Goal: Task Accomplishment & Management: Complete application form

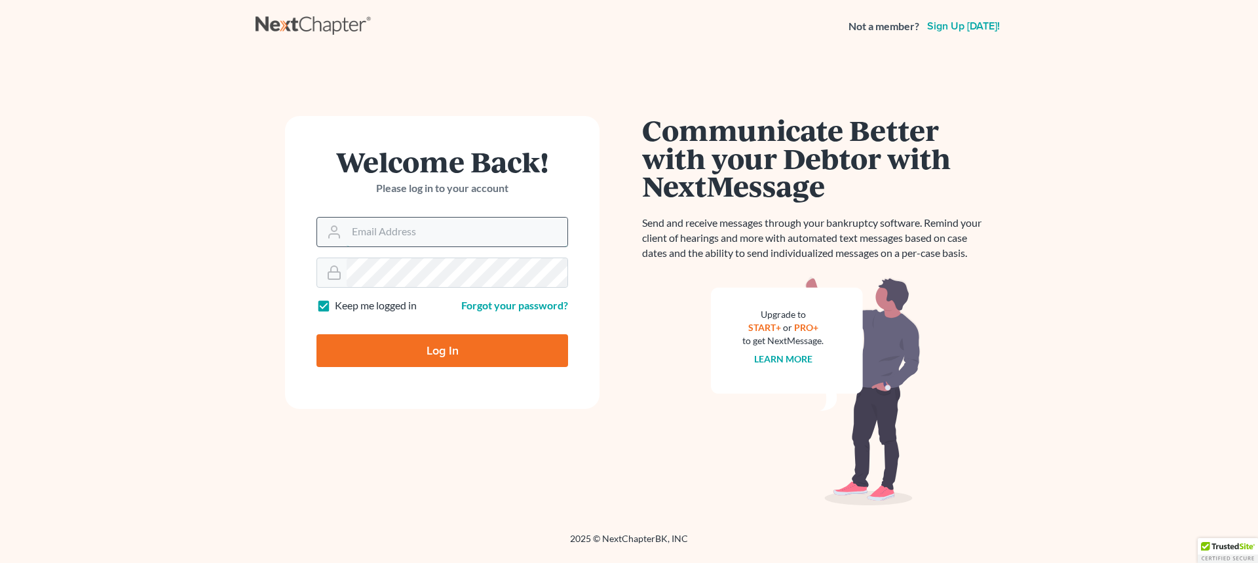
click at [413, 227] on input "Email Address" at bounding box center [456, 231] width 221 height 29
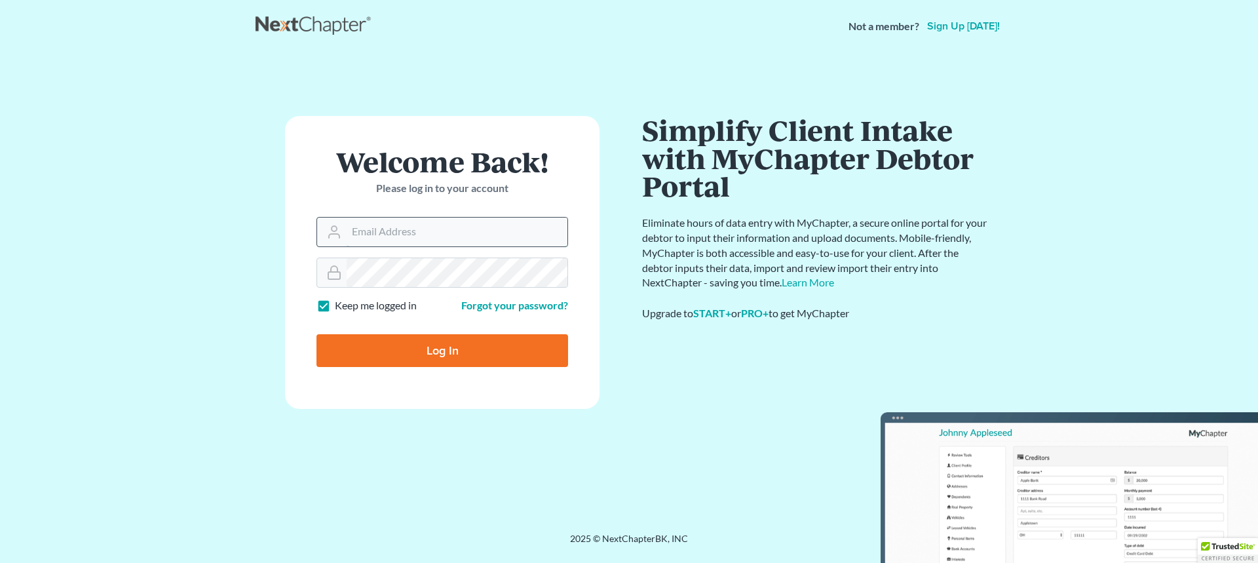
type input "wani@wanilaw.com"
click at [439, 352] on input "Log In" at bounding box center [442, 350] width 252 height 33
type input "Thinking..."
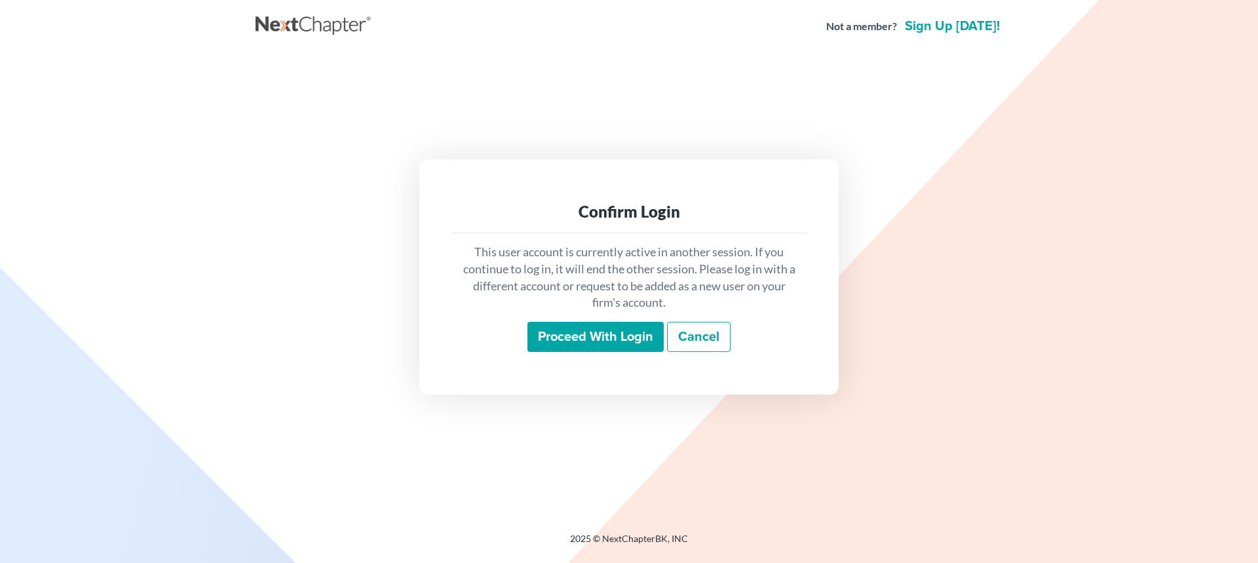
click at [614, 331] on input "Proceed with login" at bounding box center [595, 337] width 136 height 30
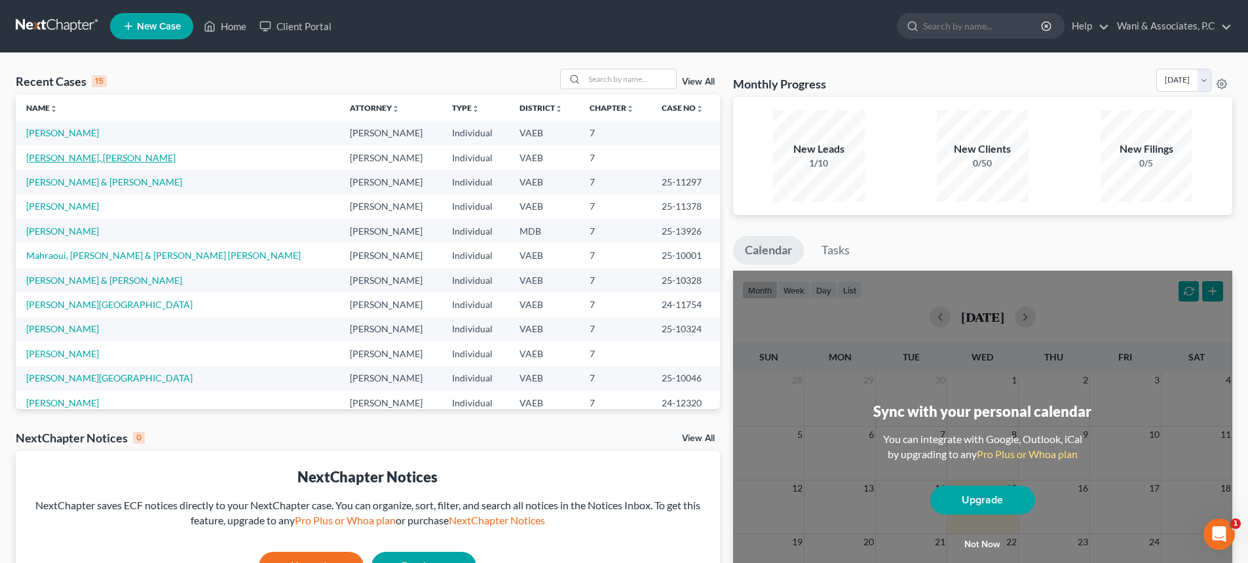
click at [72, 157] on link "[PERSON_NAME], [PERSON_NAME]" at bounding box center [100, 157] width 149 height 11
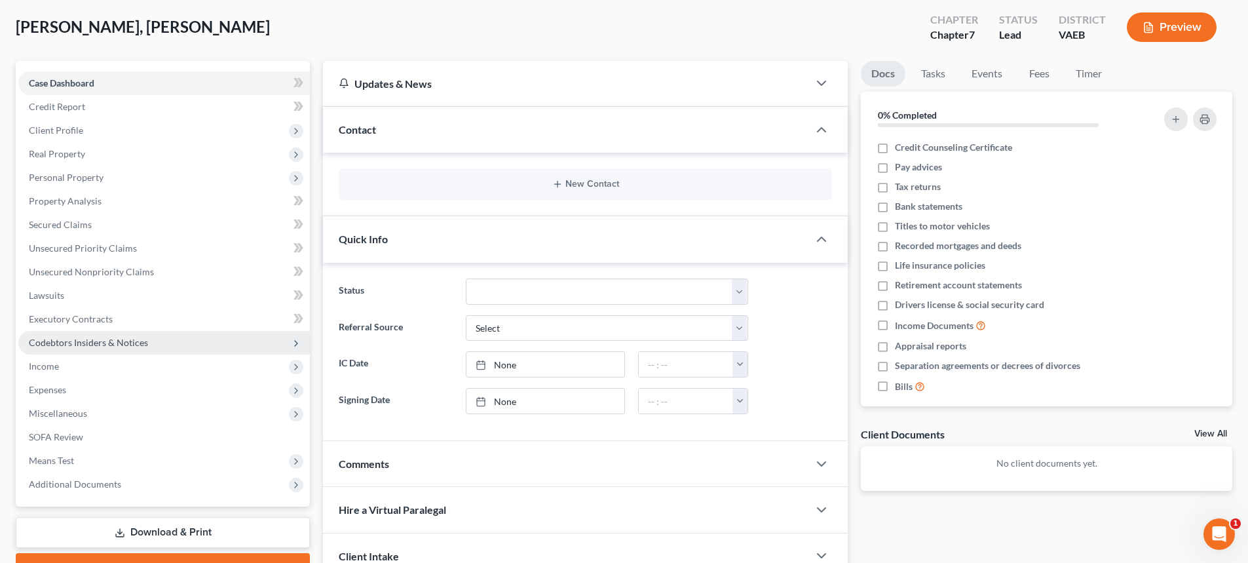
scroll to position [66, 0]
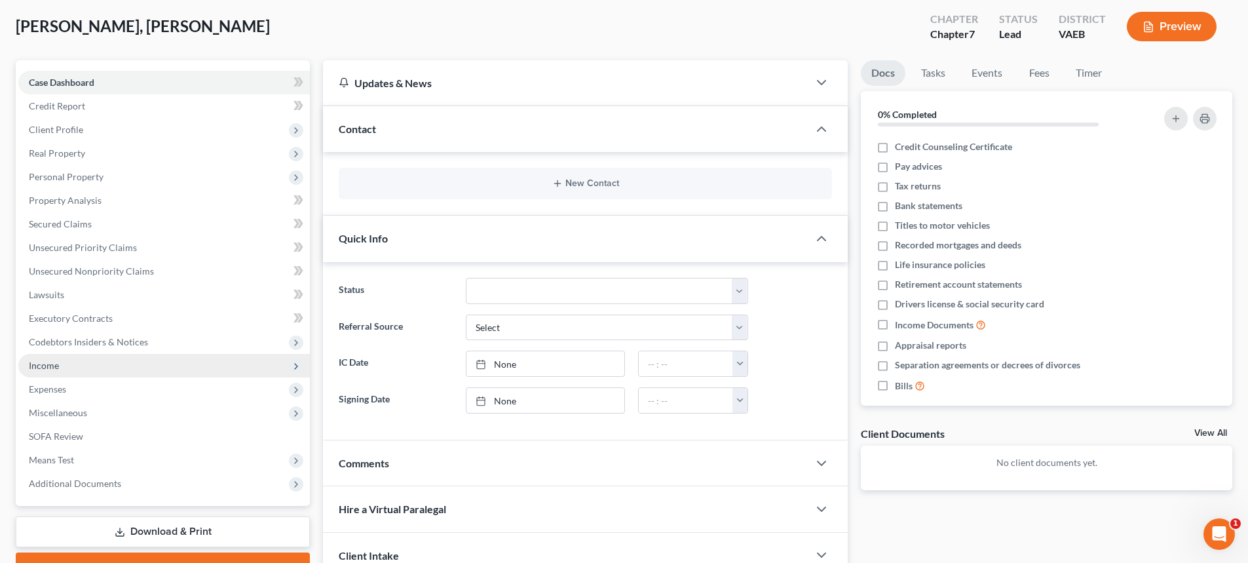
click at [42, 364] on span "Income" at bounding box center [44, 365] width 30 height 11
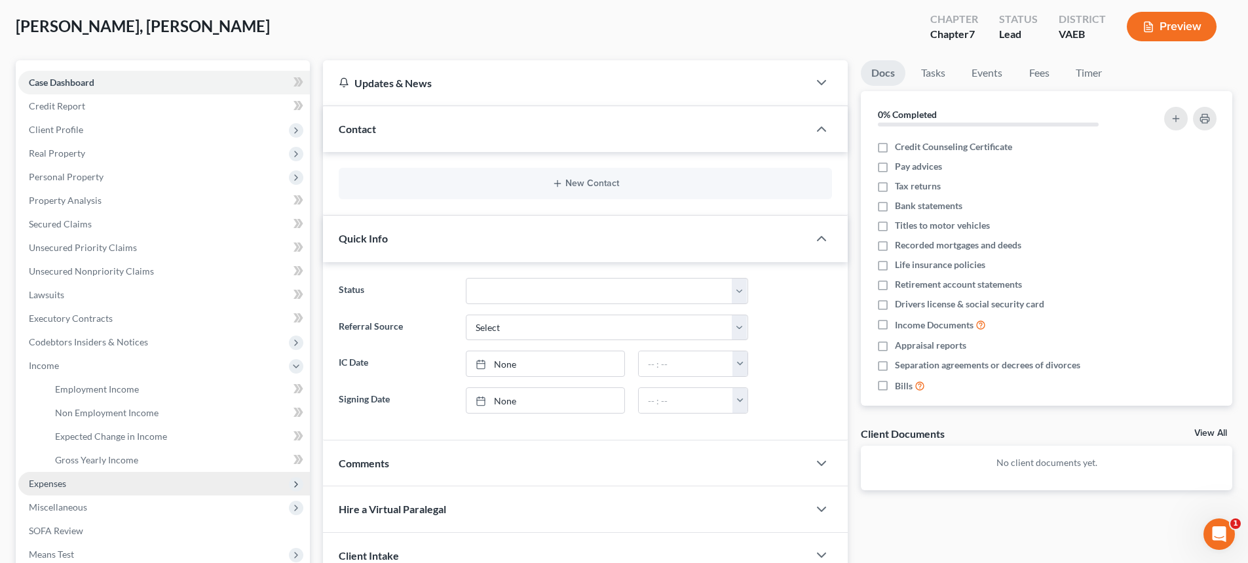
click at [56, 482] on span "Expenses" at bounding box center [47, 483] width 37 height 11
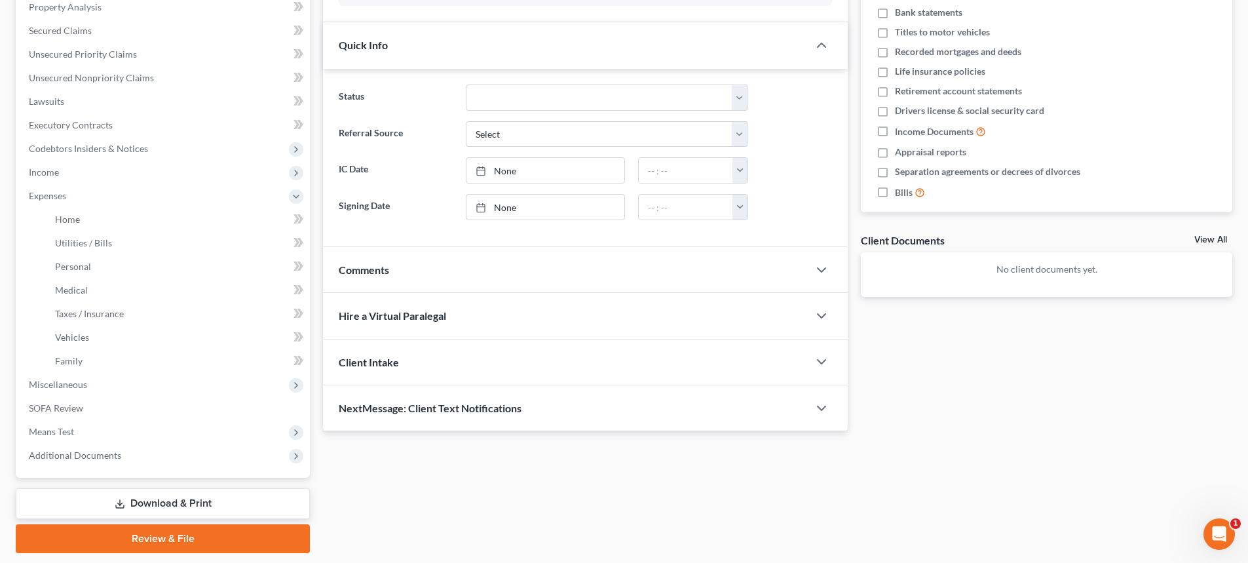
scroll to position [262, 0]
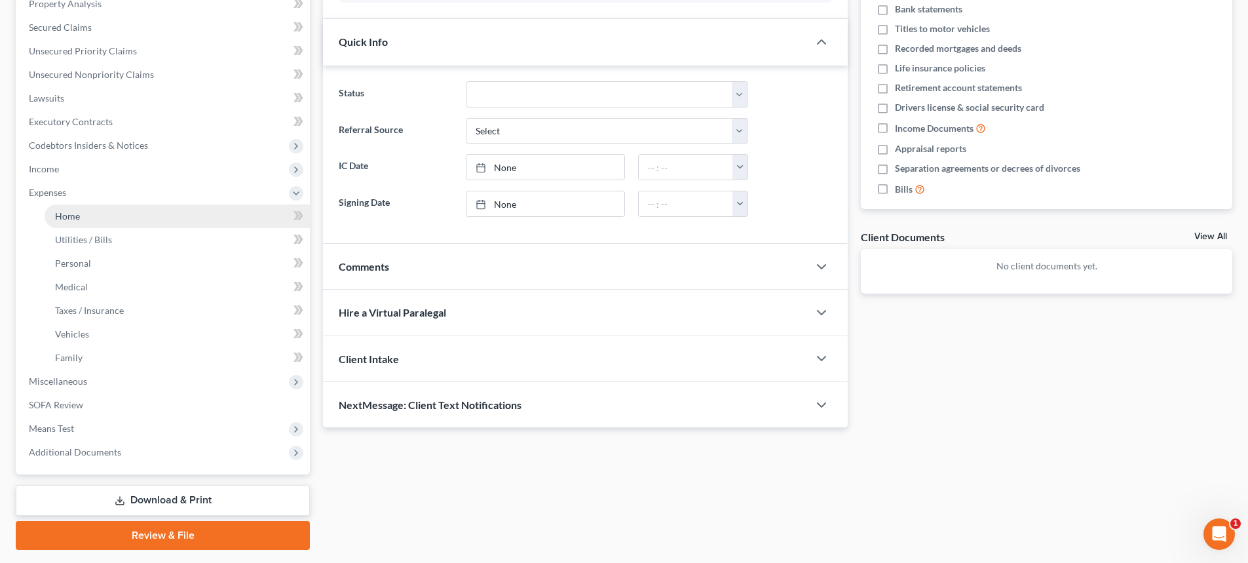
click at [75, 219] on span "Home" at bounding box center [67, 215] width 25 height 11
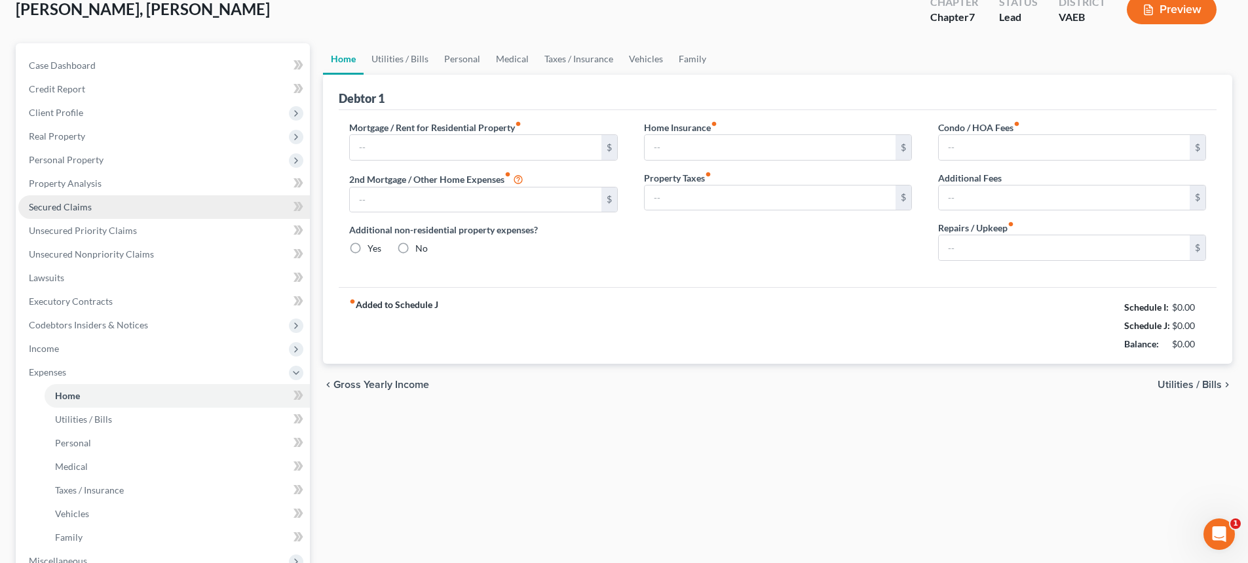
type input "1,300.00"
type input "0.00"
radio input "true"
type input "20.00"
type input "0.00"
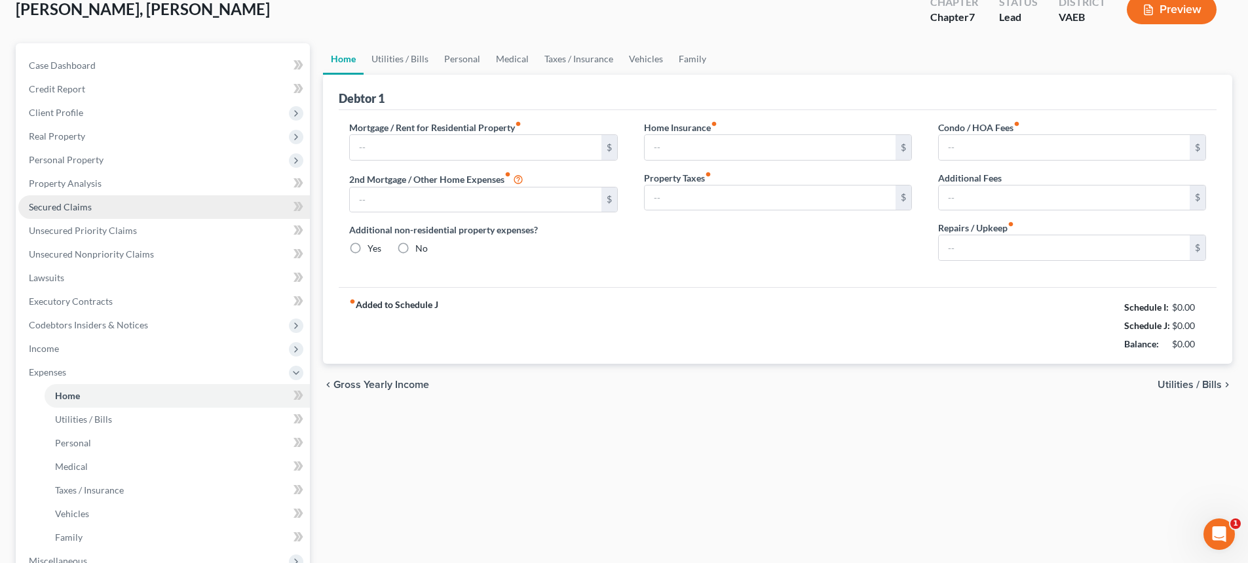
type input "0.00"
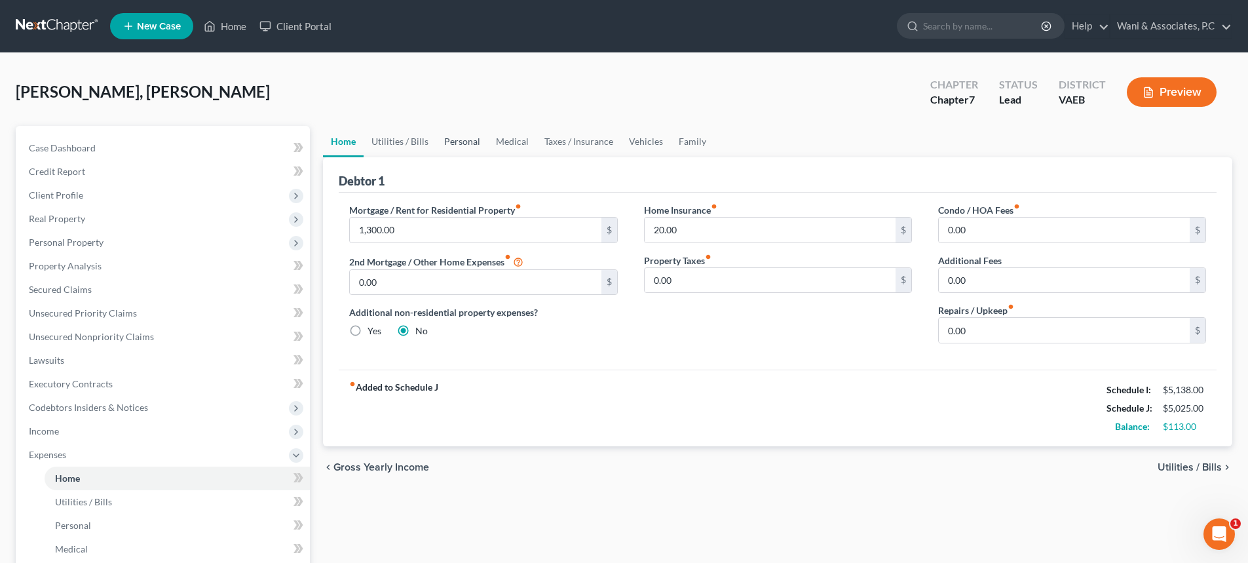
click at [460, 143] on link "Personal" at bounding box center [462, 141] width 52 height 31
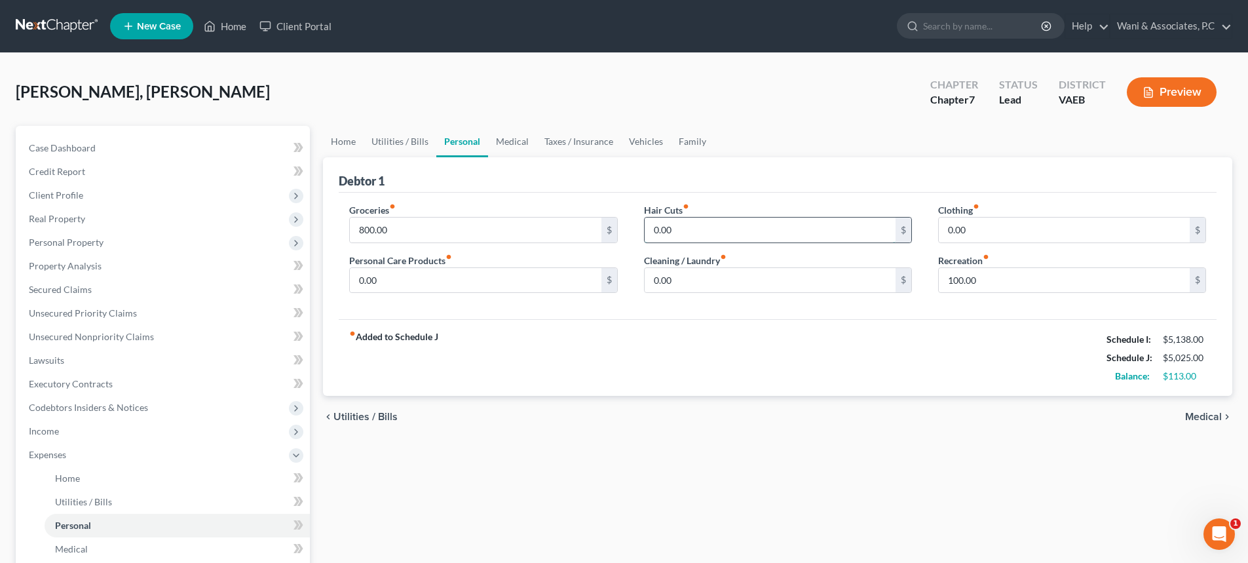
click at [700, 236] on input "0.00" at bounding box center [770, 229] width 251 height 25
type input "20"
click at [405, 280] on input "0.00" at bounding box center [475, 280] width 251 height 25
type input "30"
click at [976, 230] on input "0.00" at bounding box center [1064, 229] width 251 height 25
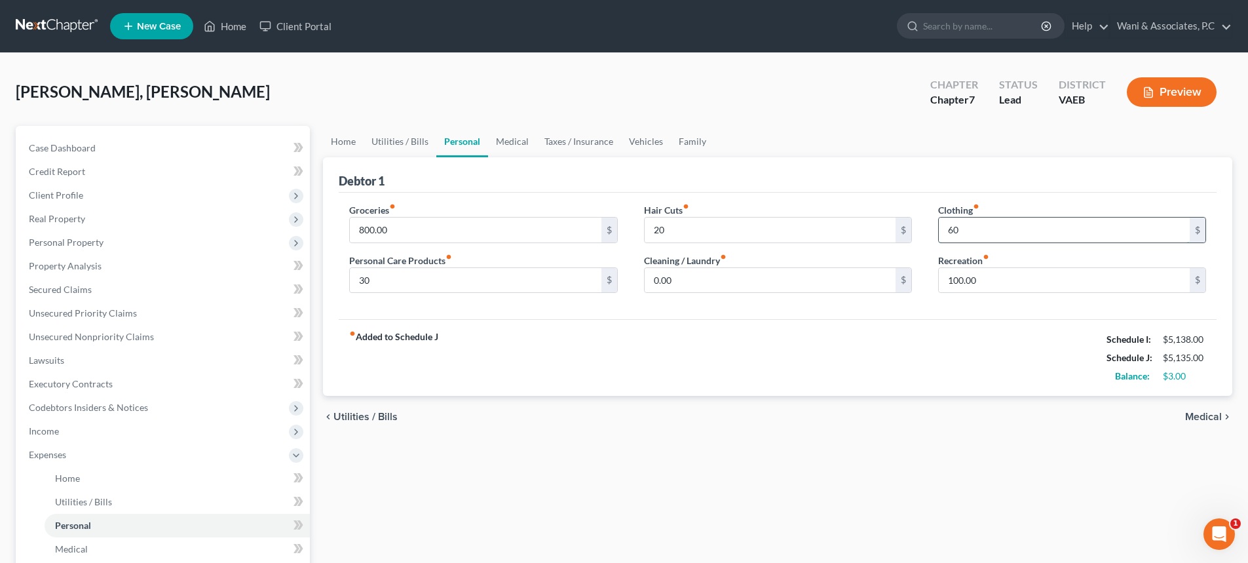
type input "60"
click at [697, 286] on input "0.00" at bounding box center [770, 280] width 251 height 25
type input "40"
click at [1000, 282] on input "100.00" at bounding box center [1064, 280] width 251 height 25
type input "20"
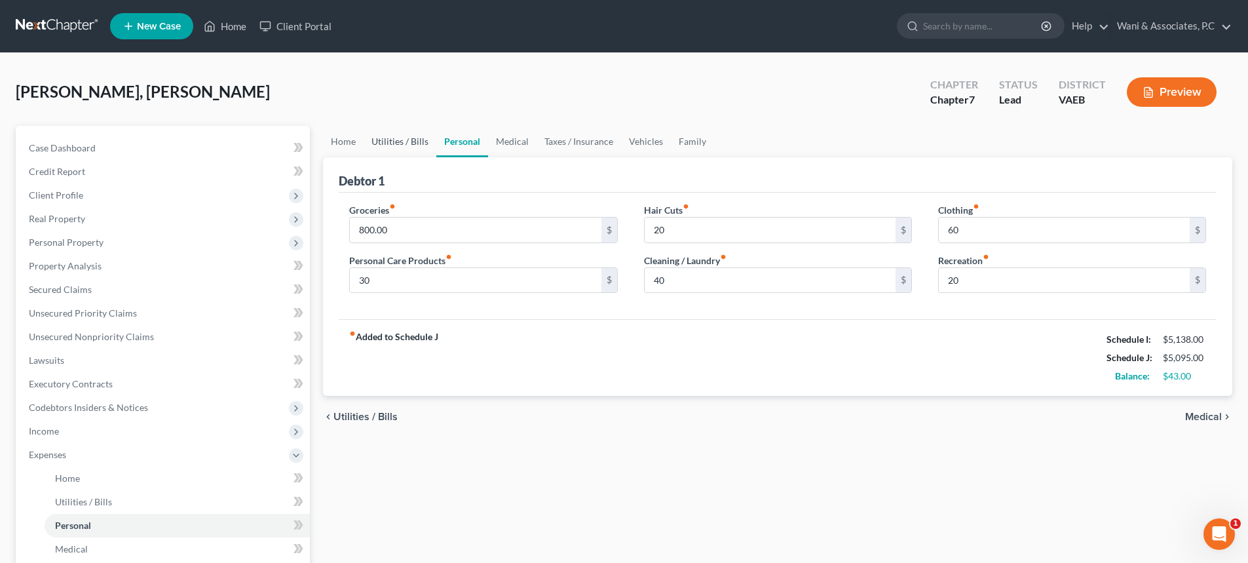
click at [388, 136] on link "Utilities / Bills" at bounding box center [400, 141] width 73 height 31
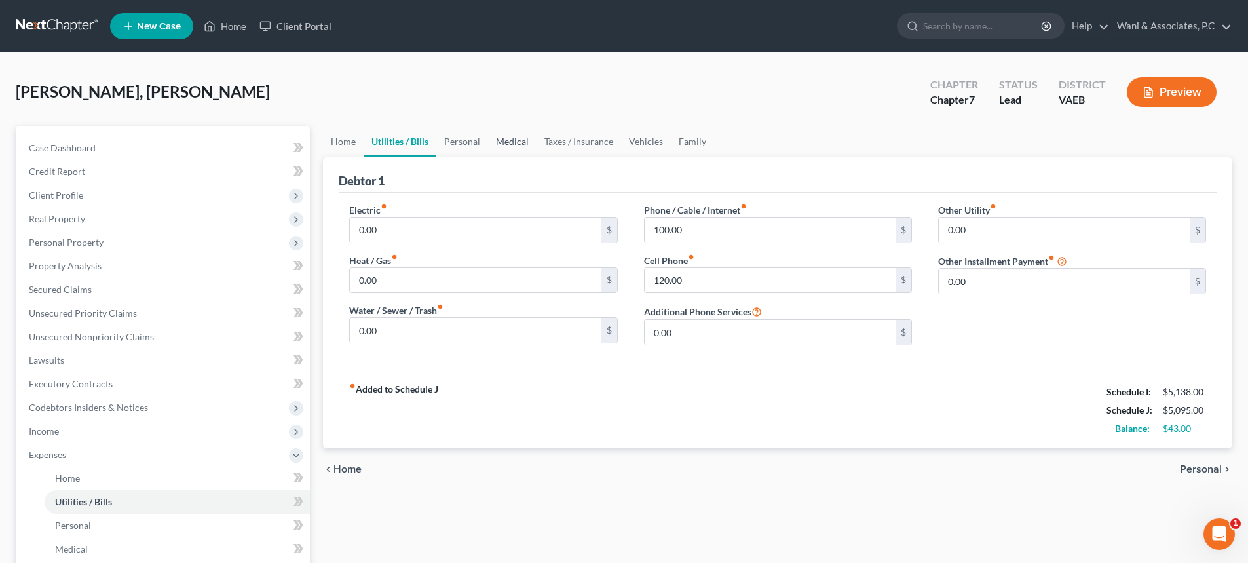
click at [508, 139] on link "Medical" at bounding box center [512, 141] width 48 height 31
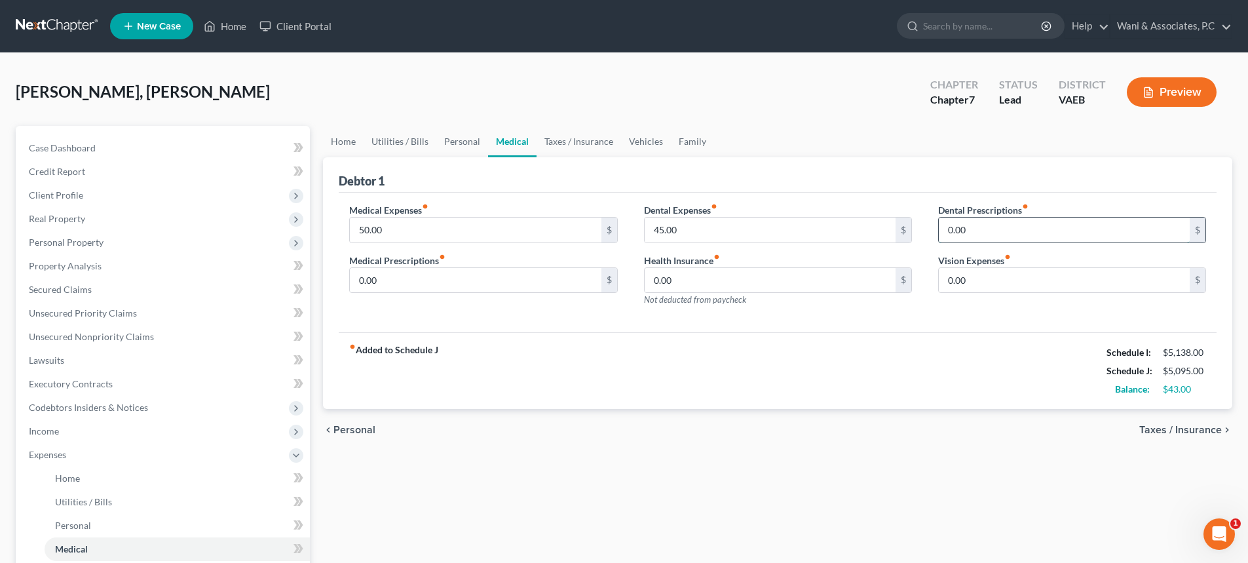
click at [1017, 239] on input "0.00" at bounding box center [1064, 229] width 251 height 25
type input "20"
click at [438, 284] on input "0.00" at bounding box center [475, 280] width 251 height 25
type input "20"
click at [570, 144] on link "Taxes / Insurance" at bounding box center [578, 141] width 84 height 31
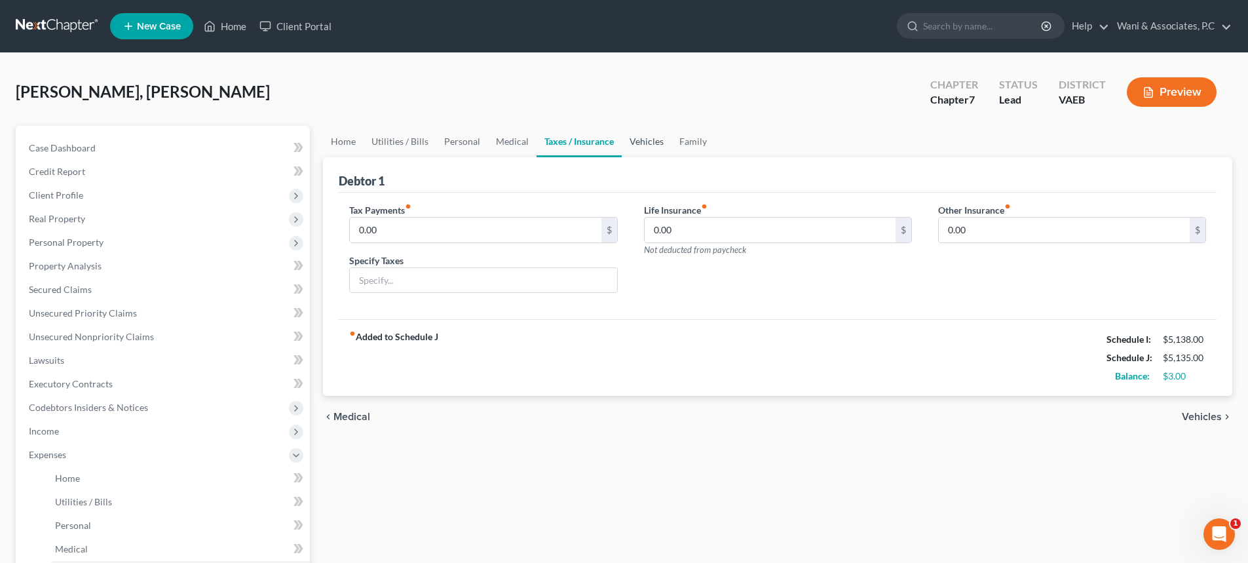
click at [639, 143] on link "Vehicles" at bounding box center [647, 141] width 50 height 31
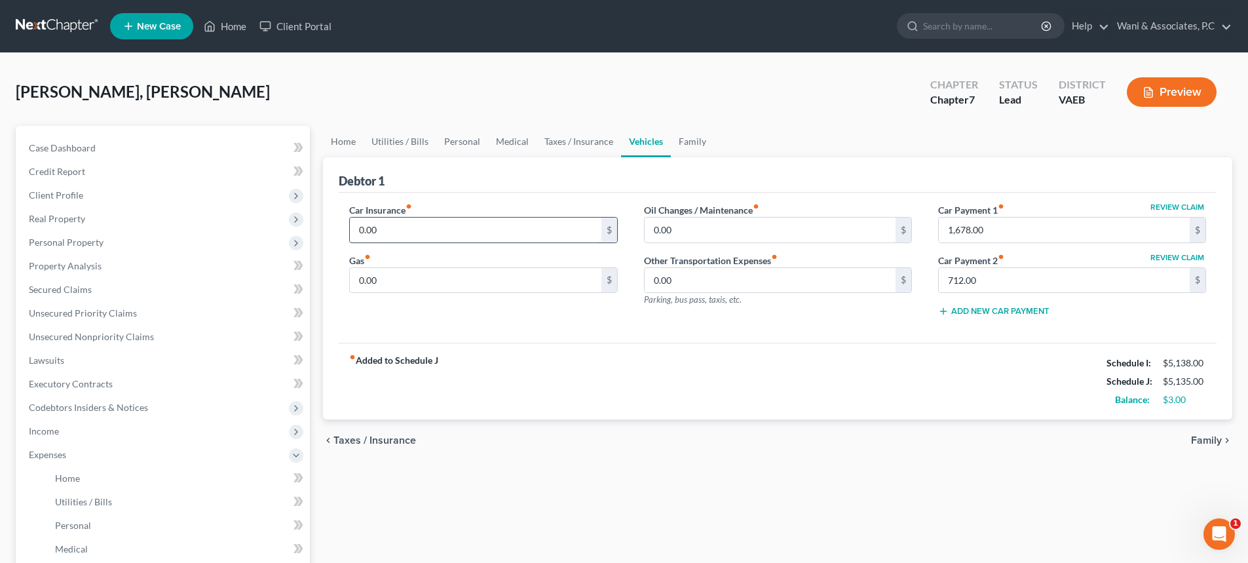
click at [479, 224] on input "0.00" at bounding box center [475, 229] width 251 height 25
type input "421"
click at [679, 223] on input "0.00" at bounding box center [770, 229] width 251 height 25
type input "20"
click at [402, 283] on input "0.00" at bounding box center [475, 280] width 251 height 25
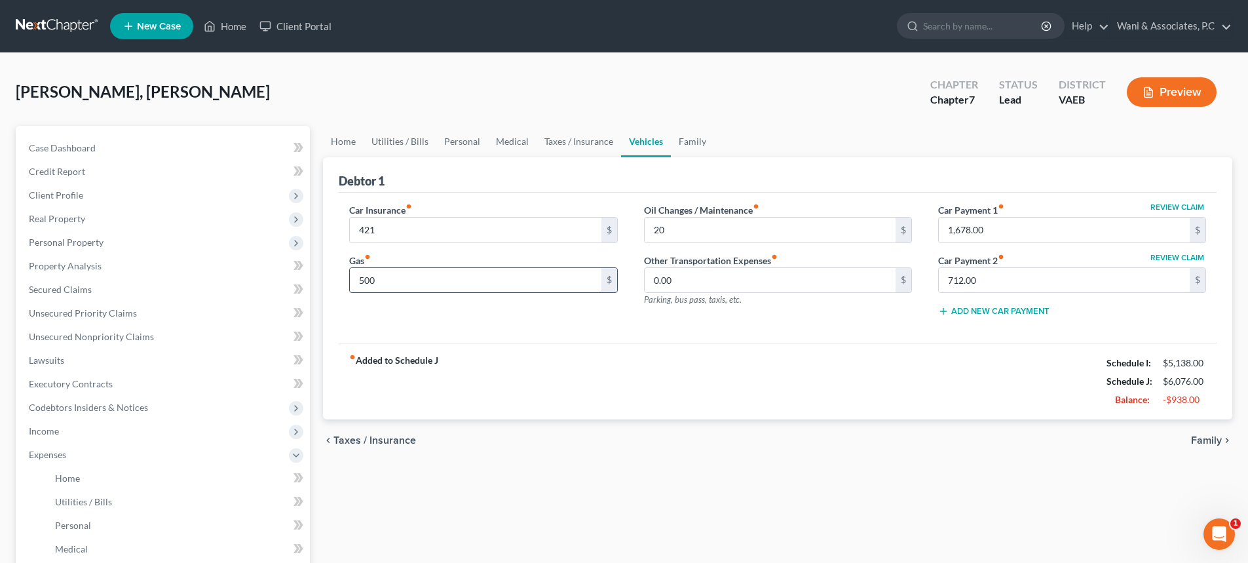
type input "500"
click at [687, 282] on input "0.00" at bounding box center [770, 280] width 251 height 25
type input "50"
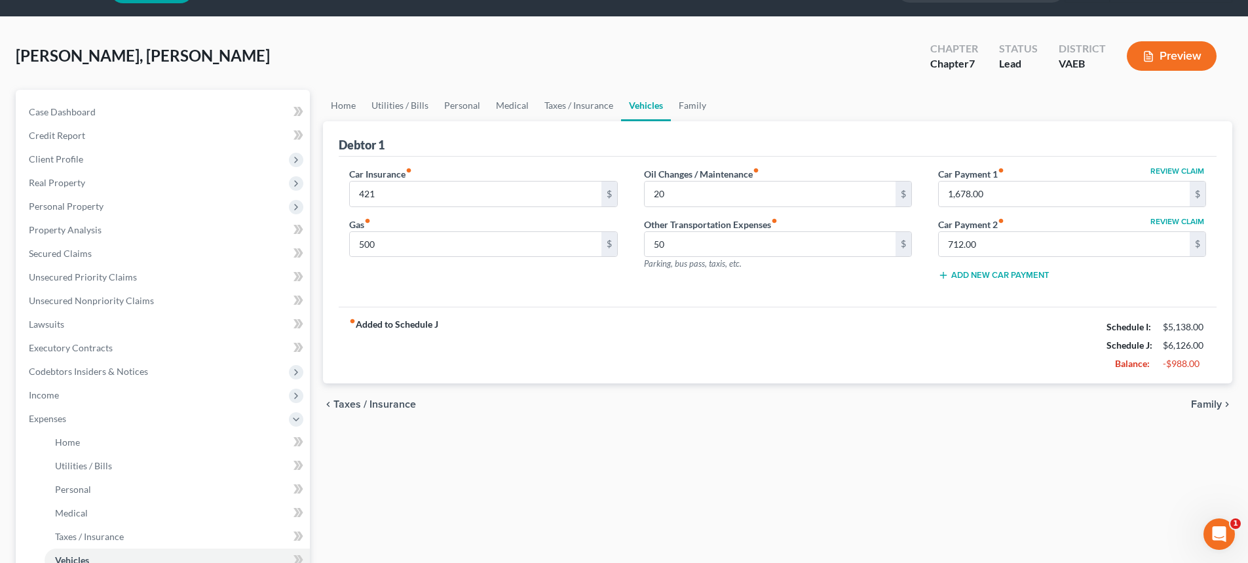
scroll to position [66, 0]
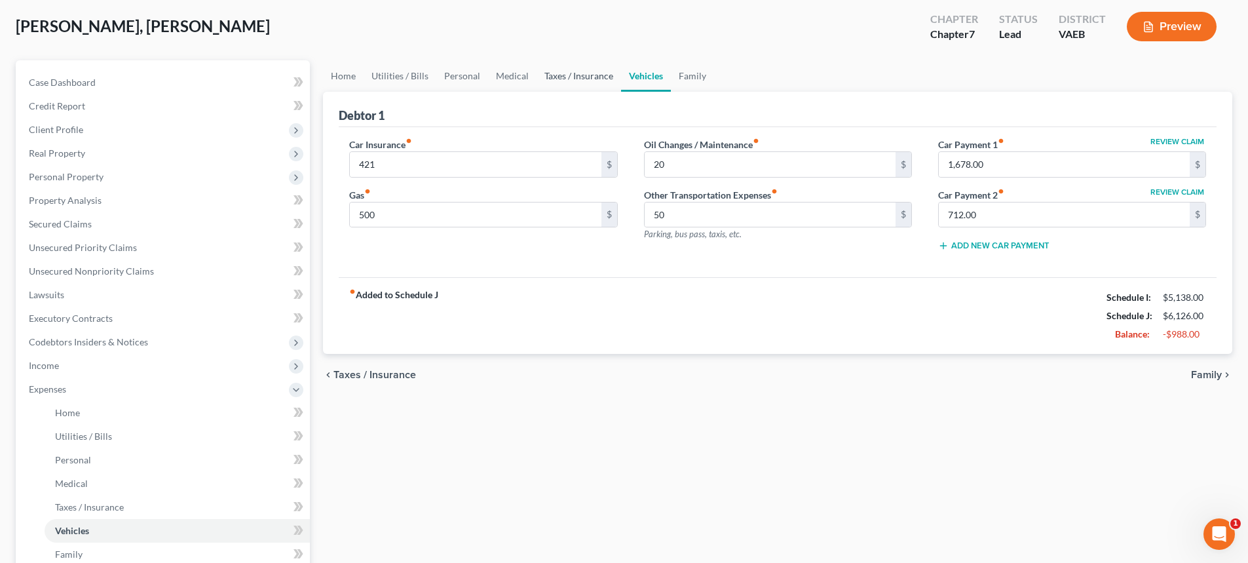
click at [565, 75] on link "Taxes / Insurance" at bounding box center [578, 75] width 84 height 31
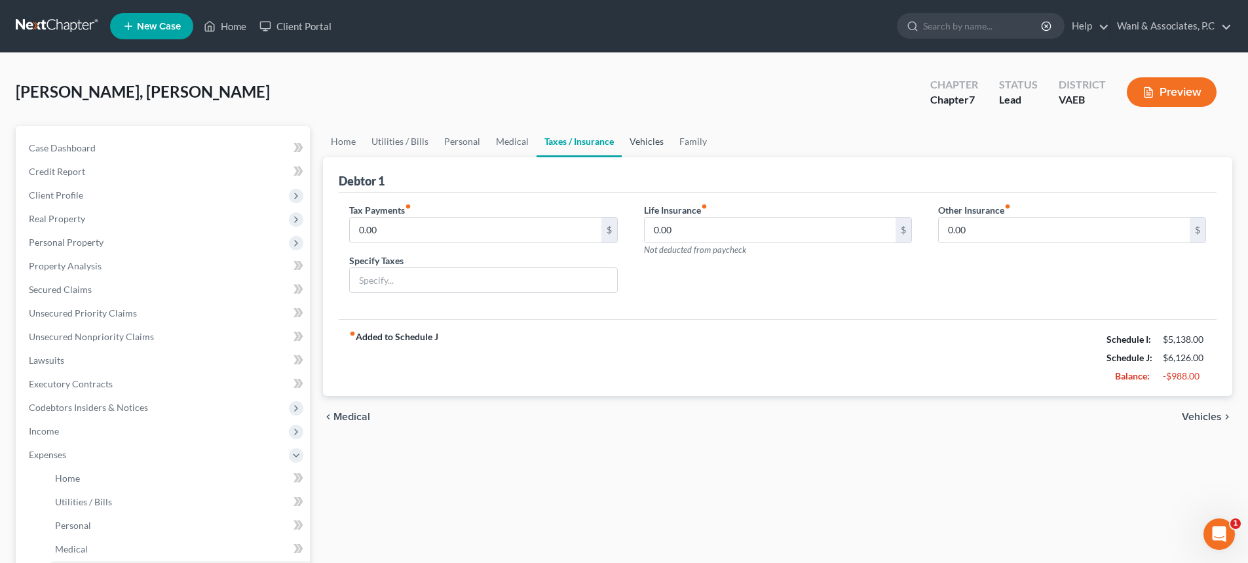
click at [637, 136] on link "Vehicles" at bounding box center [647, 141] width 50 height 31
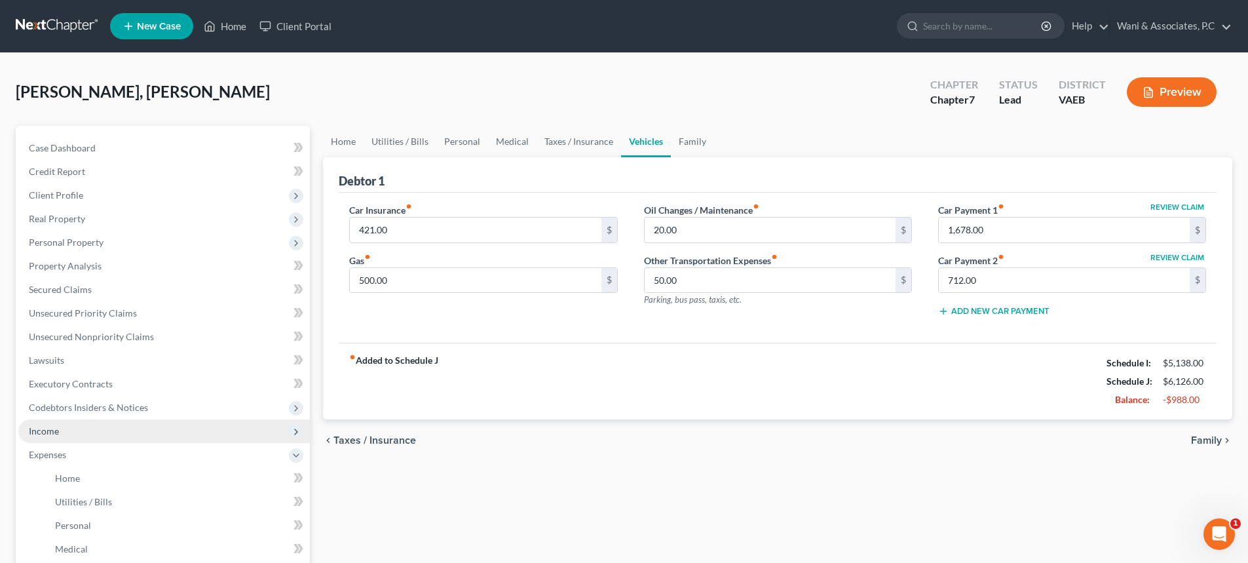
click at [55, 430] on span "Income" at bounding box center [44, 430] width 30 height 11
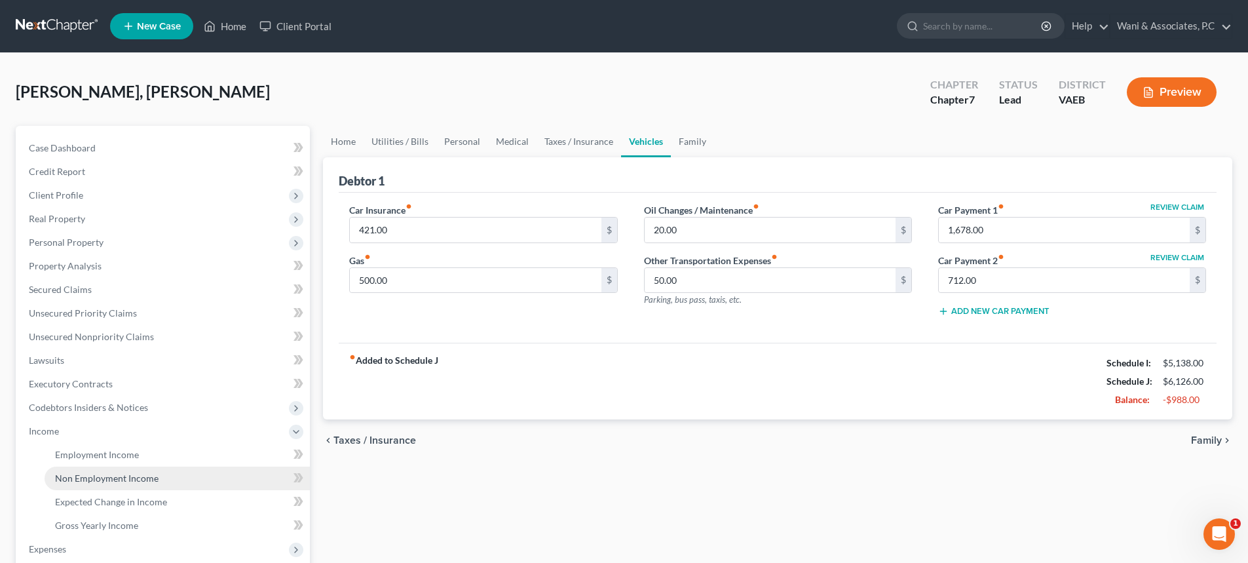
click at [86, 475] on span "Non Employment Income" at bounding box center [106, 477] width 103 height 11
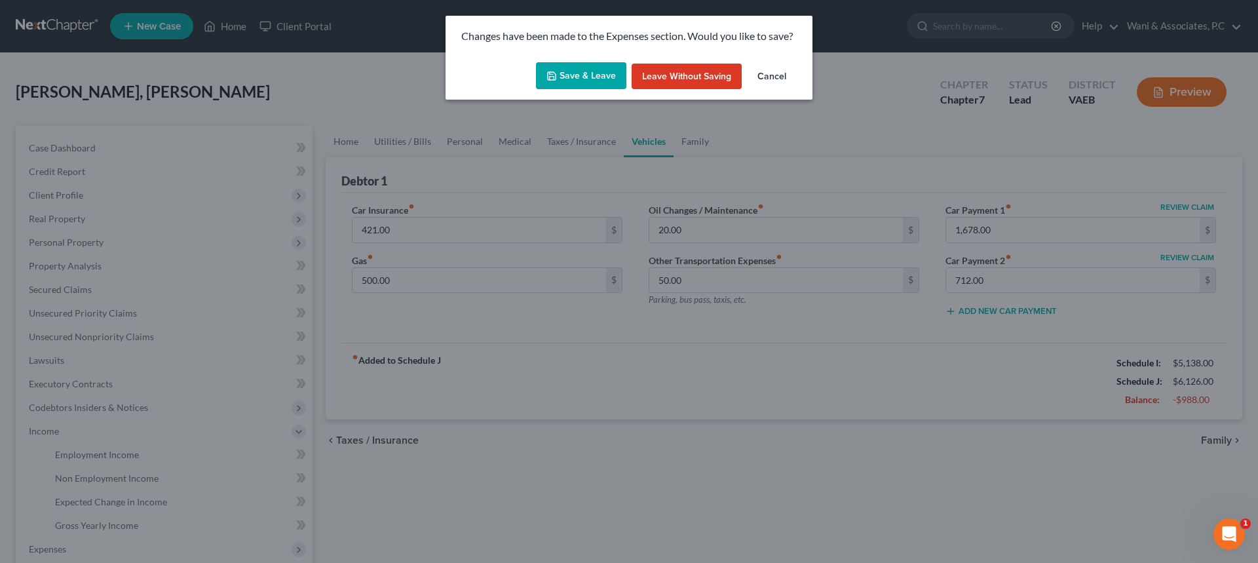
click at [581, 73] on button "Save & Leave" at bounding box center [581, 76] width 90 height 28
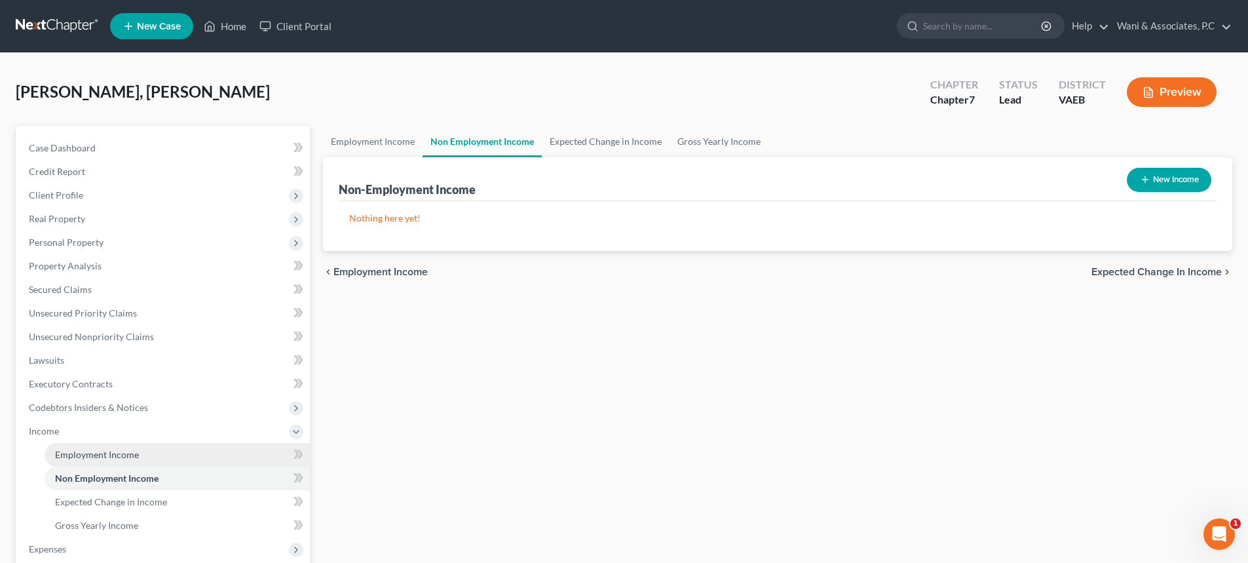
click at [113, 456] on span "Employment Income" at bounding box center [97, 454] width 84 height 11
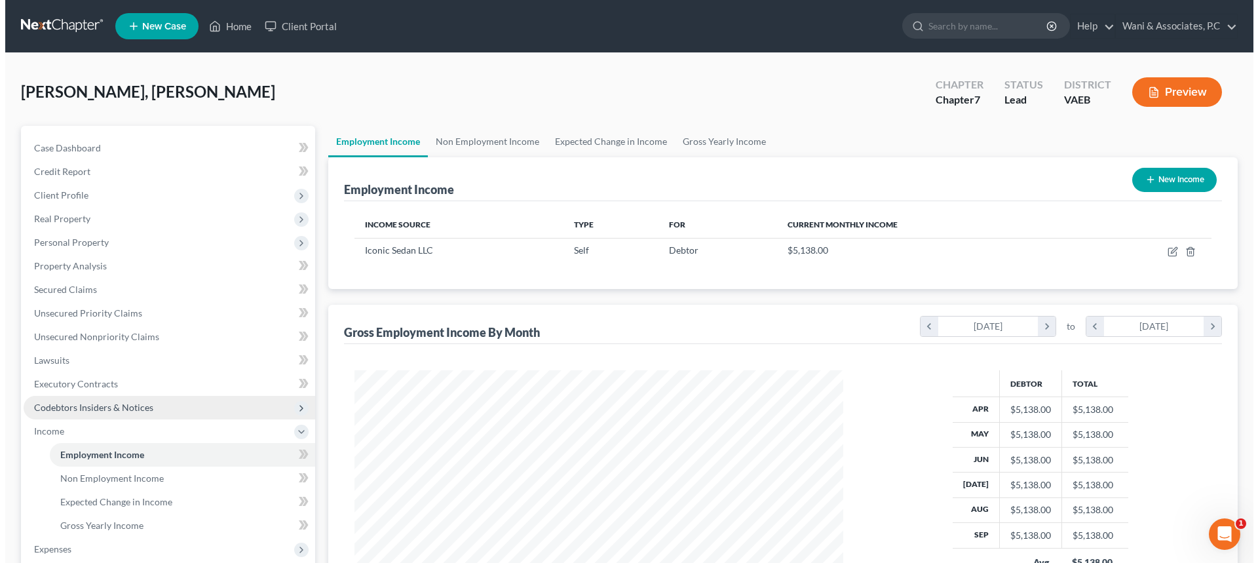
scroll to position [244, 515]
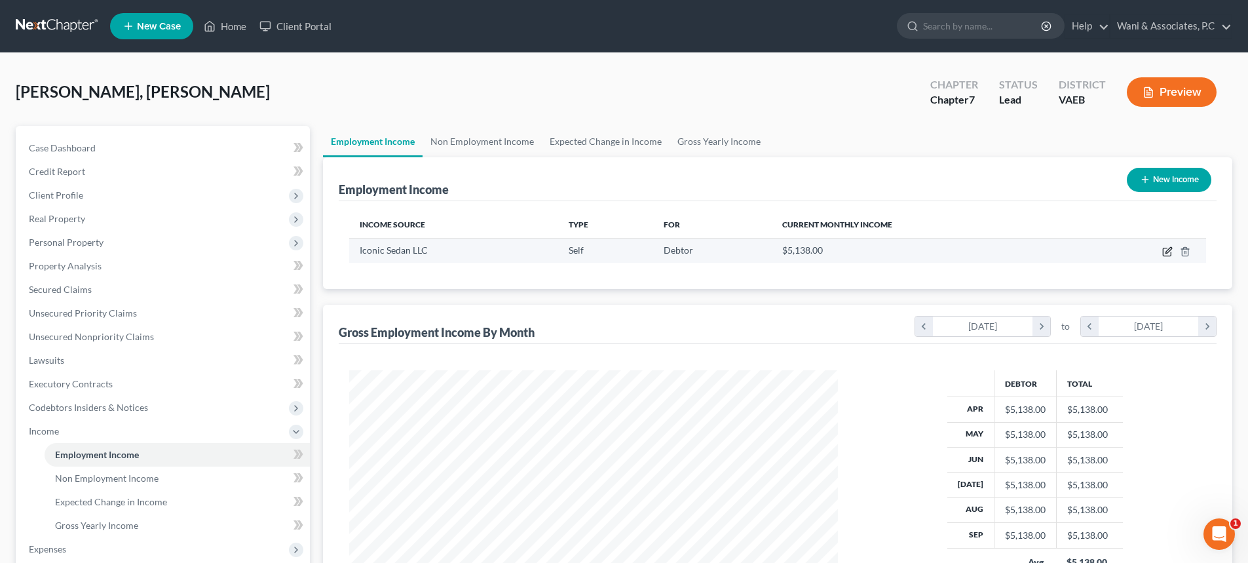
click at [1167, 248] on icon "button" at bounding box center [1167, 252] width 8 height 8
select select "1"
select select "48"
select select "0"
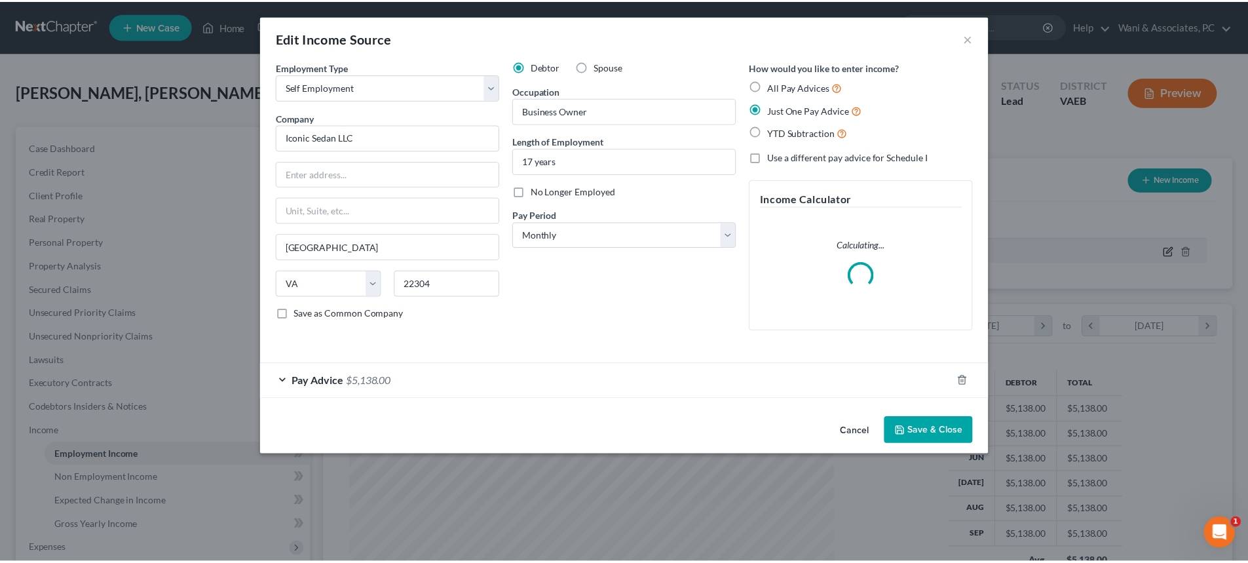
scroll to position [246, 519]
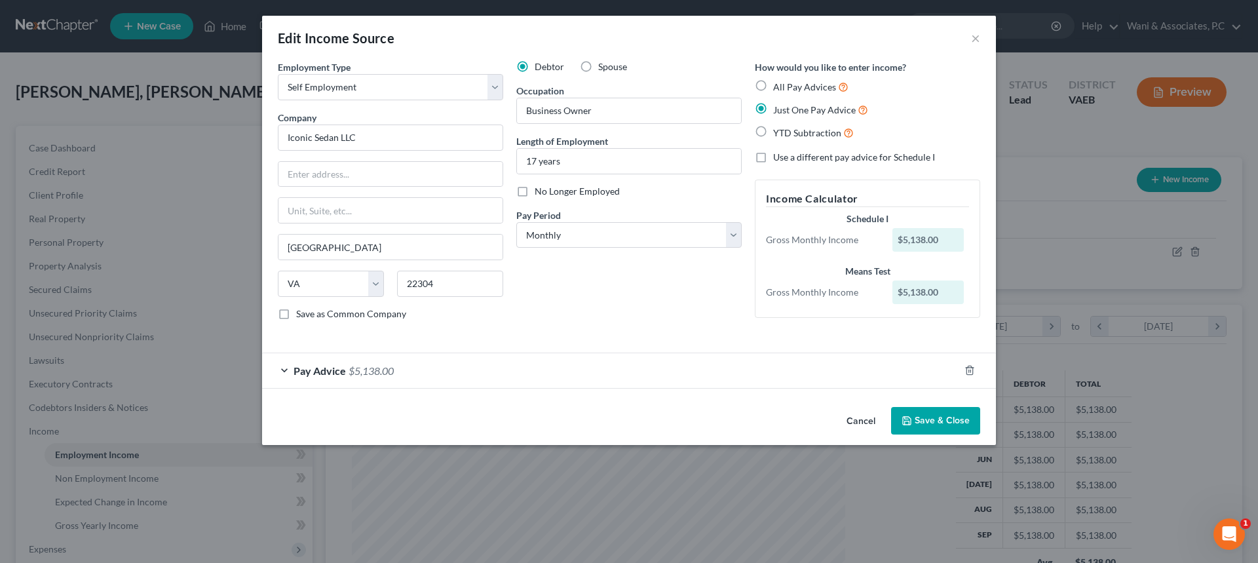
click at [907, 239] on div "$5,138.00" at bounding box center [928, 240] width 72 height 24
click at [317, 377] on div "Pay Advice $5,138.00" at bounding box center [610, 370] width 697 height 35
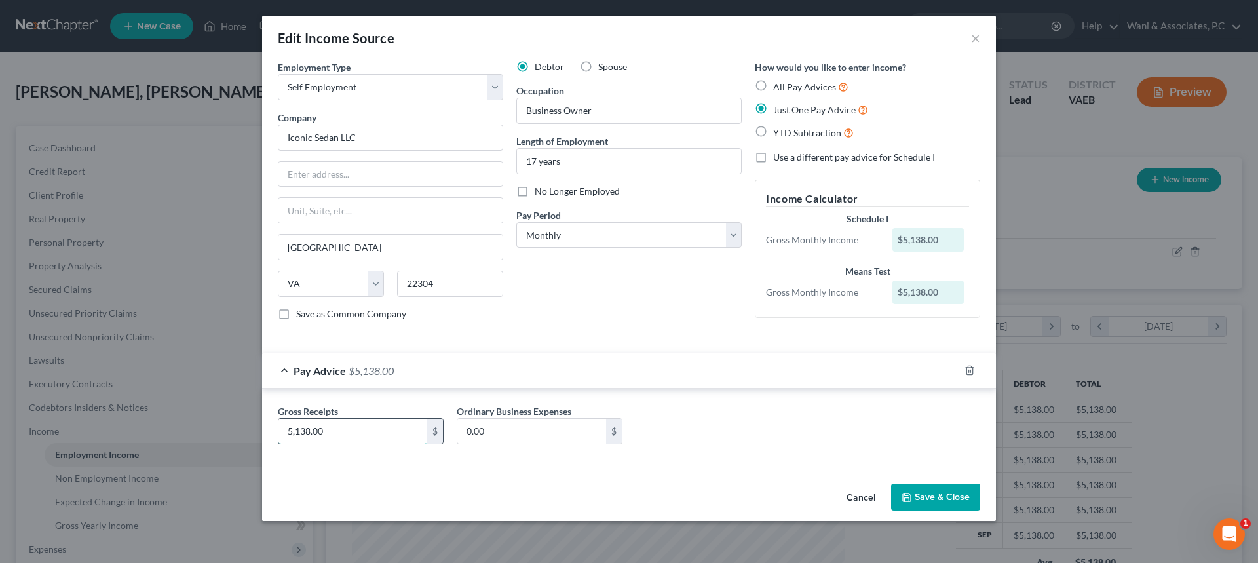
click at [292, 434] on input "5,138.00" at bounding box center [352, 431] width 149 height 25
type input "6,138"
click at [922, 496] on button "Save & Close" at bounding box center [935, 497] width 89 height 28
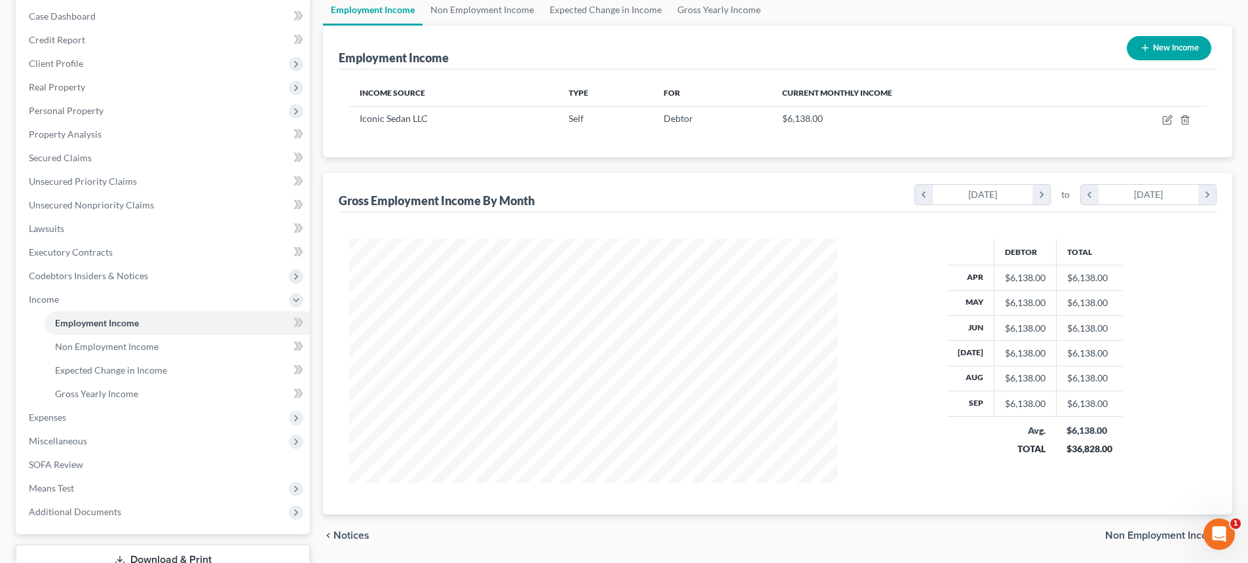
scroll to position [197, 0]
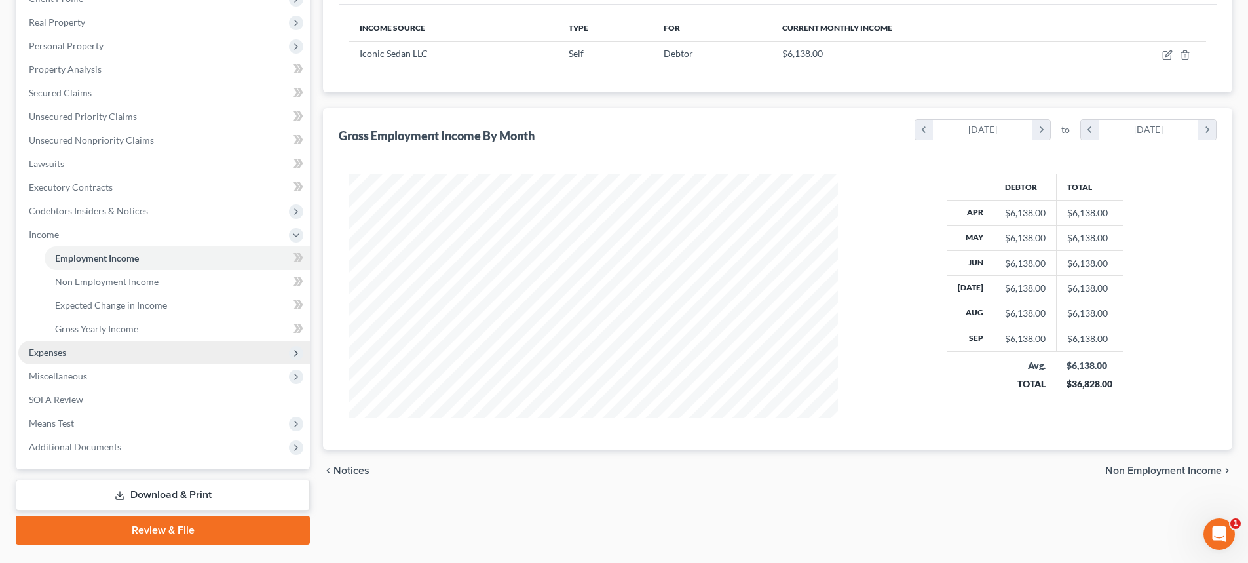
click at [54, 354] on span "Expenses" at bounding box center [47, 351] width 37 height 11
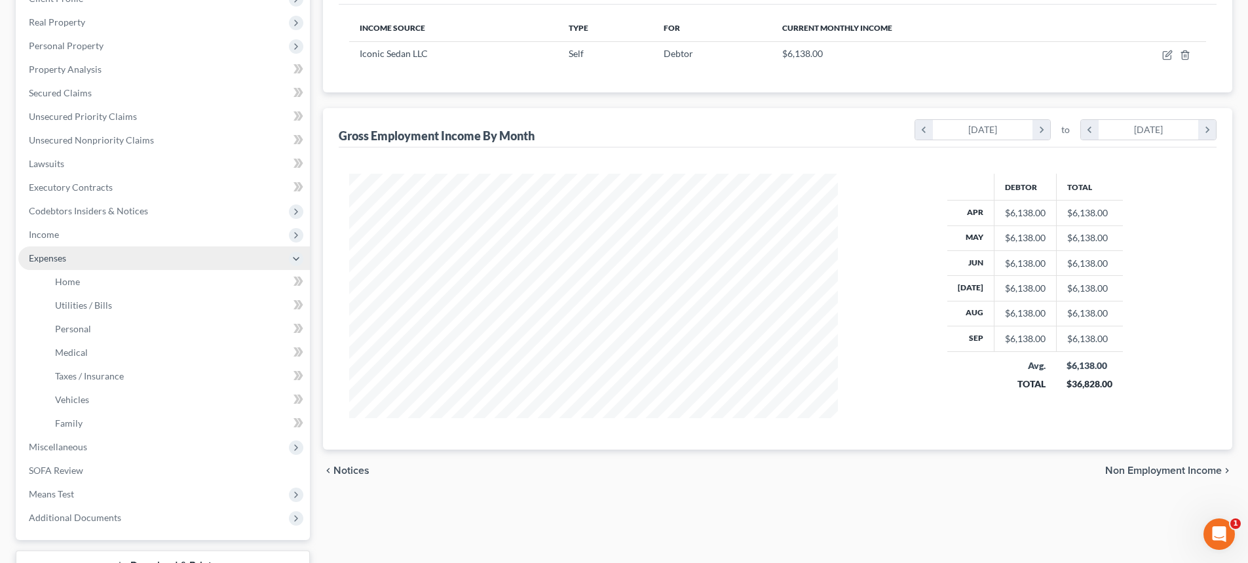
click at [52, 260] on span "Expenses" at bounding box center [47, 257] width 37 height 11
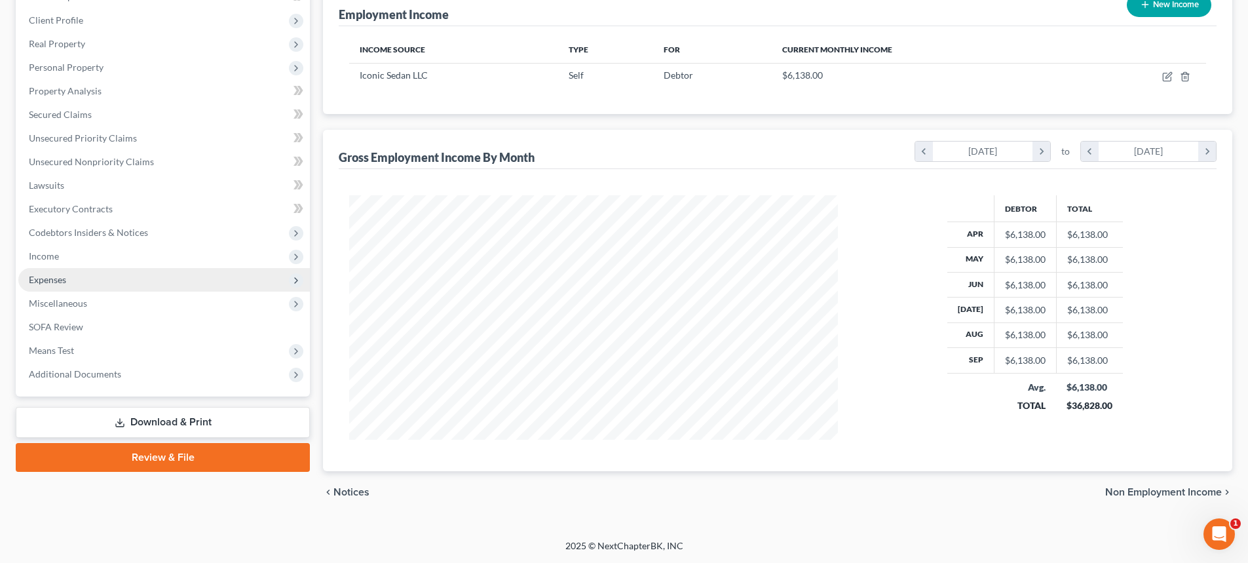
scroll to position [175, 0]
click at [62, 280] on span "Expenses" at bounding box center [47, 279] width 37 height 11
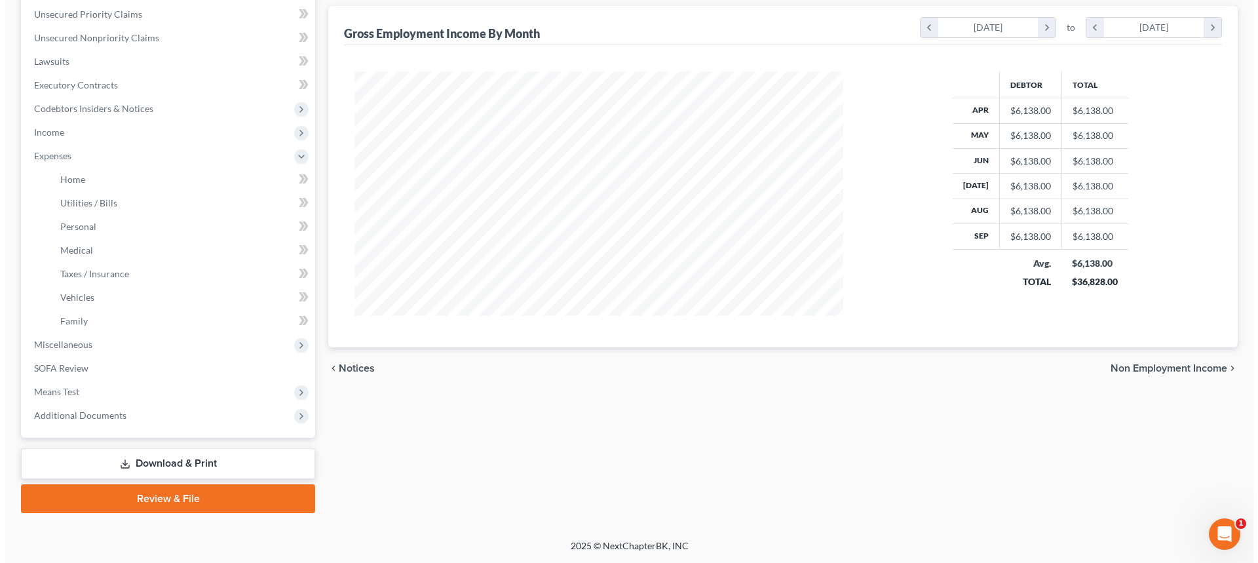
scroll to position [0, 0]
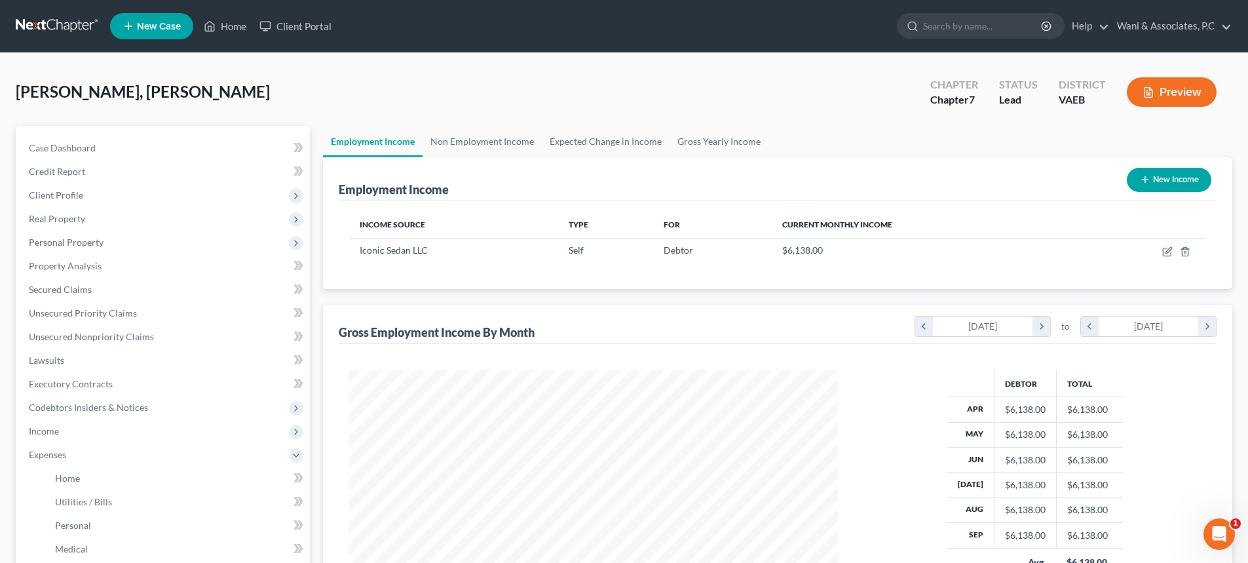
click at [1177, 94] on button "Preview" at bounding box center [1172, 91] width 90 height 29
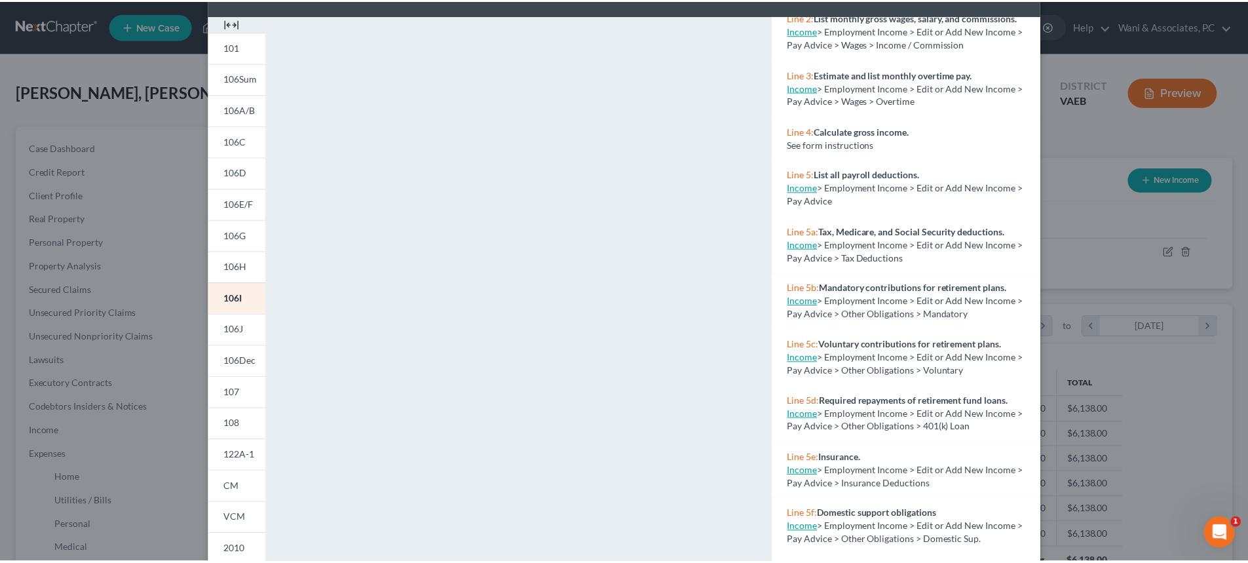
scroll to position [197, 0]
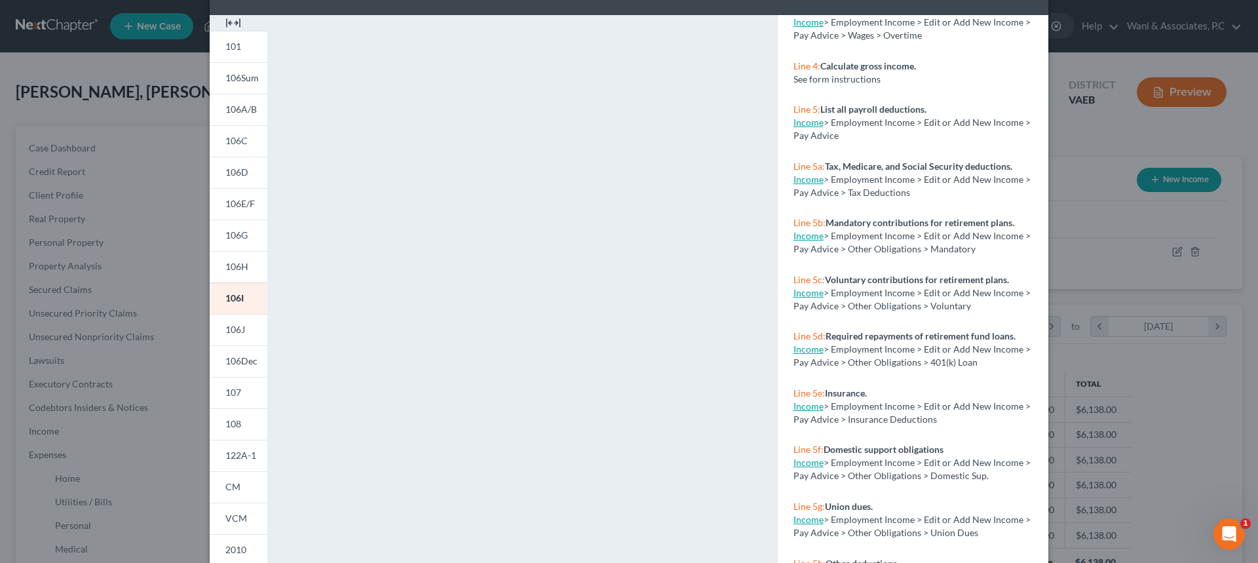
click at [1123, 140] on div "Petition Preview Schedule I: Your Income × 101 106Sum 106A/B 106C 106D 106E/F 1…" at bounding box center [629, 281] width 1258 height 563
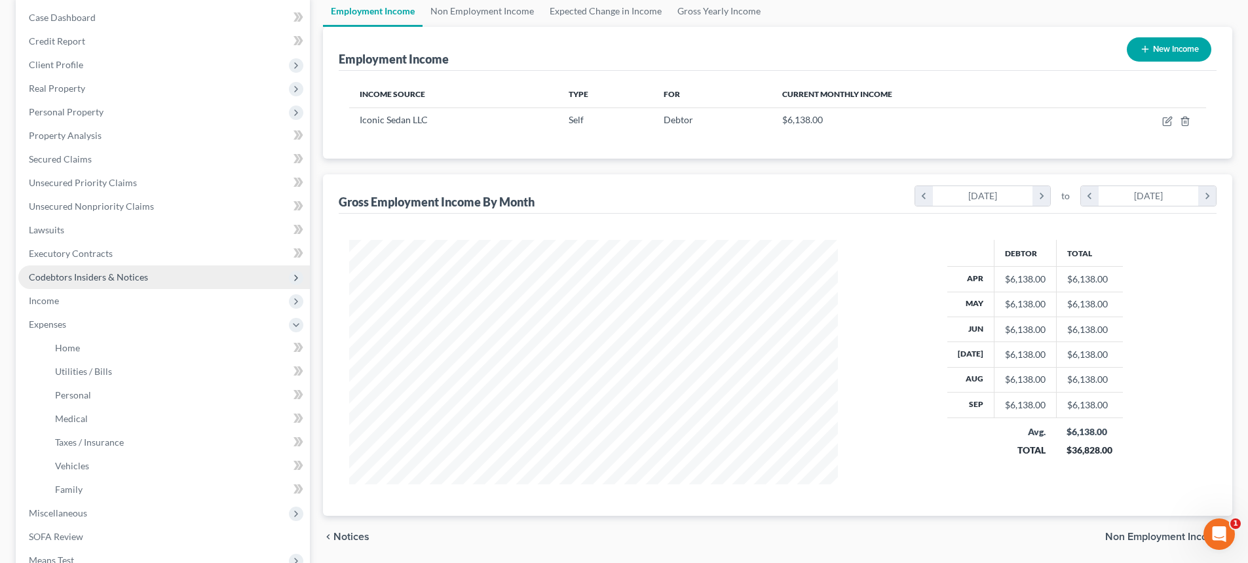
scroll to position [131, 0]
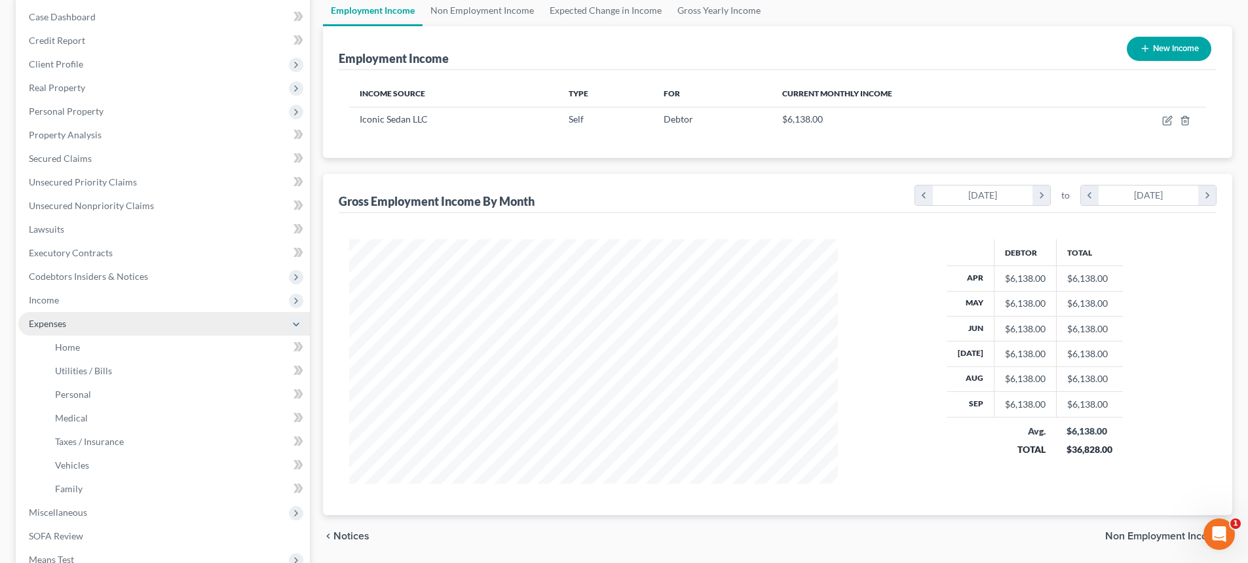
click at [62, 324] on span "Expenses" at bounding box center [47, 323] width 37 height 11
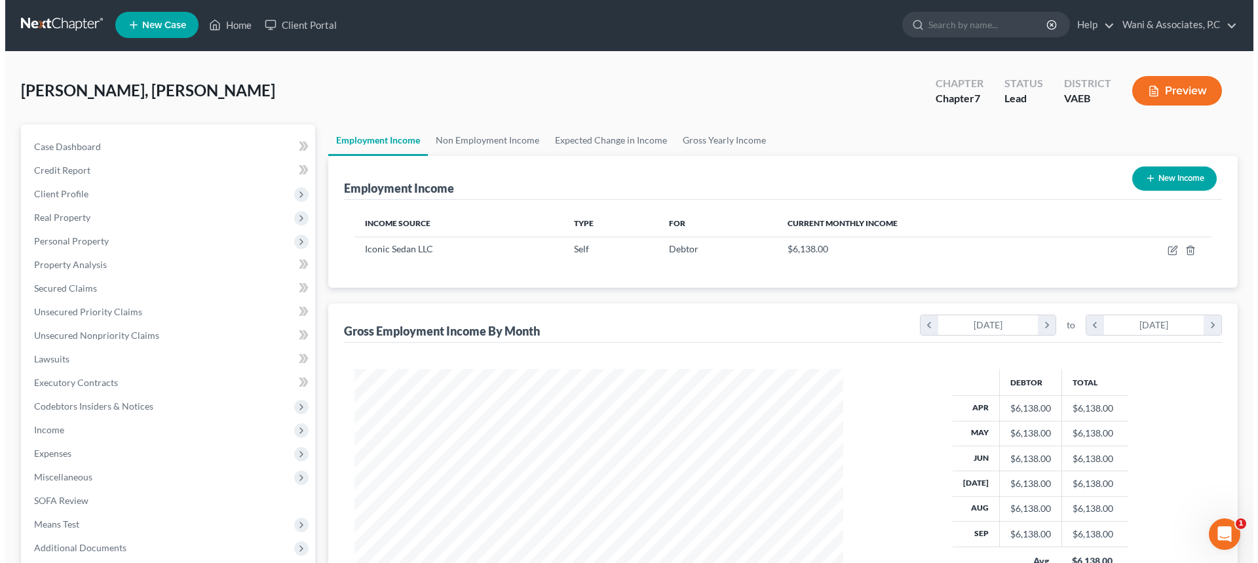
scroll to position [0, 0]
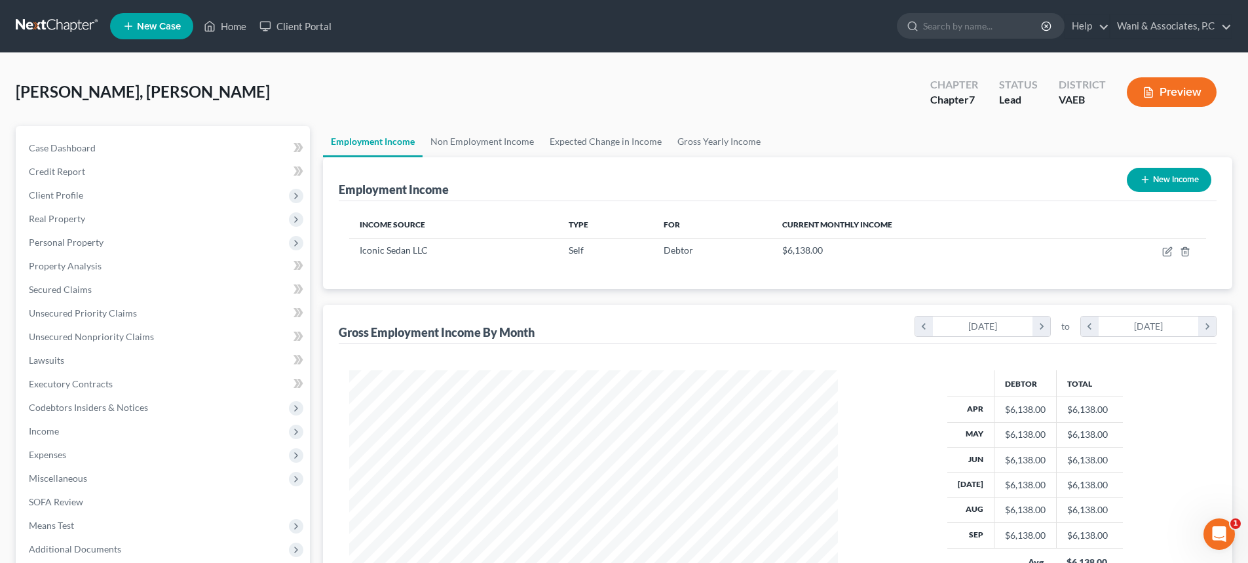
click at [1173, 94] on button "Preview" at bounding box center [1172, 91] width 90 height 29
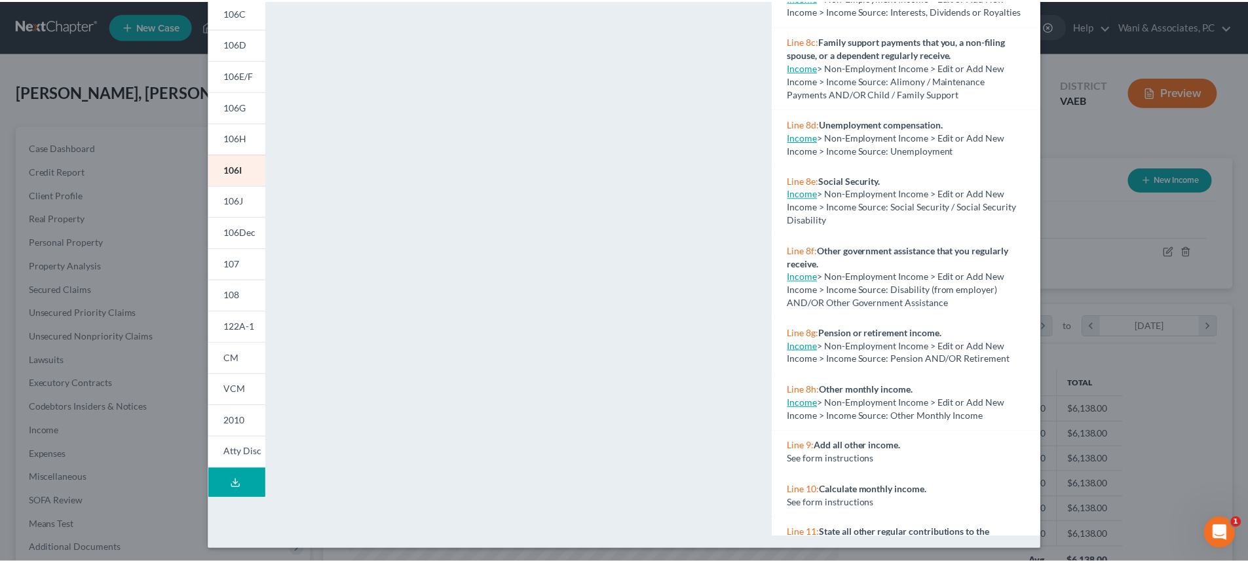
scroll to position [176, 0]
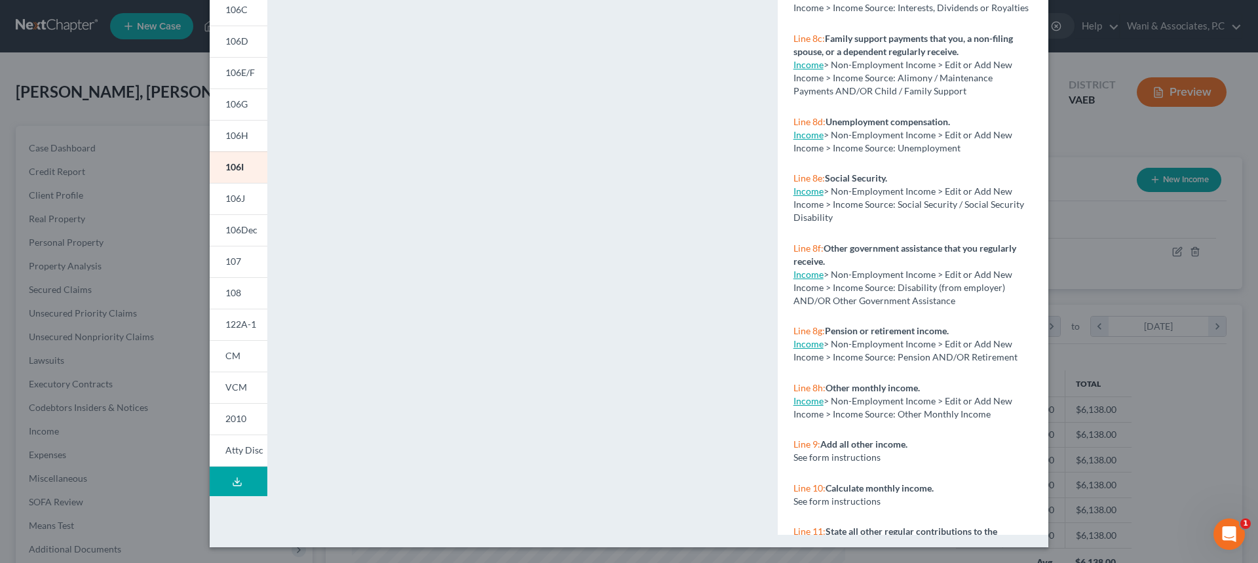
click at [1136, 141] on div "Petition Preview Schedule I: Your Income × 101 106Sum 106A/B 106C 106D 106E/F 1…" at bounding box center [629, 281] width 1258 height 563
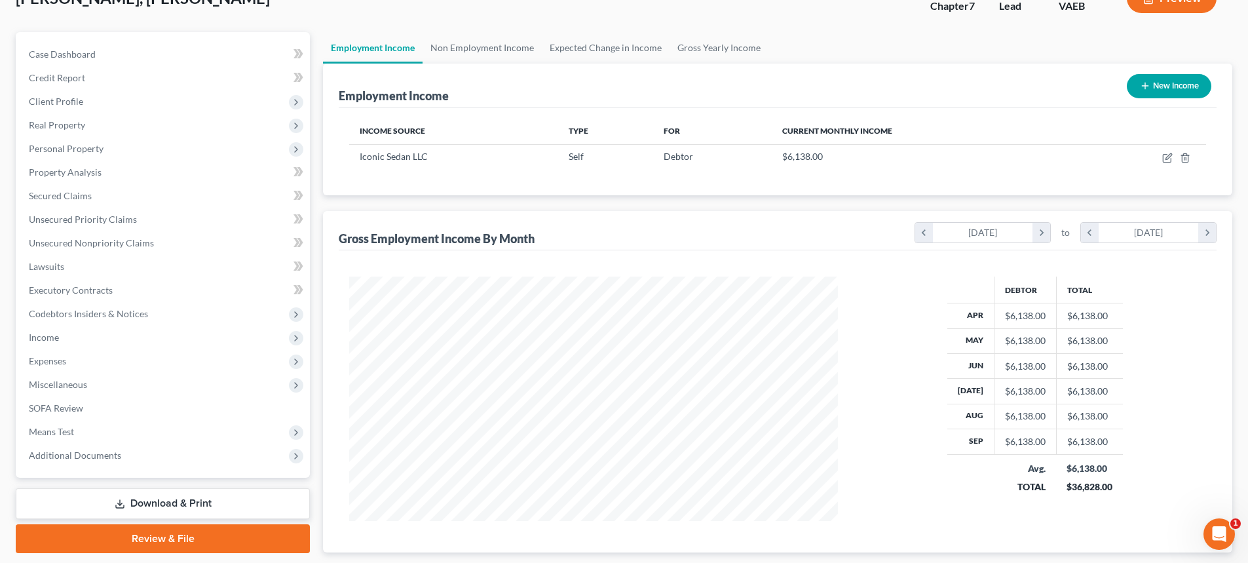
scroll to position [0, 0]
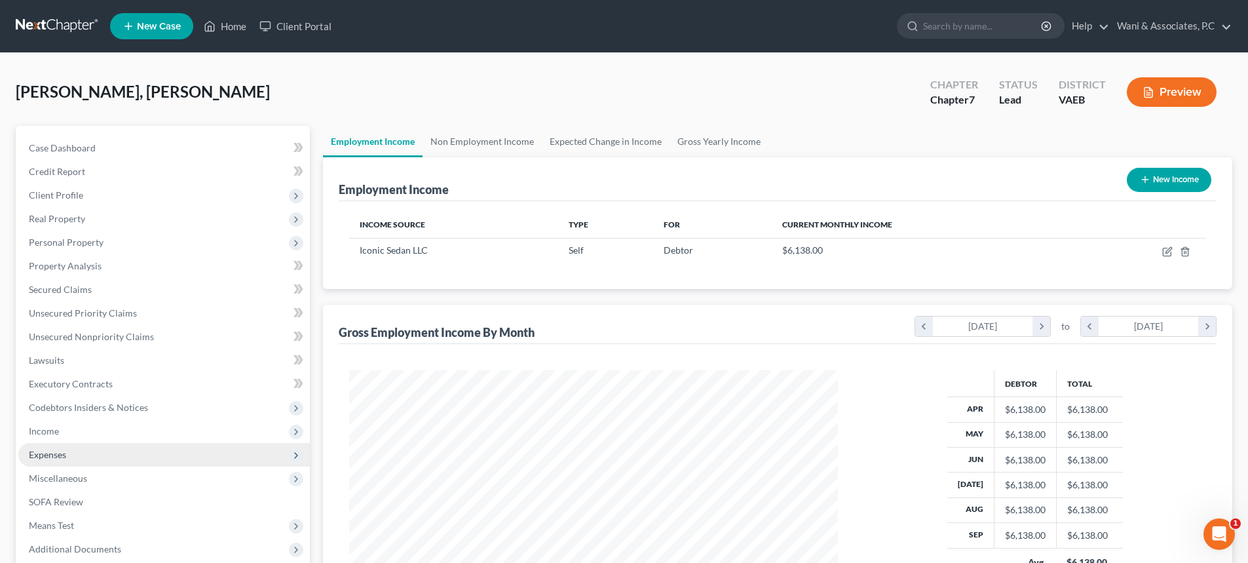
click at [60, 453] on span "Expenses" at bounding box center [47, 454] width 37 height 11
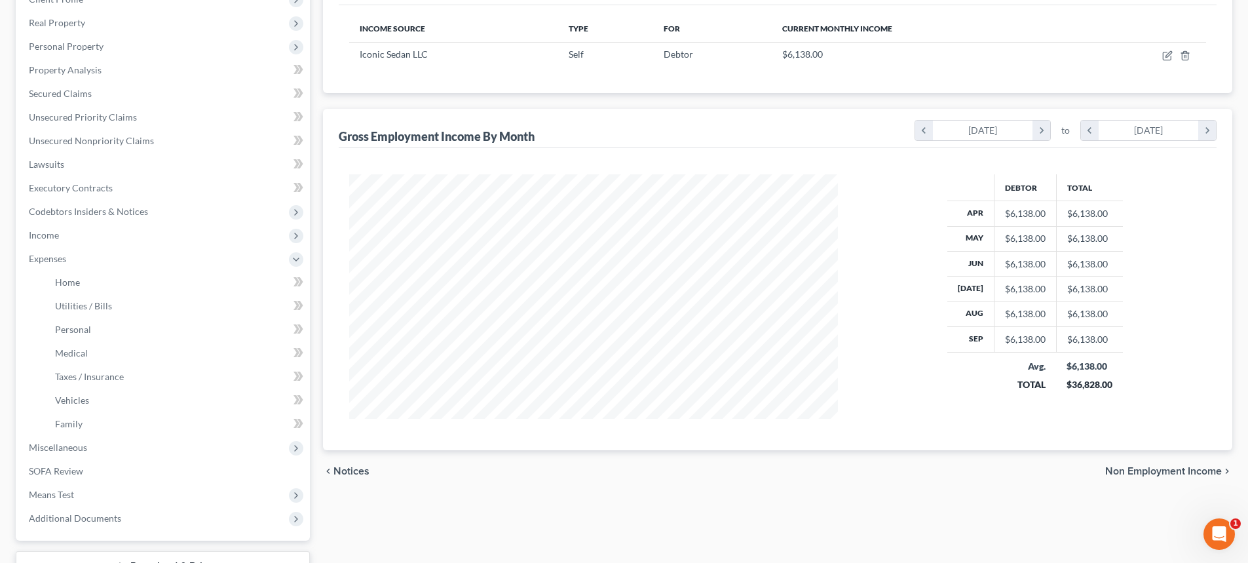
scroll to position [197, 0]
click at [96, 285] on link "Home" at bounding box center [177, 282] width 265 height 24
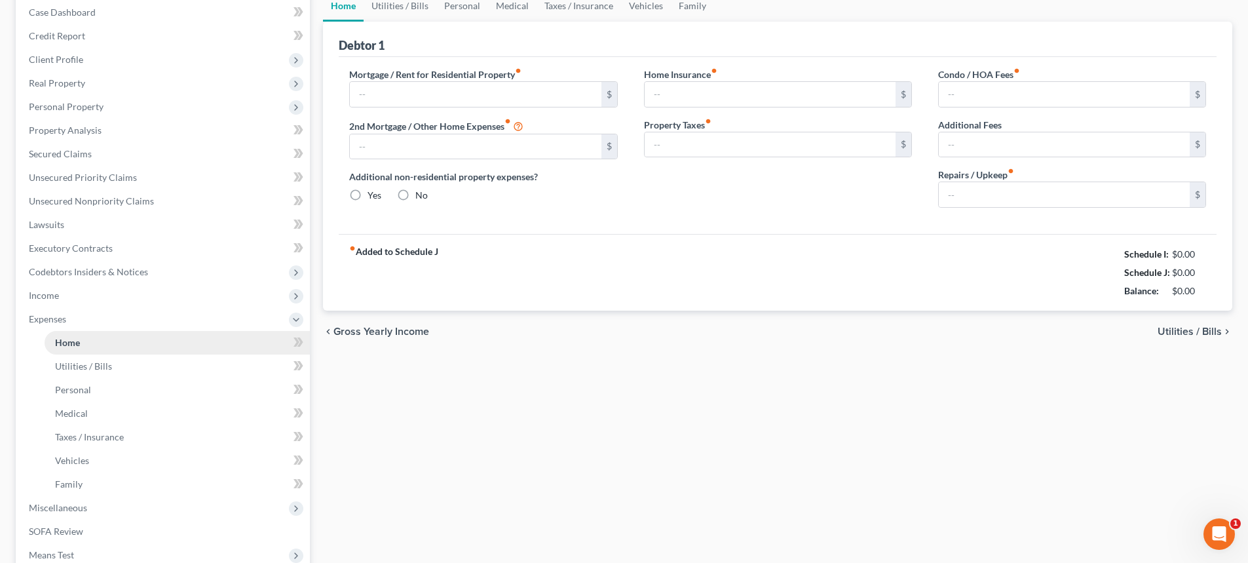
type input "1,300.00"
type input "0.00"
radio input "true"
type input "20.00"
type input "0.00"
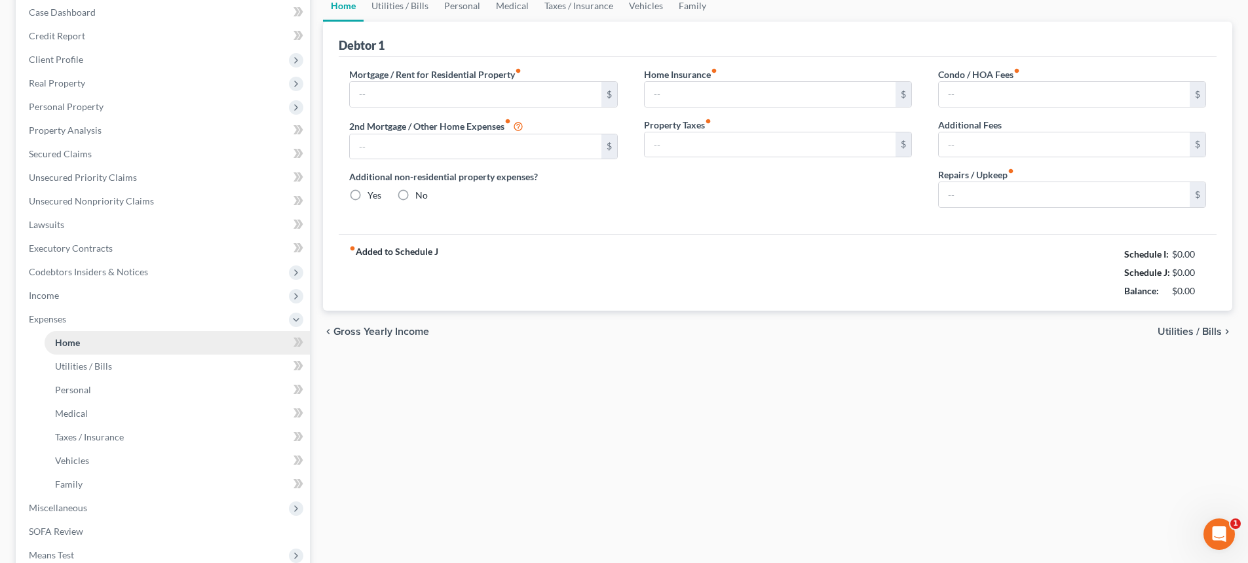
type input "0.00"
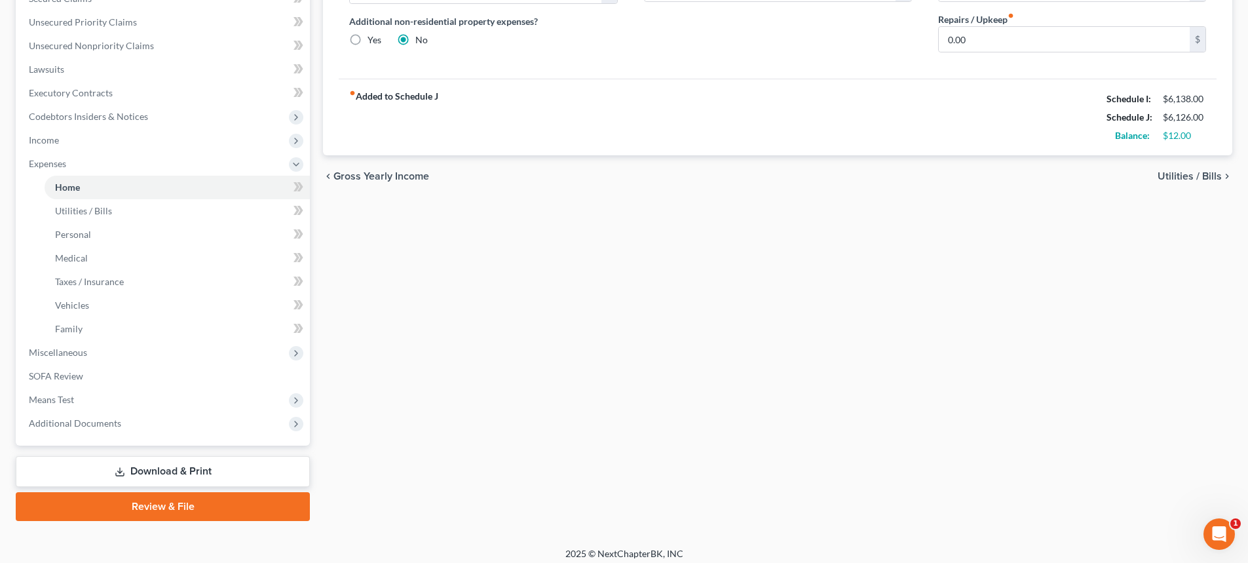
scroll to position [299, 0]
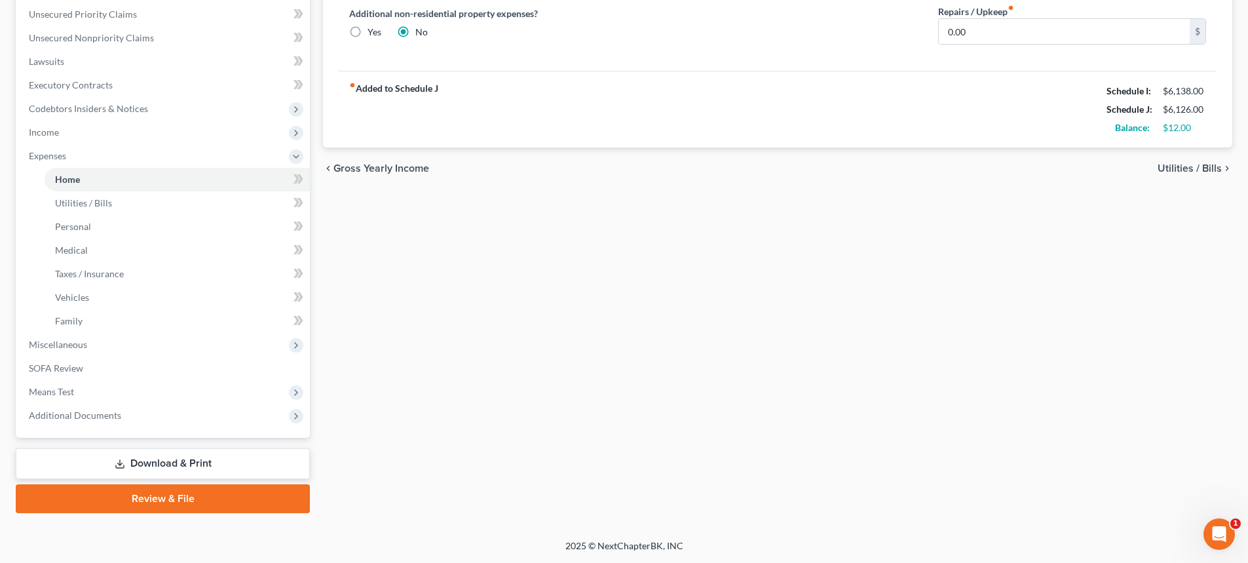
click at [157, 466] on link "Download & Print" at bounding box center [163, 463] width 294 height 31
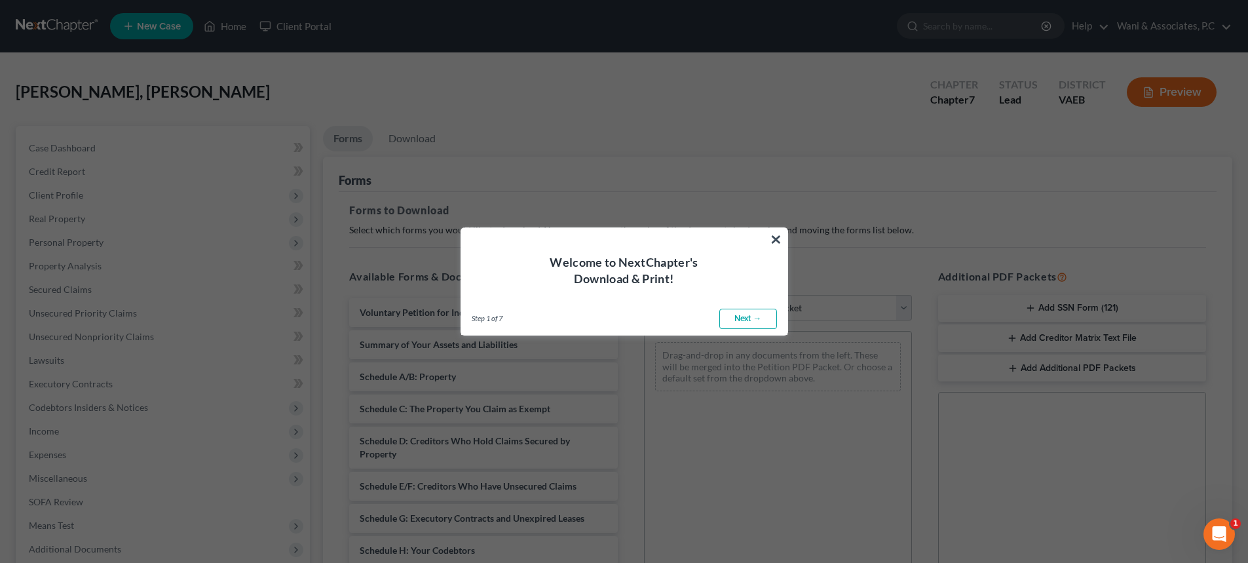
click at [751, 319] on link "Next →" at bounding box center [748, 319] width 58 height 21
select select "0"
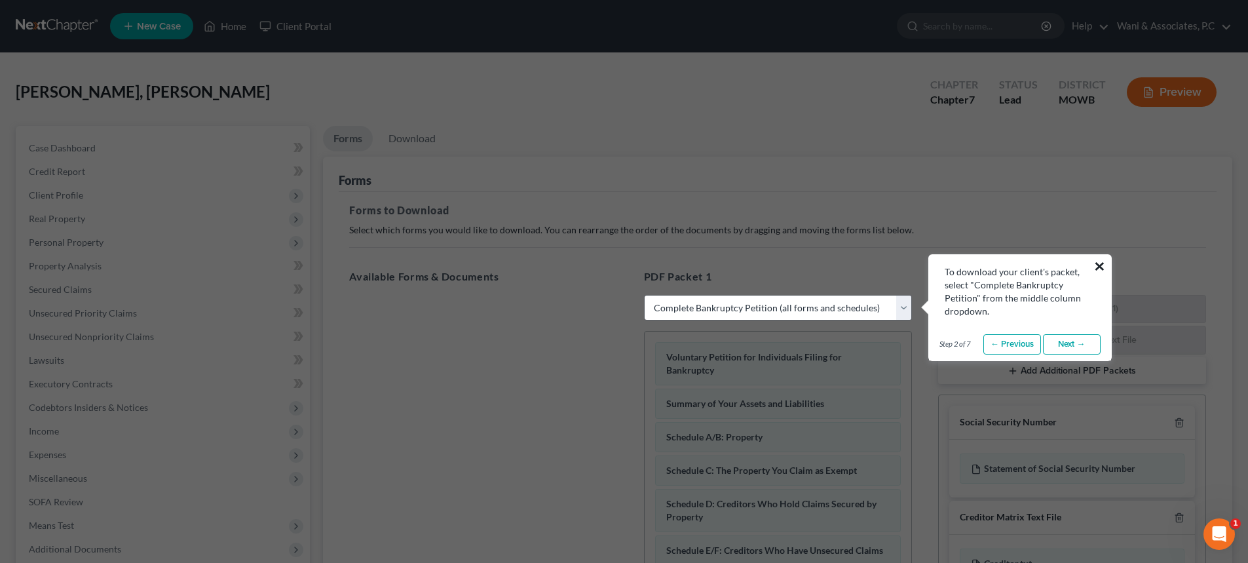
click at [1100, 256] on button "×" at bounding box center [1099, 265] width 12 height 21
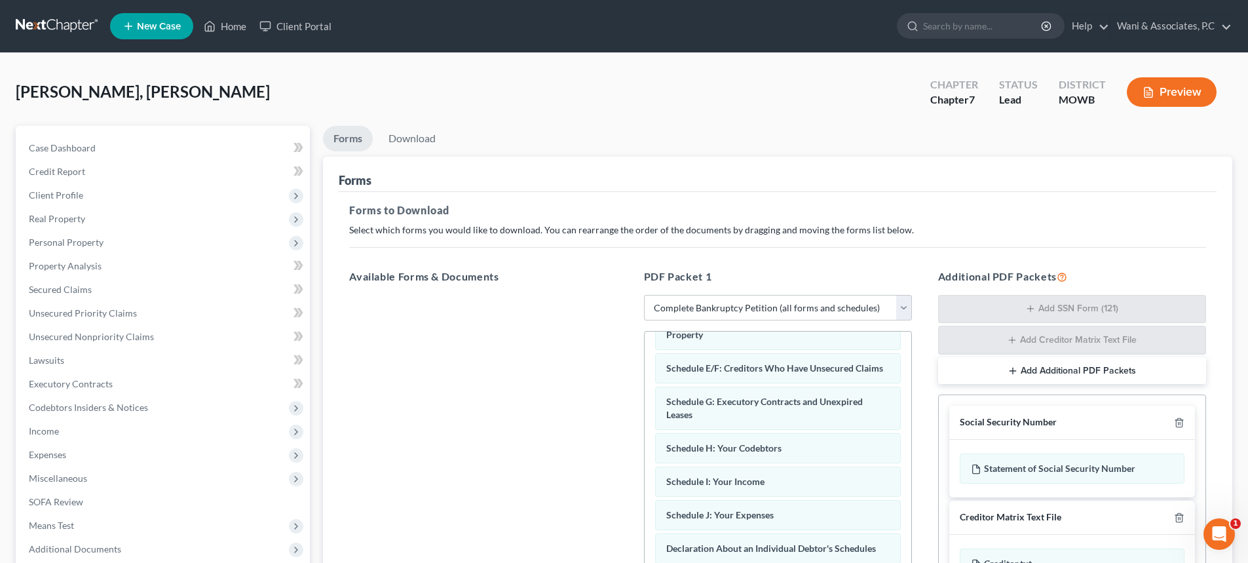
scroll to position [262, 0]
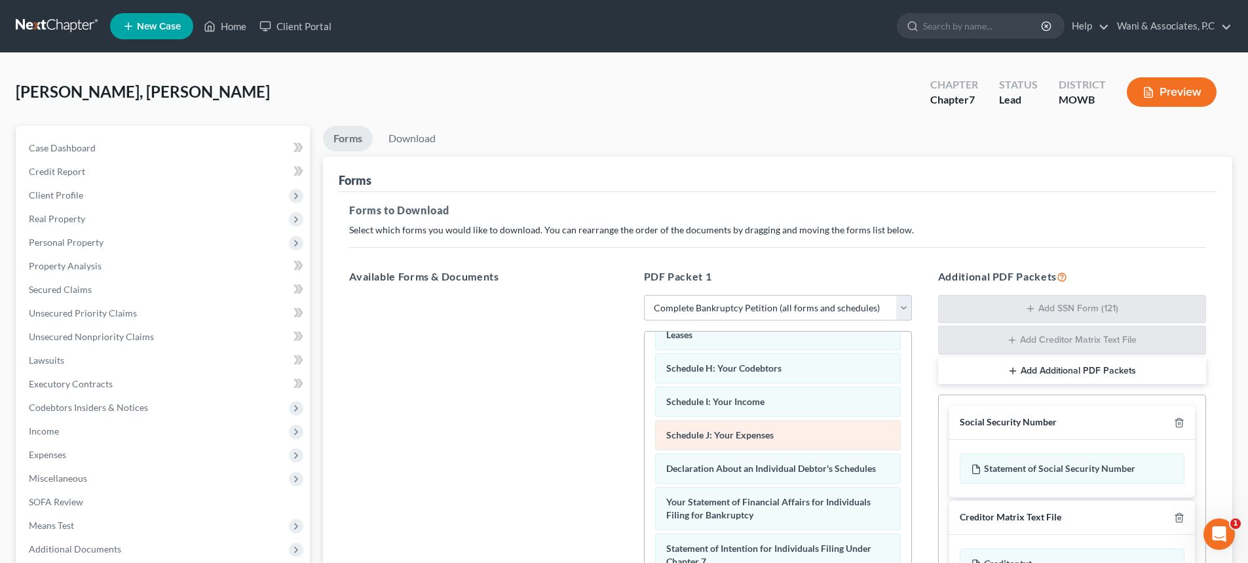
click at [738, 440] on span "Schedule J: Your Expenses" at bounding box center [719, 434] width 107 height 11
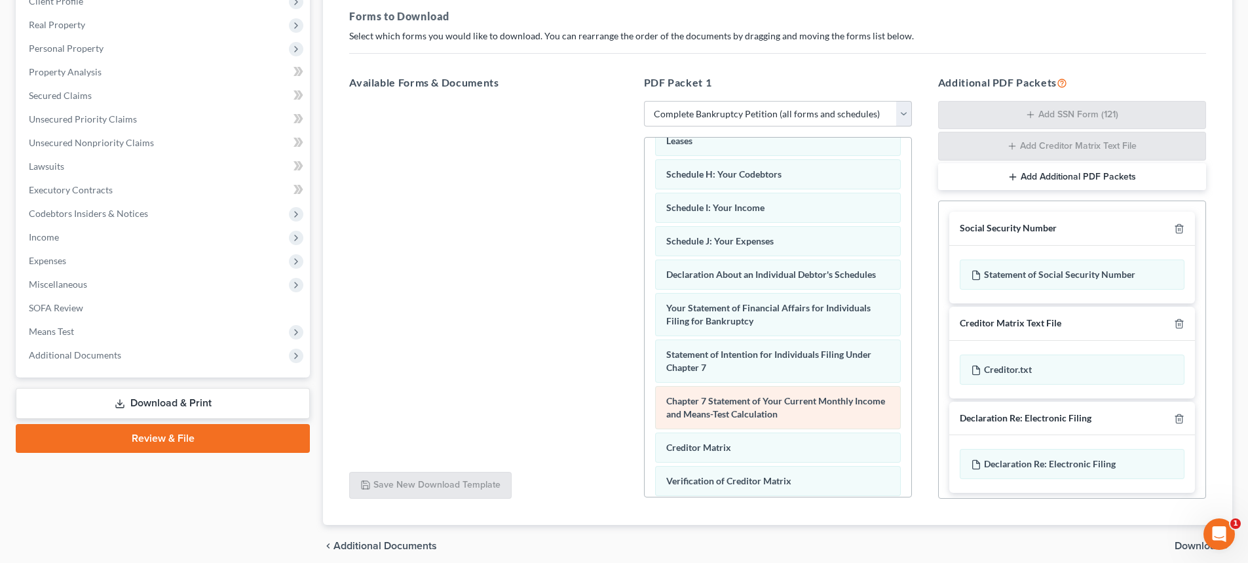
scroll to position [248, 0]
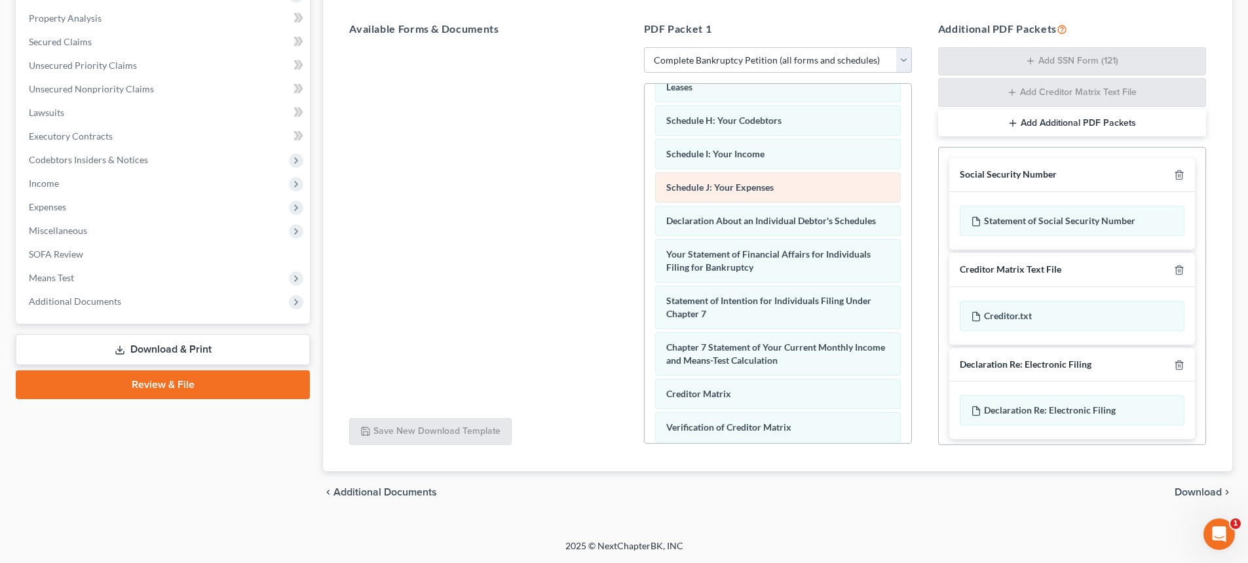
click at [686, 202] on div "Schedule J: Your Expenses" at bounding box center [778, 187] width 246 height 30
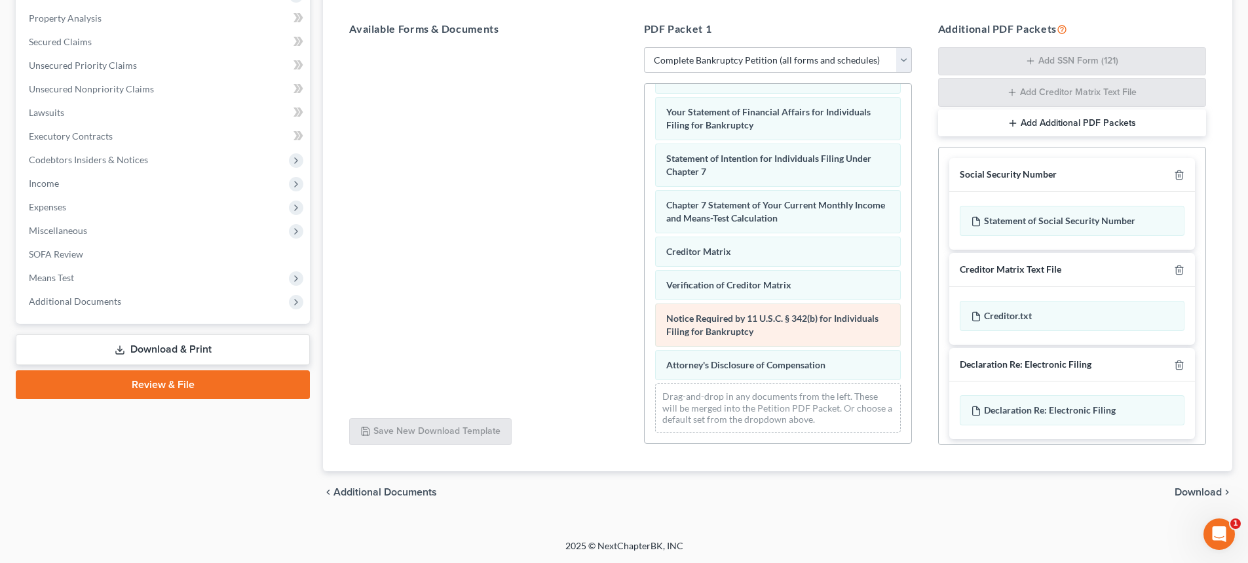
scroll to position [417, 0]
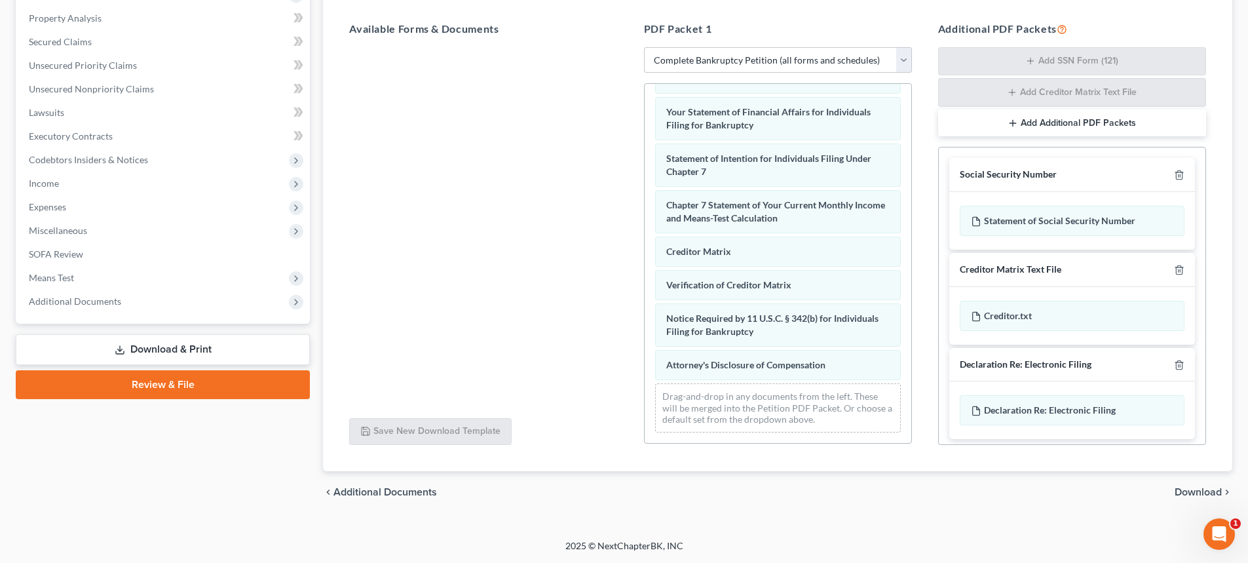
click at [1191, 494] on span "Download" at bounding box center [1197, 492] width 47 height 10
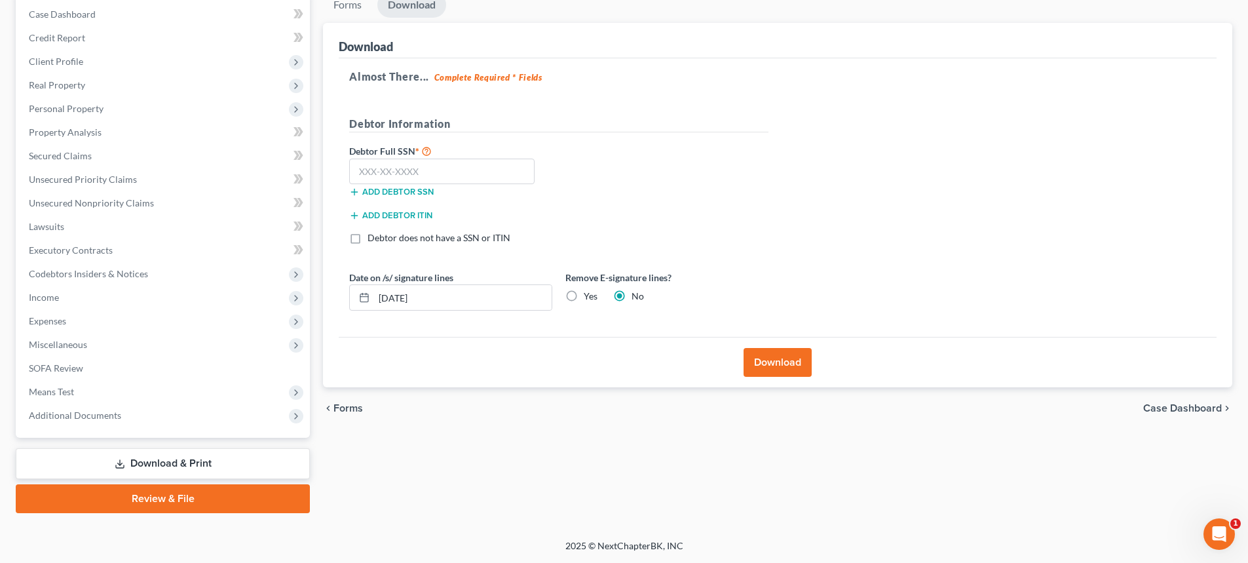
click at [337, 404] on span "Forms" at bounding box center [347, 408] width 29 height 10
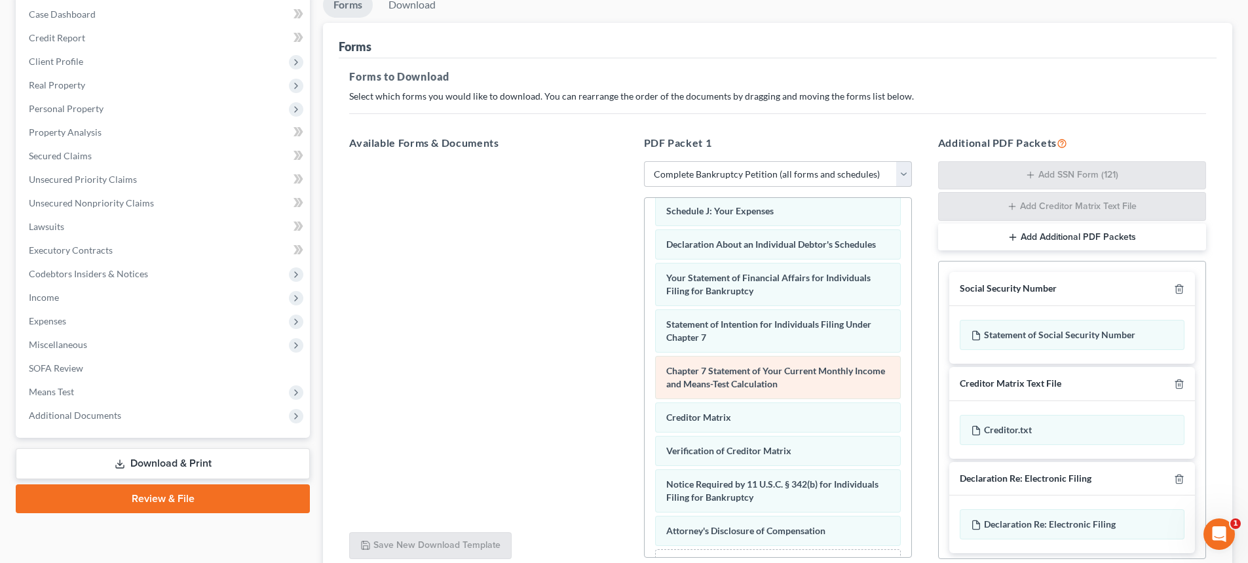
scroll to position [155, 0]
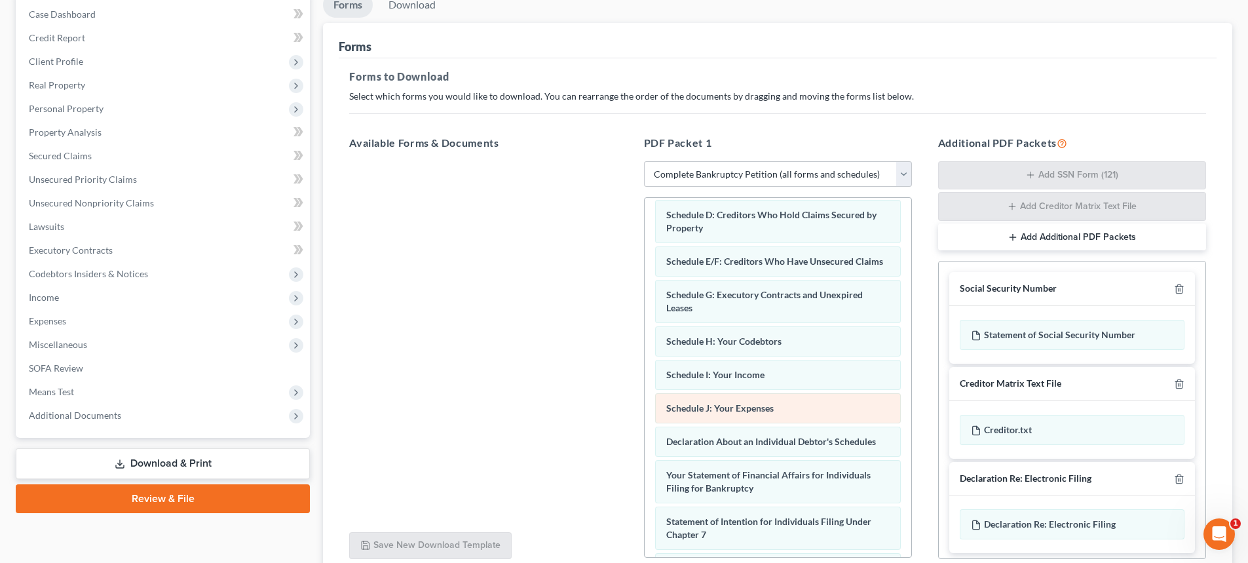
click at [734, 413] on span "Schedule J: Your Expenses" at bounding box center [719, 407] width 107 height 11
click at [721, 413] on span "Schedule J: Your Expenses" at bounding box center [719, 407] width 107 height 11
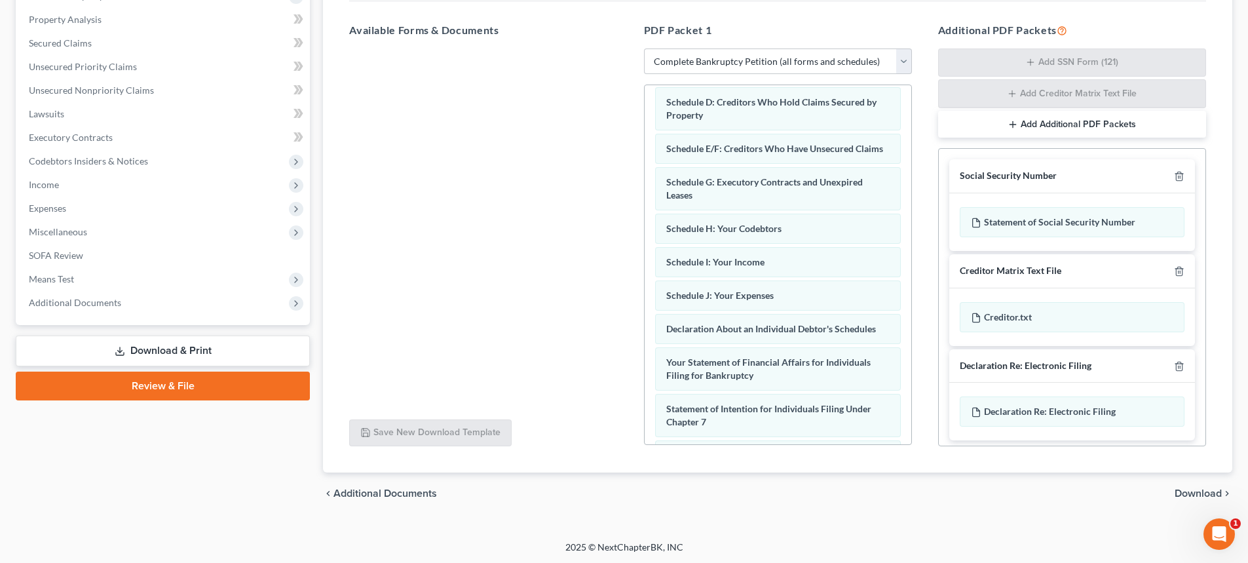
scroll to position [248, 0]
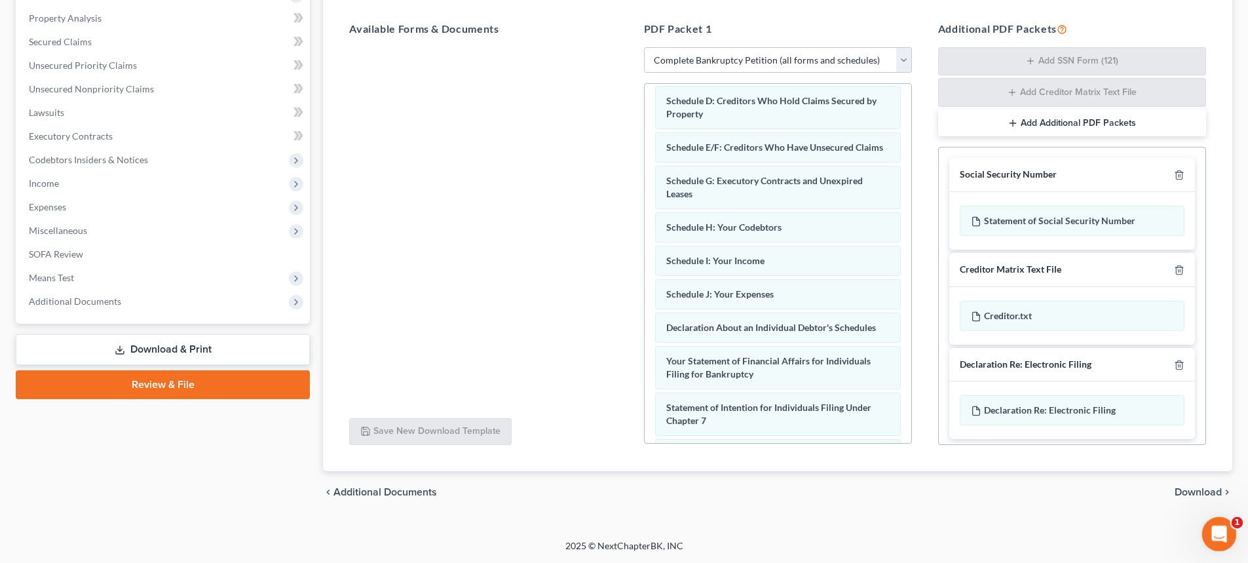
click at [1220, 533] on icon "Open Intercom Messenger" at bounding box center [1218, 532] width 22 height 22
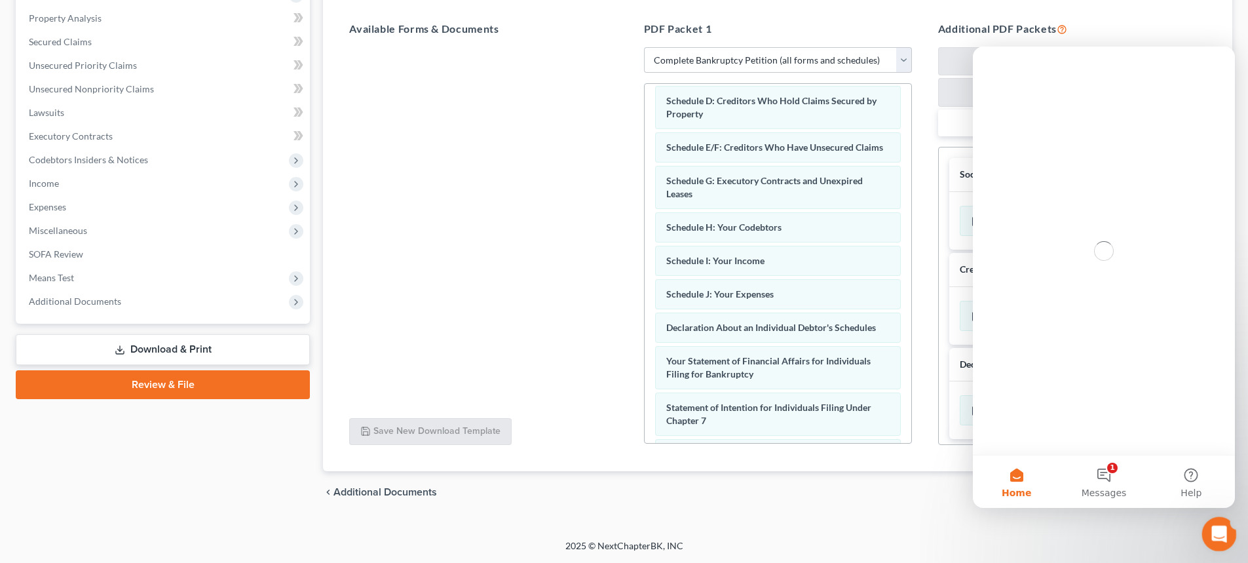
scroll to position [0, 0]
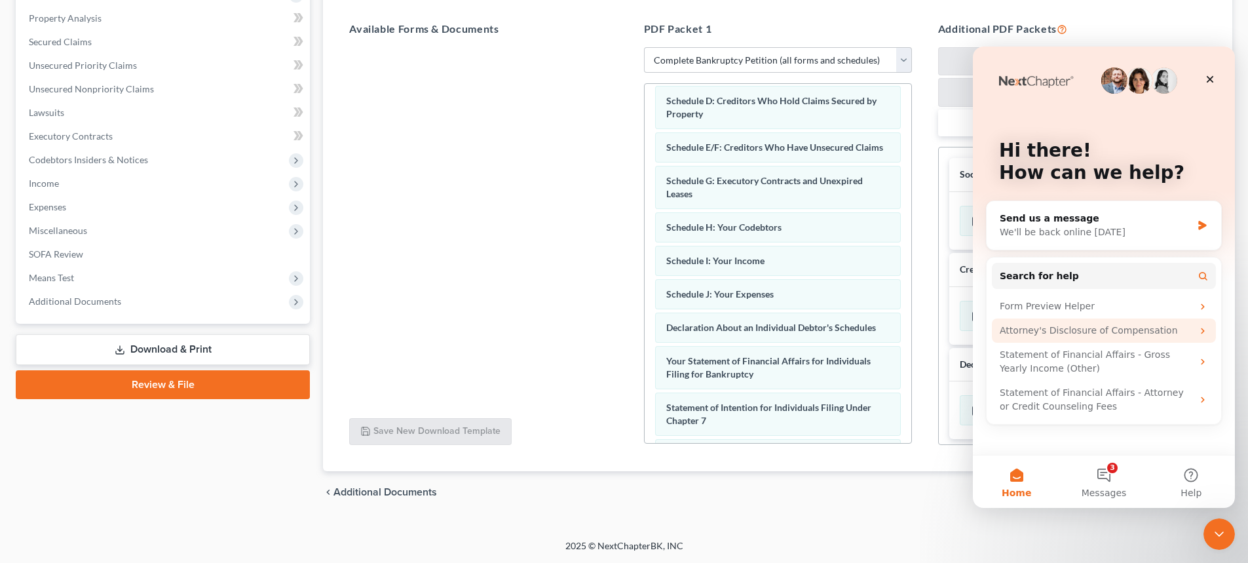
click at [1029, 331] on div "Attorney's Disclosure of Compensation" at bounding box center [1096, 331] width 193 height 14
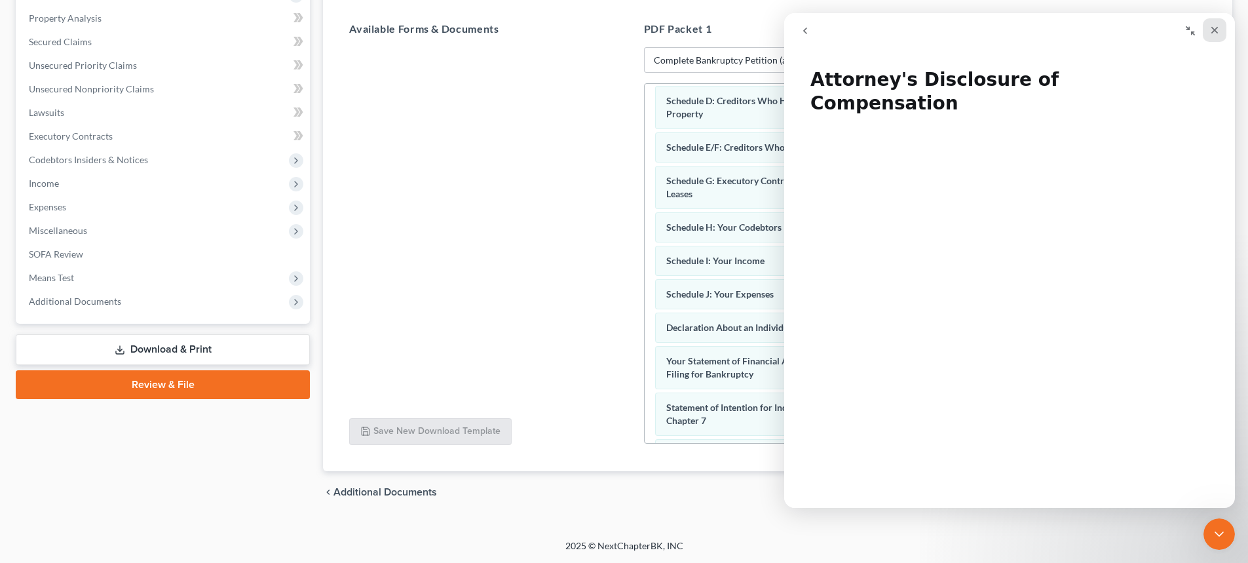
click at [1213, 26] on icon "Close" at bounding box center [1214, 30] width 10 height 10
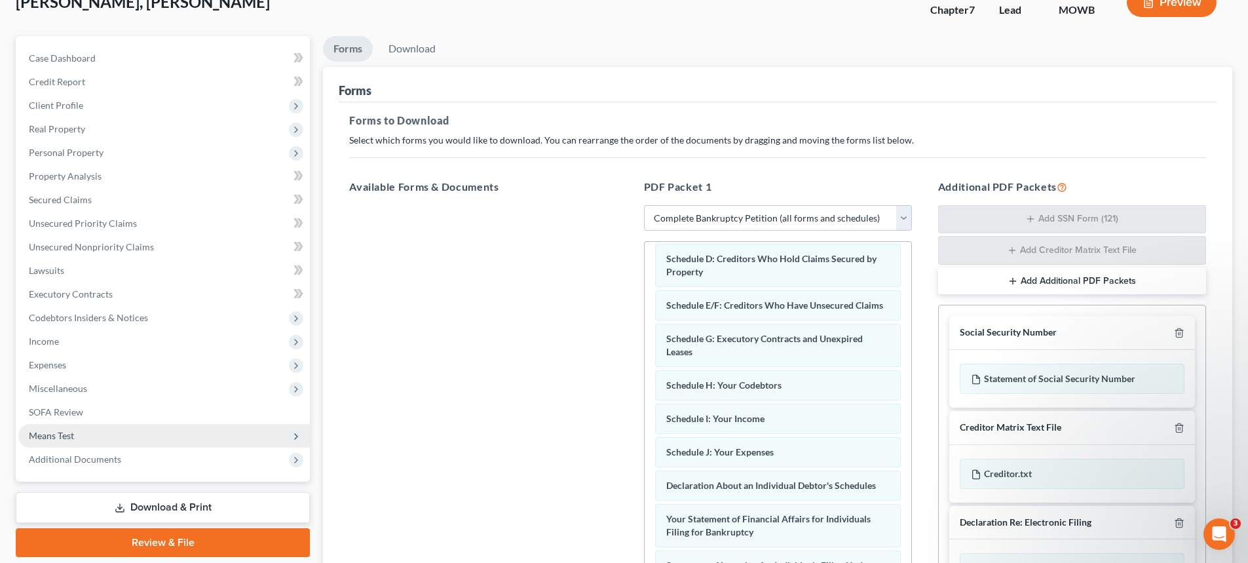
scroll to position [248, 0]
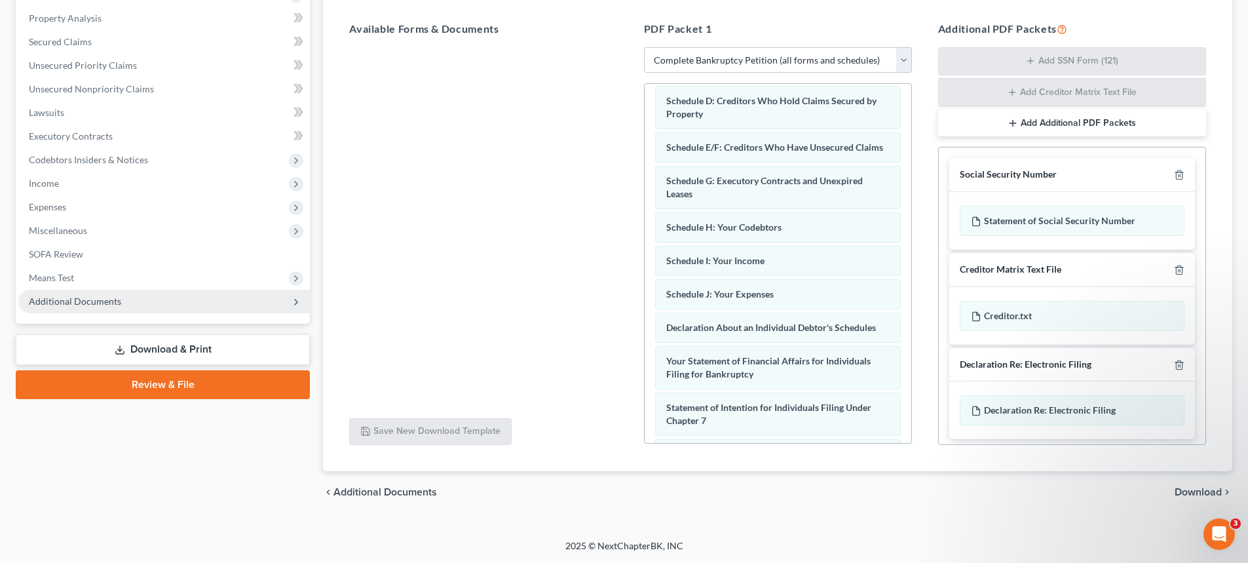
click at [130, 301] on span "Additional Documents" at bounding box center [163, 302] width 291 height 24
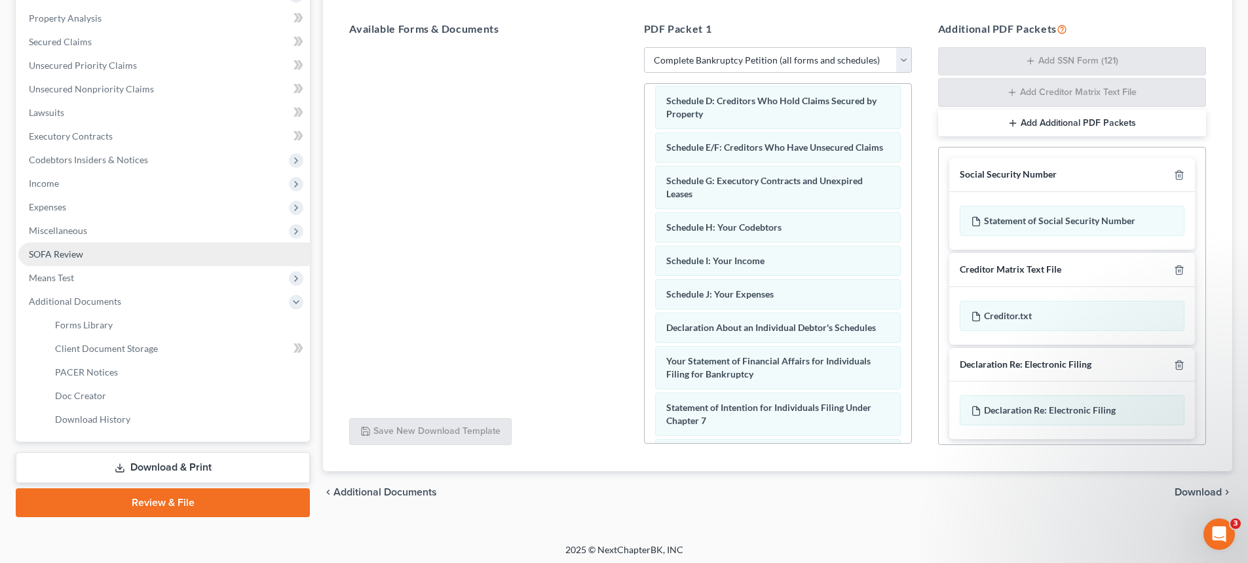
click at [53, 255] on span "SOFA Review" at bounding box center [56, 253] width 54 height 11
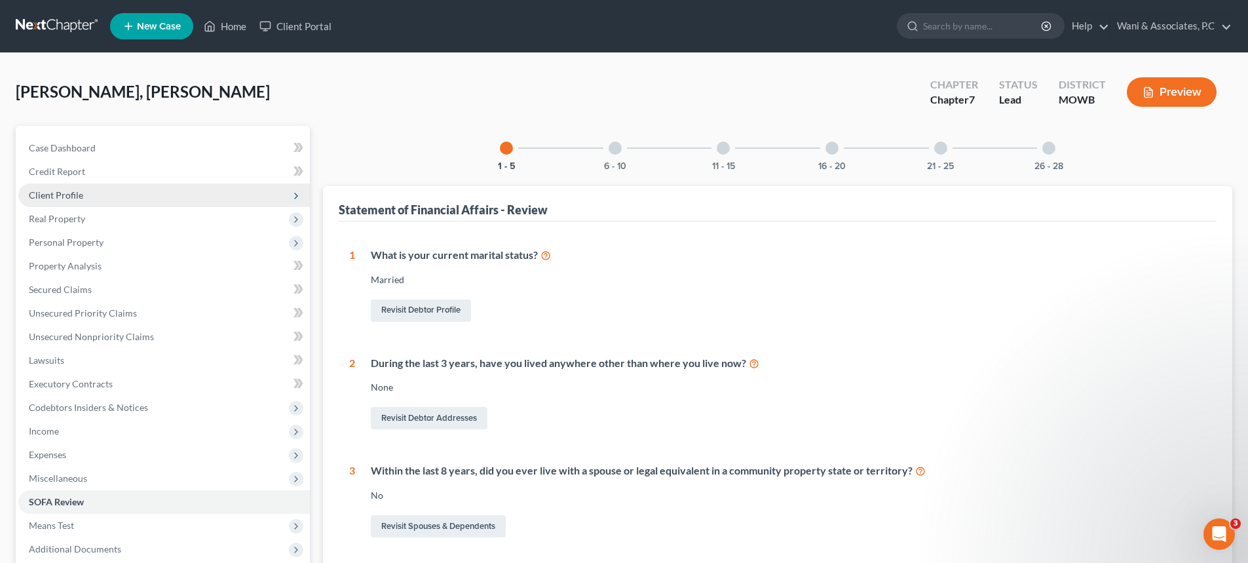
click at [77, 195] on span "Client Profile" at bounding box center [56, 194] width 54 height 11
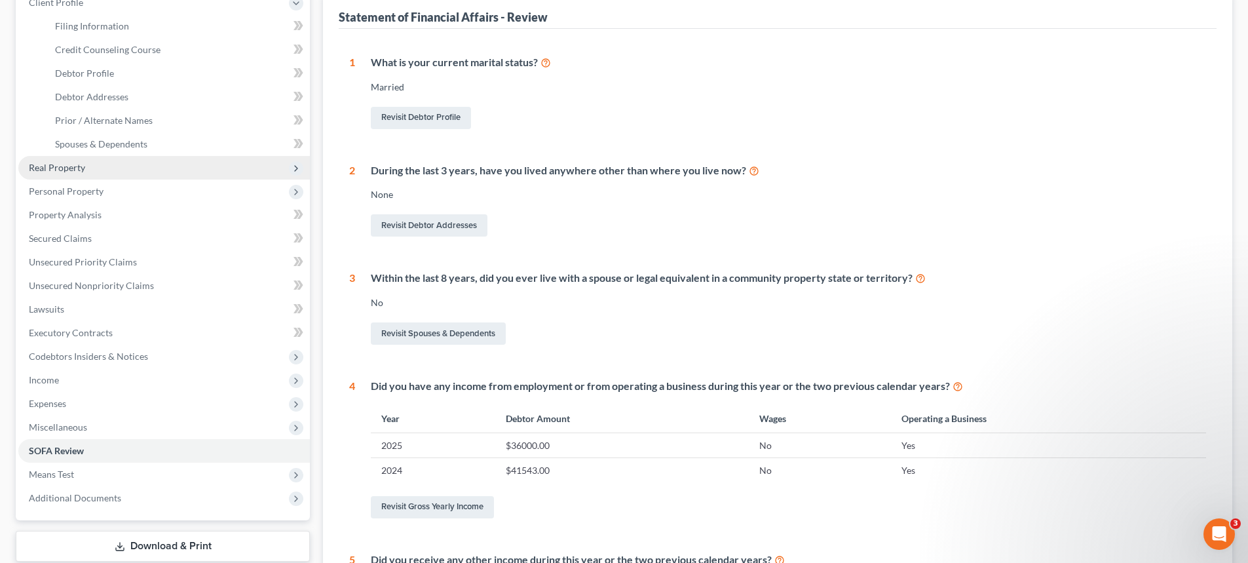
scroll to position [197, 0]
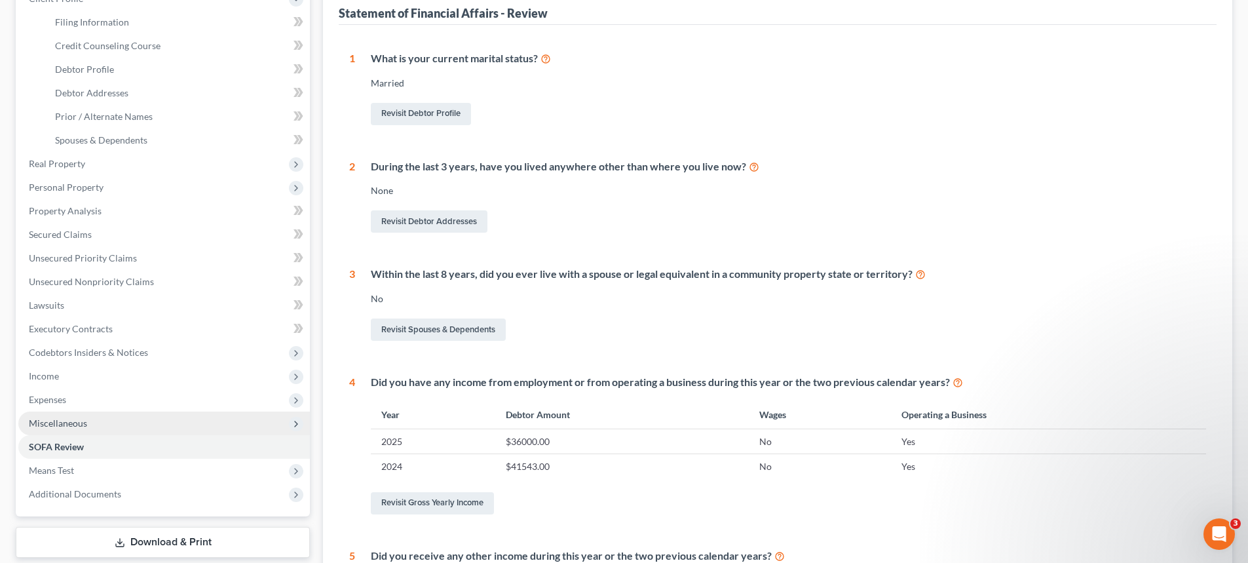
click at [63, 422] on span "Miscellaneous" at bounding box center [58, 422] width 58 height 11
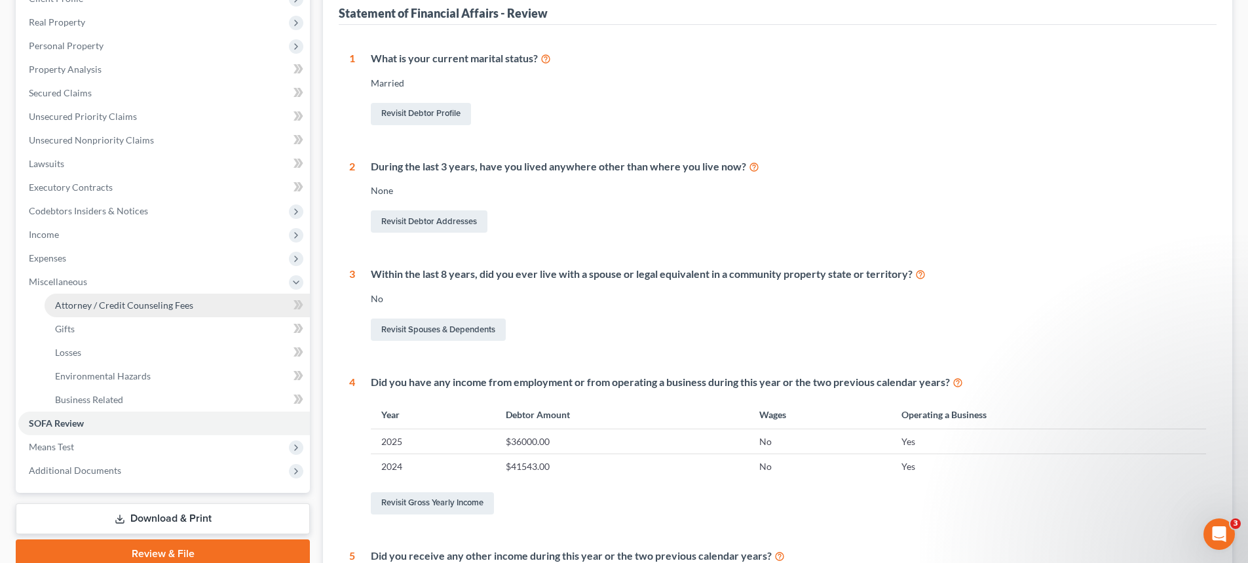
click at [164, 312] on link "Attorney / Credit Counseling Fees" at bounding box center [177, 305] width 265 height 24
select select "0"
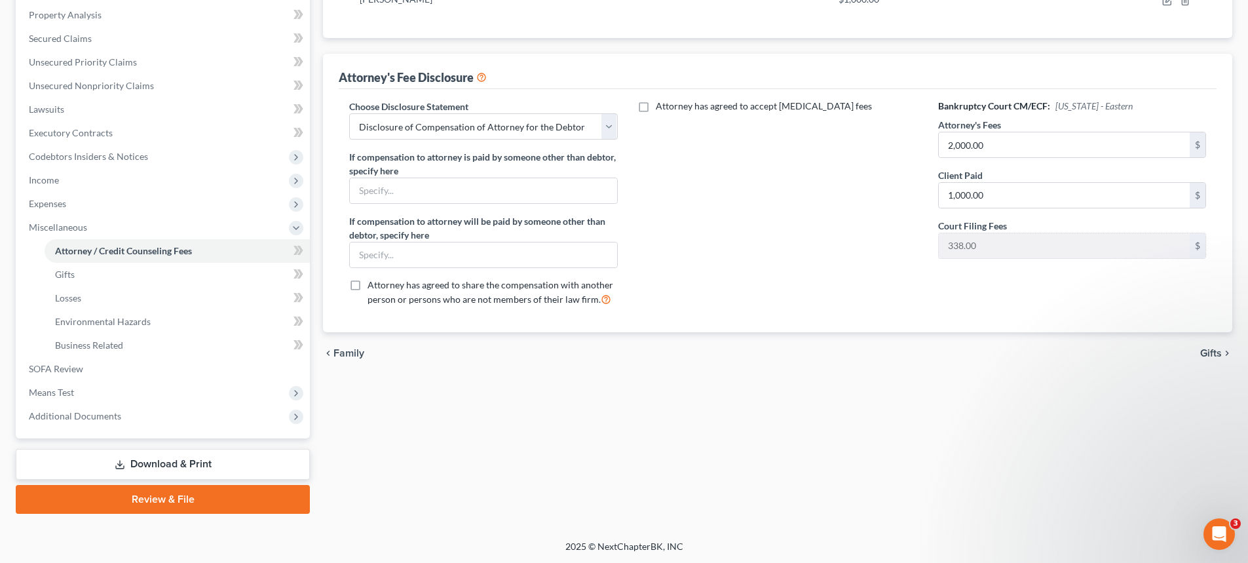
scroll to position [252, 0]
click at [610, 122] on select "Select Disclosure of Compensation of Attorney for the Debtor Disclosure of Comp…" at bounding box center [483, 126] width 268 height 26
click at [349, 113] on select "Select Disclosure of Compensation of Attorney for the Debtor Disclosure of Comp…" at bounding box center [483, 126] width 268 height 26
click at [170, 498] on link "Review & File" at bounding box center [163, 498] width 294 height 29
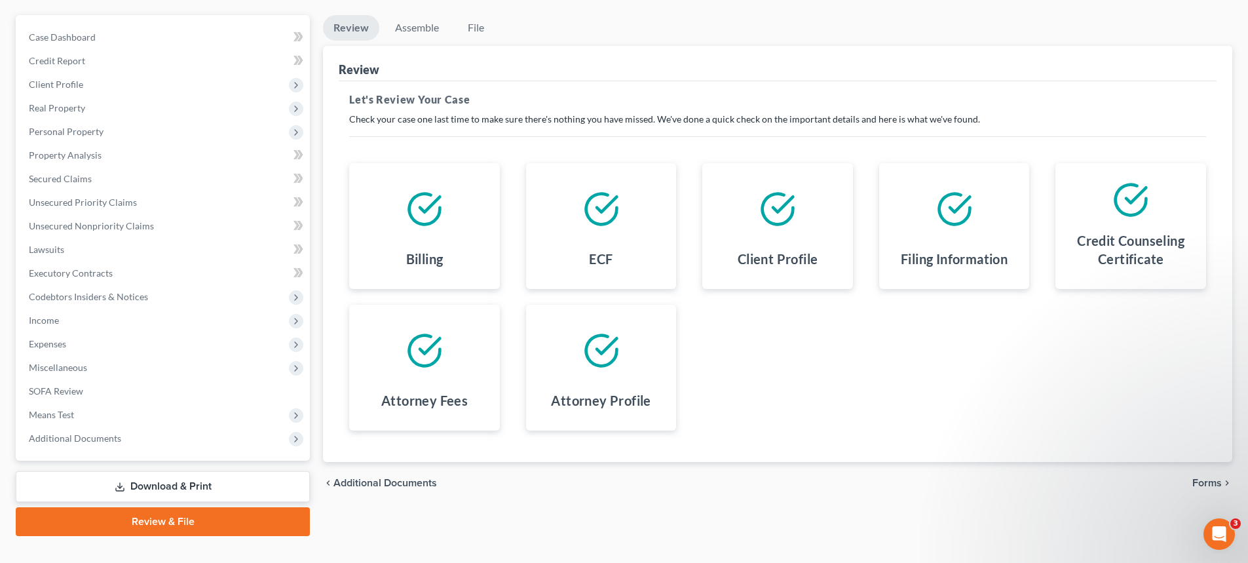
scroll to position [134, 0]
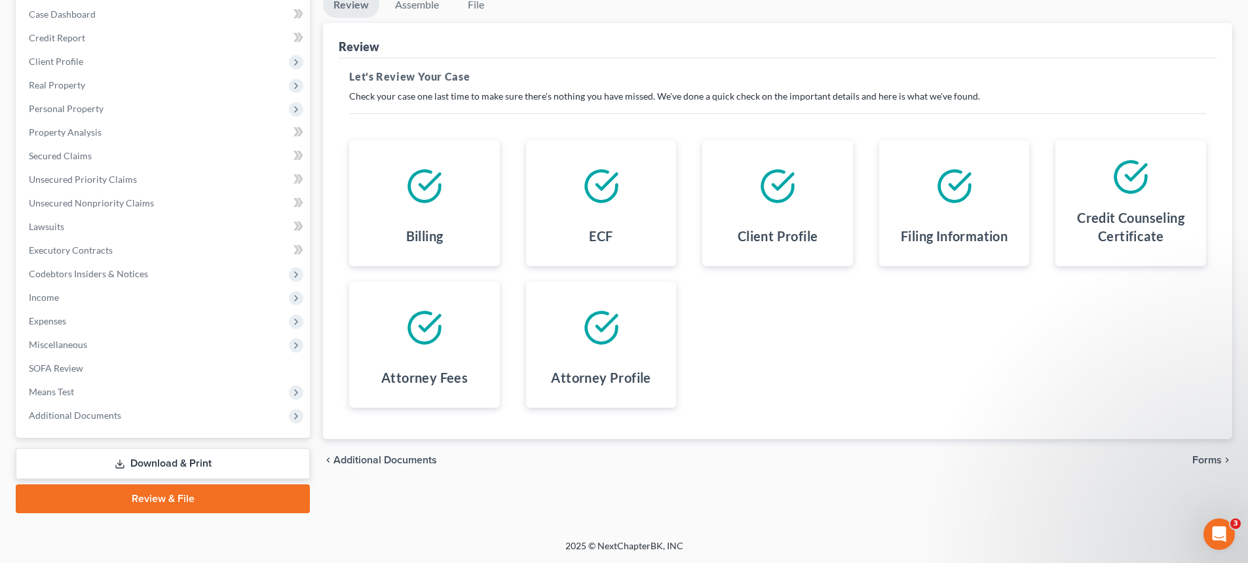
click at [1207, 460] on span "Forms" at bounding box center [1206, 460] width 29 height 10
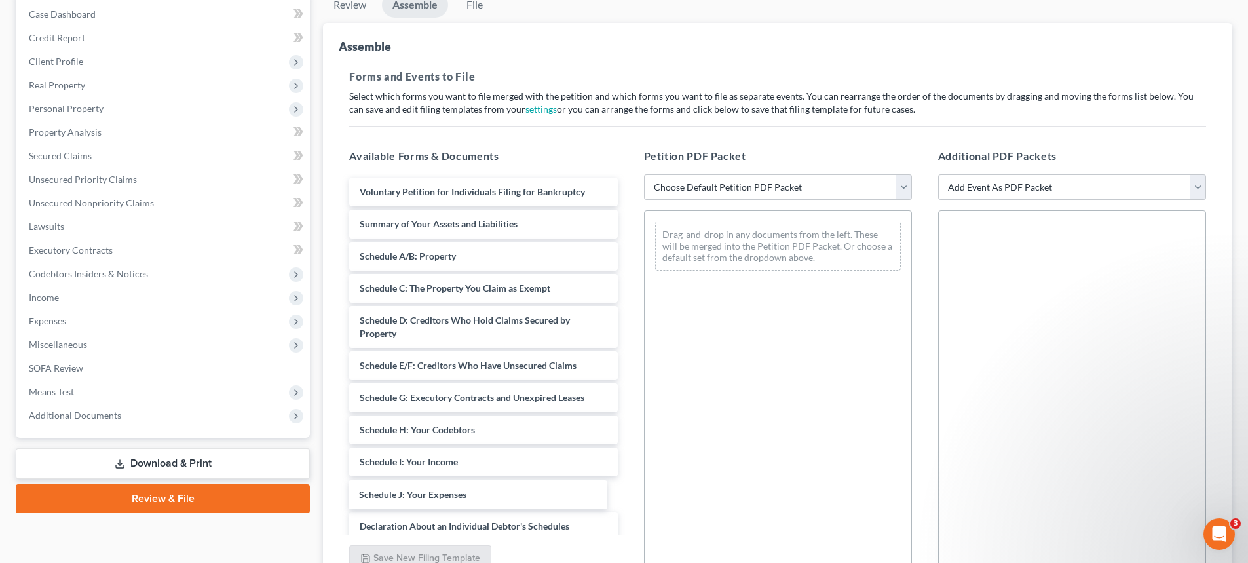
click at [426, 492] on div "Schedule J: Your Expenses Voluntary Petition for Individuals Filing for Bankrup…" at bounding box center [483, 491] width 289 height 627
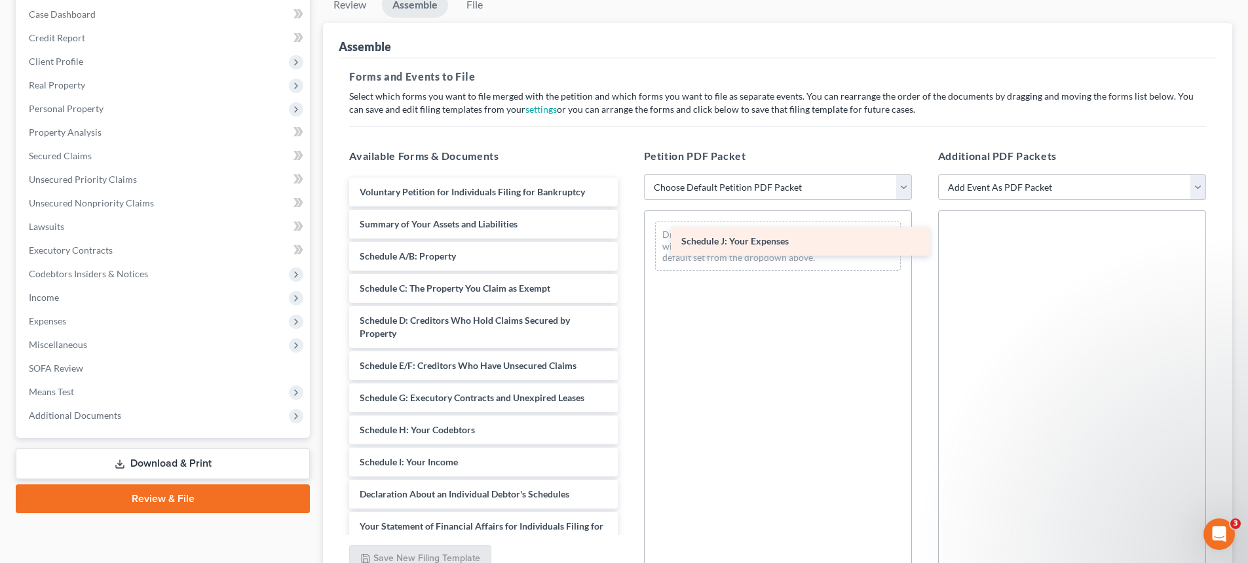
drag, startPoint x: 426, startPoint y: 492, endPoint x: 748, endPoint y: 239, distance: 409.1
click at [627, 239] on div "Schedule J: Your Expenses Voluntary Petition for Individuals Filing for Bankrup…" at bounding box center [483, 475] width 289 height 595
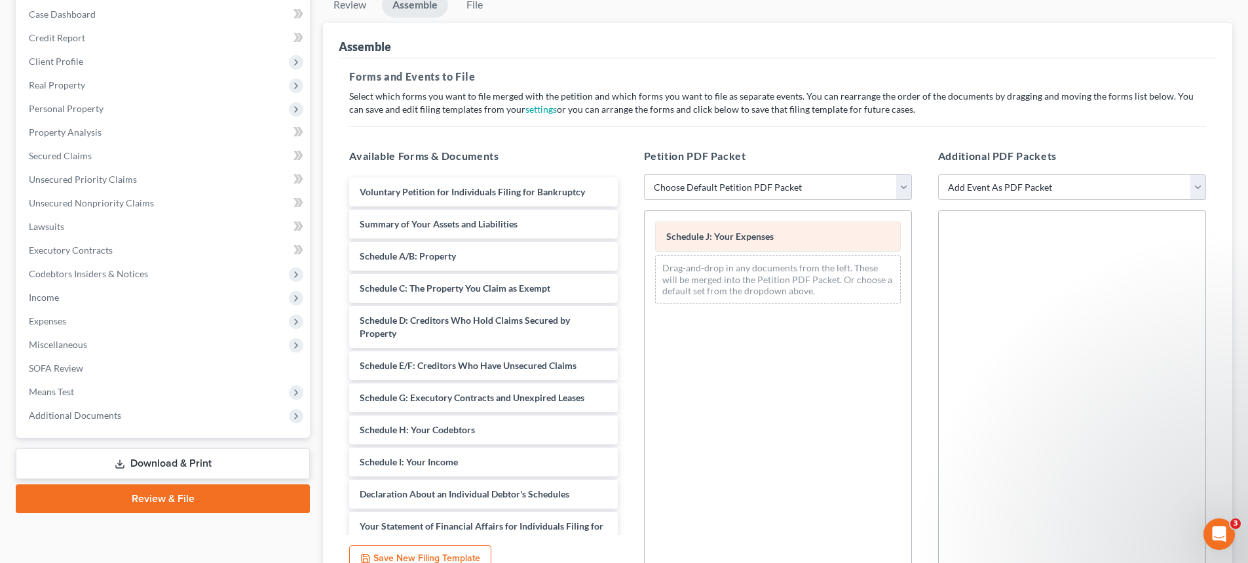
click at [741, 240] on span "Schedule J: Your Expenses" at bounding box center [719, 236] width 107 height 11
click at [740, 240] on span "Schedule J: Your Expenses" at bounding box center [719, 236] width 107 height 11
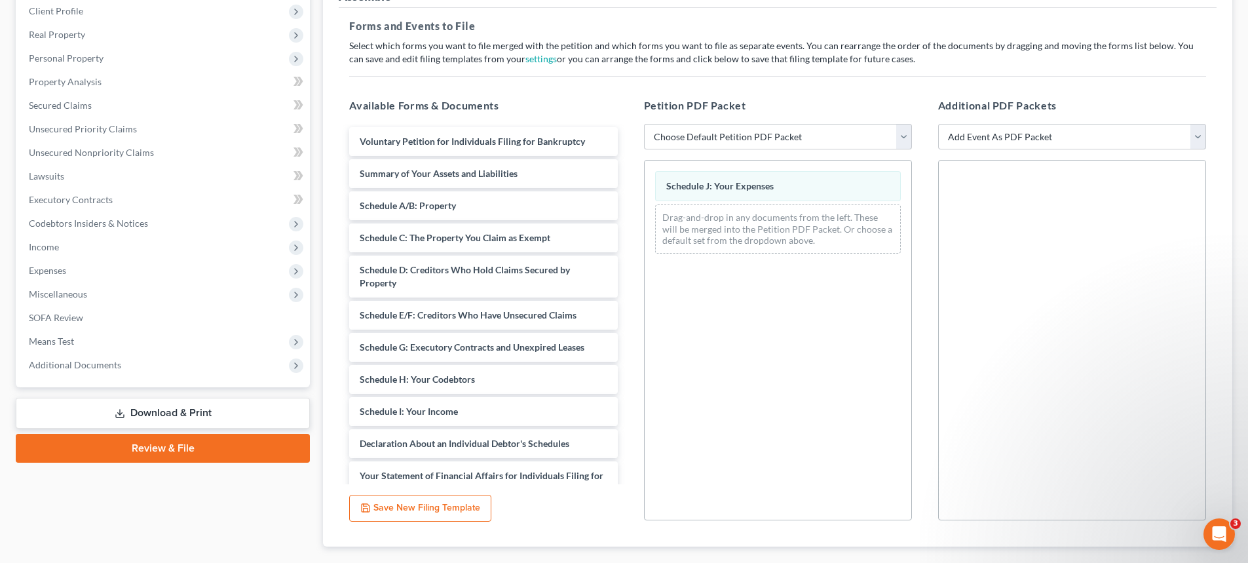
scroll to position [259, 0]
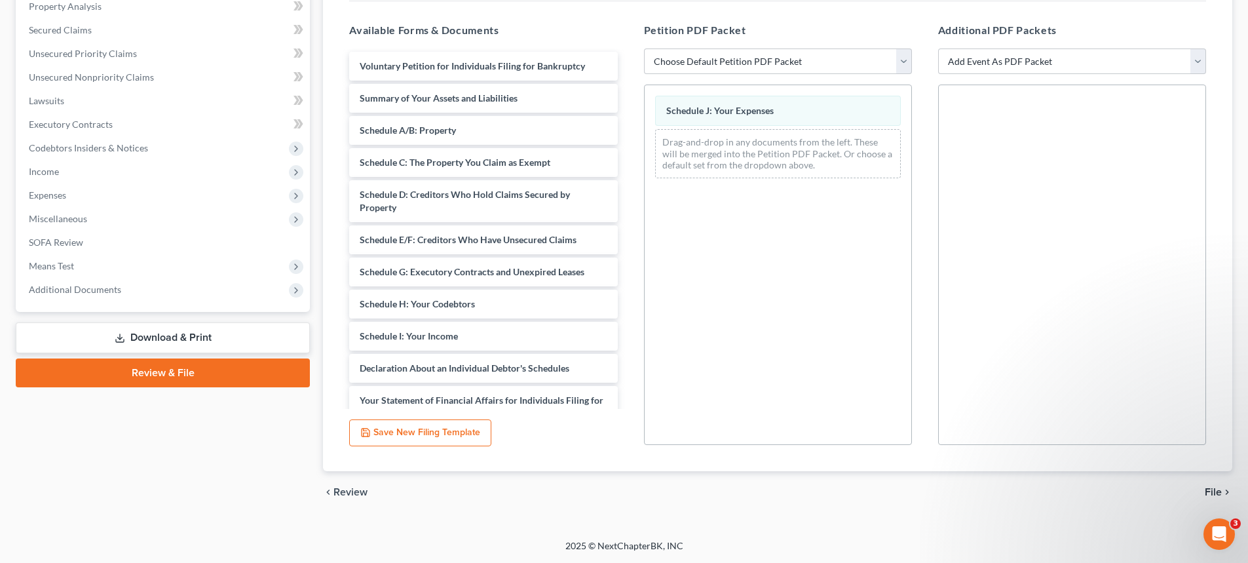
click at [352, 493] on span "Review" at bounding box center [350, 492] width 34 height 10
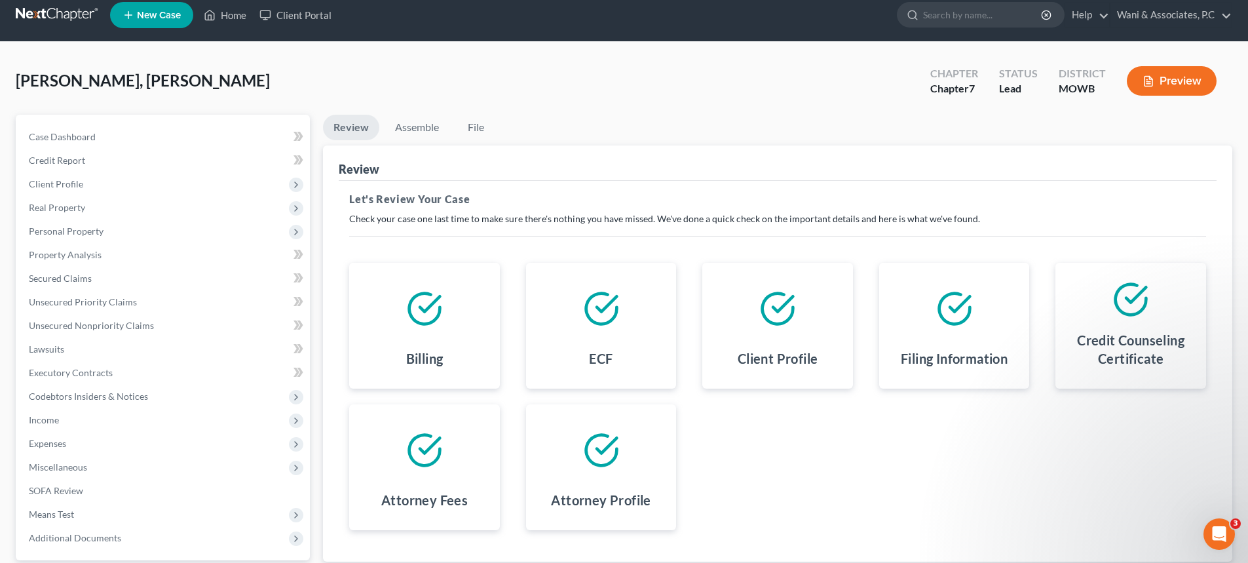
scroll to position [0, 0]
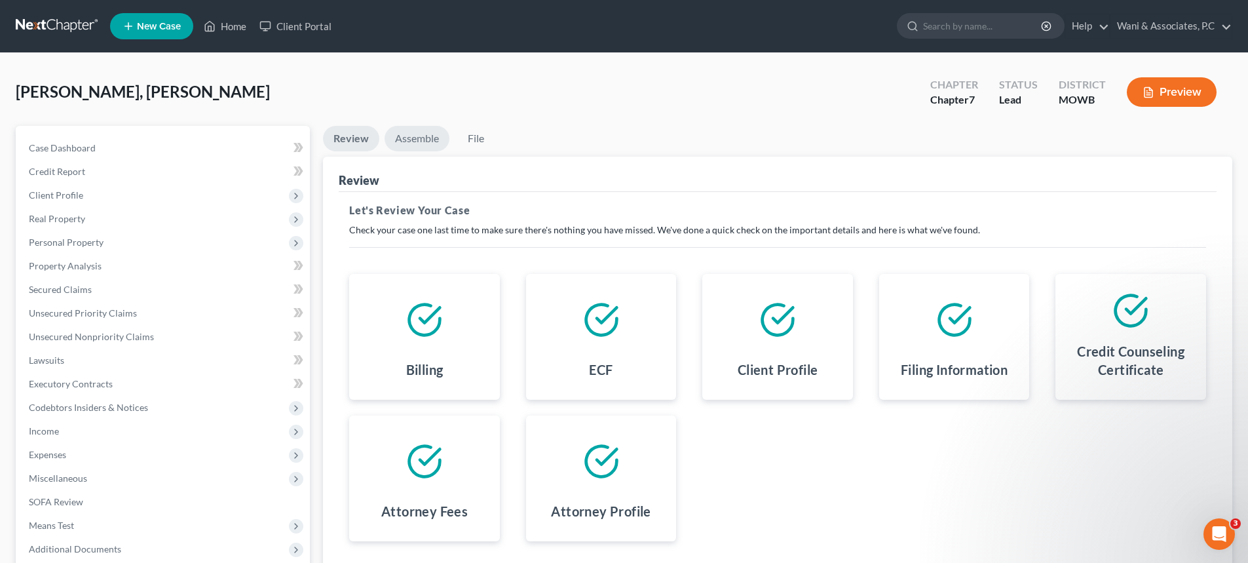
click at [405, 141] on link "Assemble" at bounding box center [416, 139] width 65 height 26
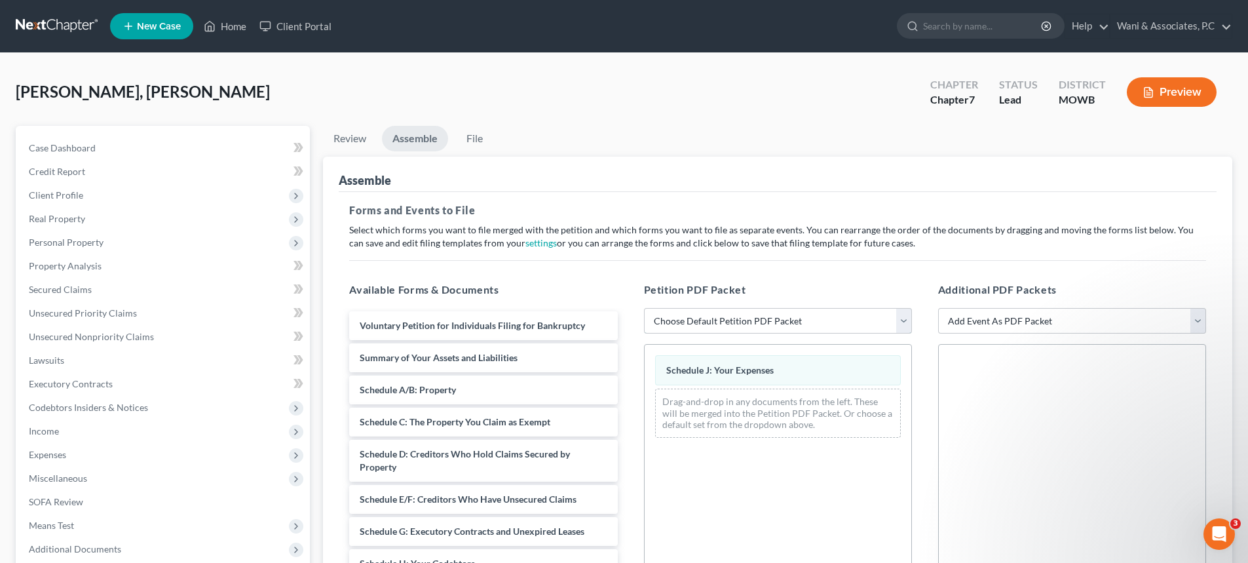
click at [669, 322] on select "Choose Default Petition PDF Packet Complete Bankruptcy Petition (all forms and …" at bounding box center [778, 321] width 268 height 26
select select "0"
click at [644, 308] on select "Choose Default Petition PDF Packet Complete Bankruptcy Petition (all forms and …" at bounding box center [778, 321] width 268 height 26
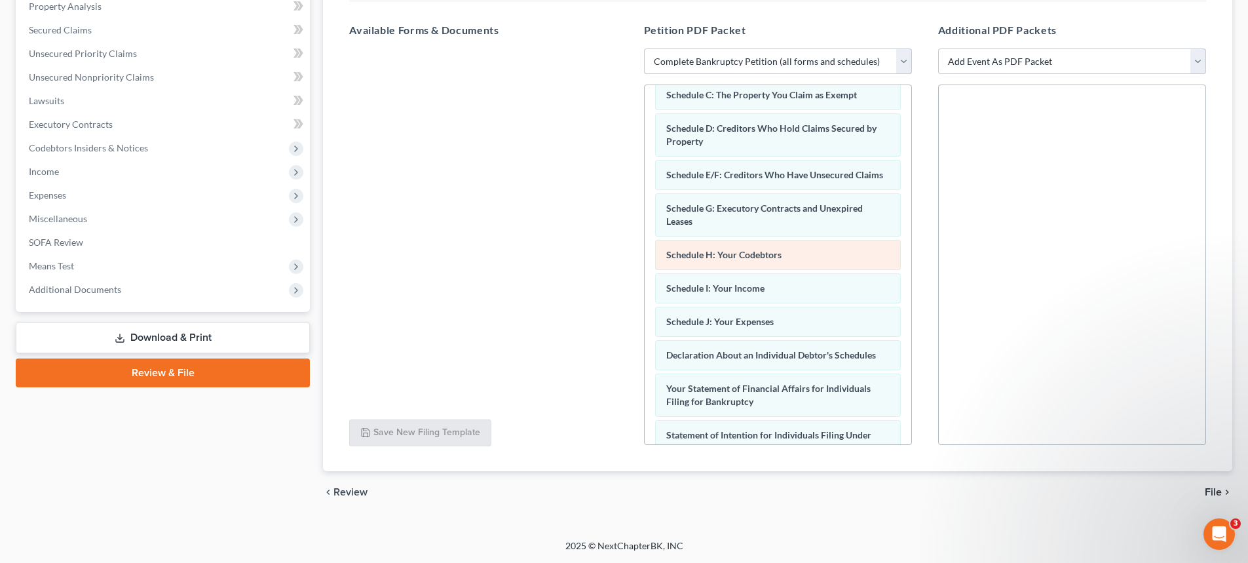
scroll to position [131, 0]
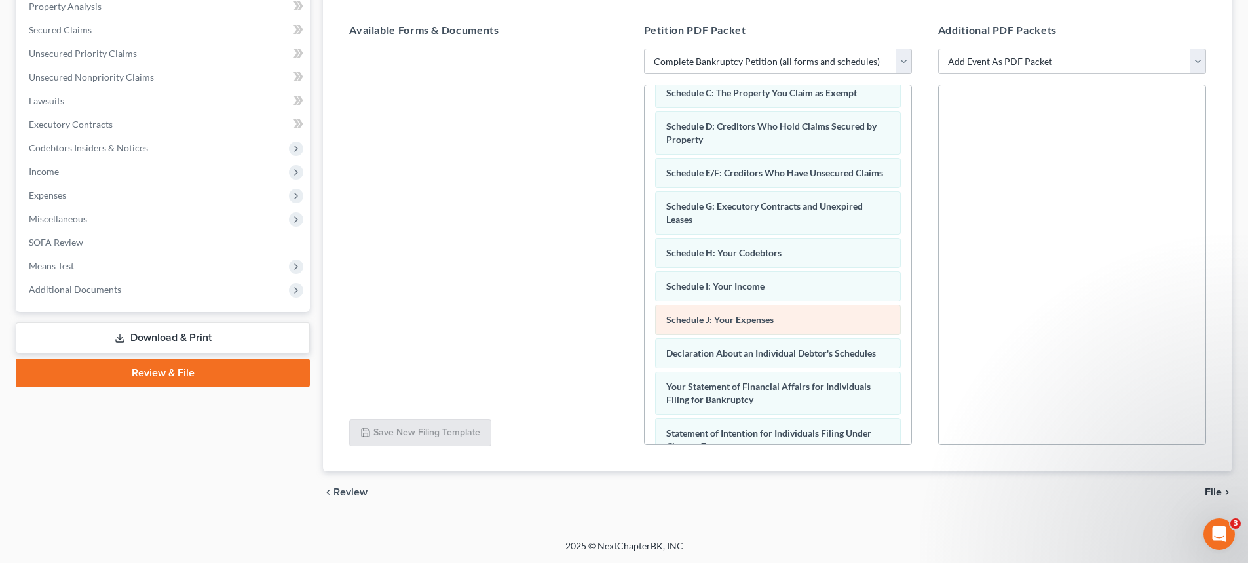
click at [740, 325] on span "Schedule J: Your Expenses" at bounding box center [719, 319] width 107 height 11
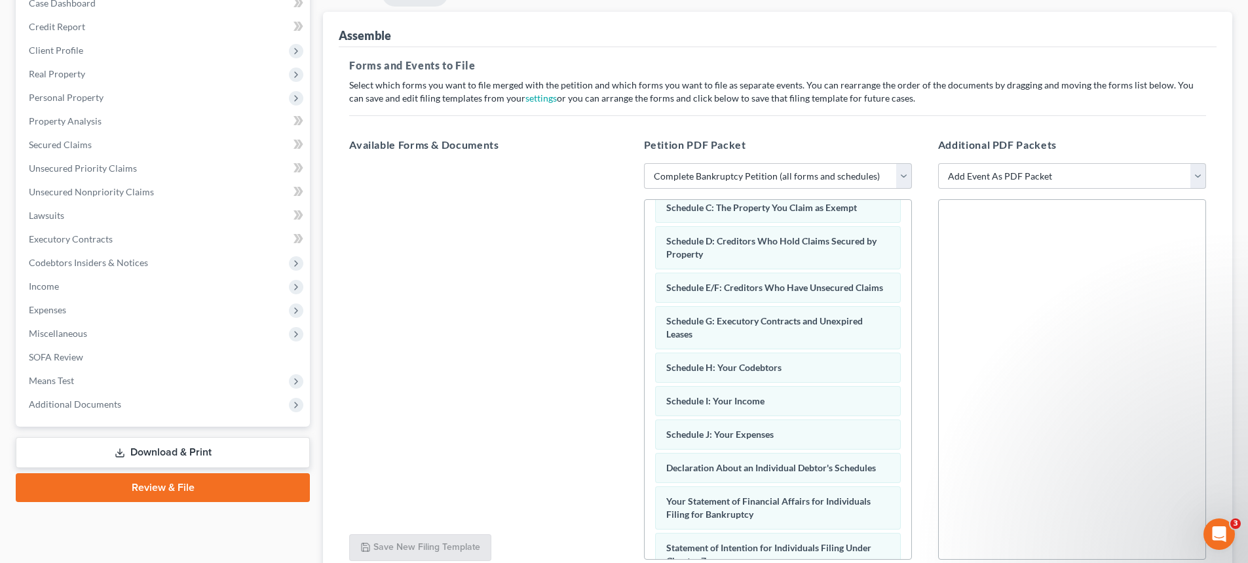
scroll to position [0, 0]
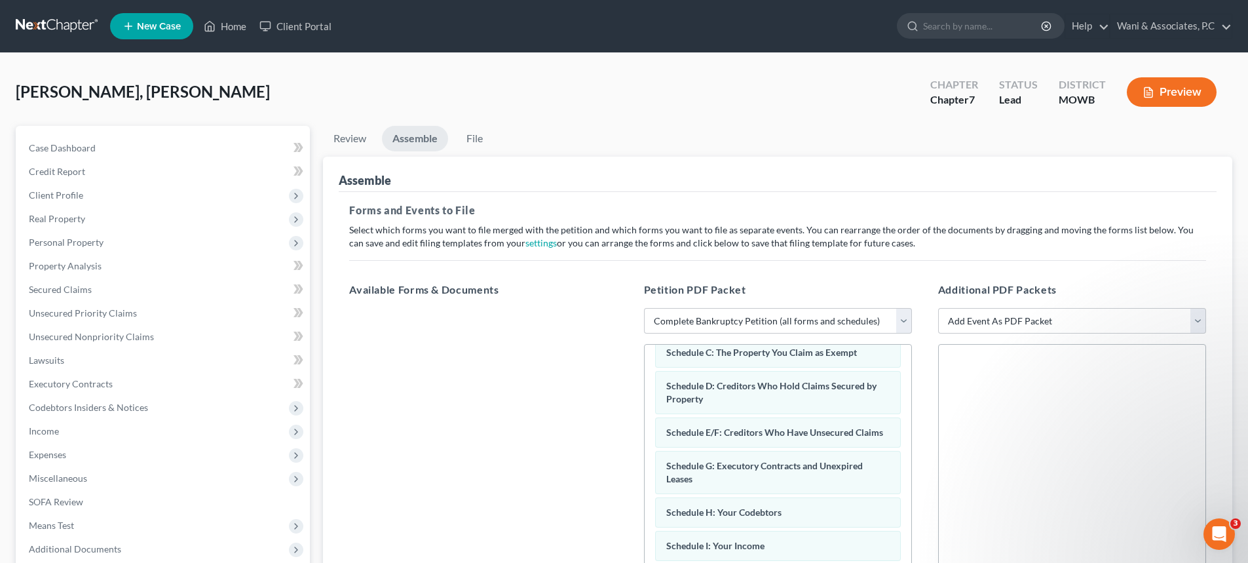
click at [1167, 90] on button "Preview" at bounding box center [1172, 91] width 90 height 29
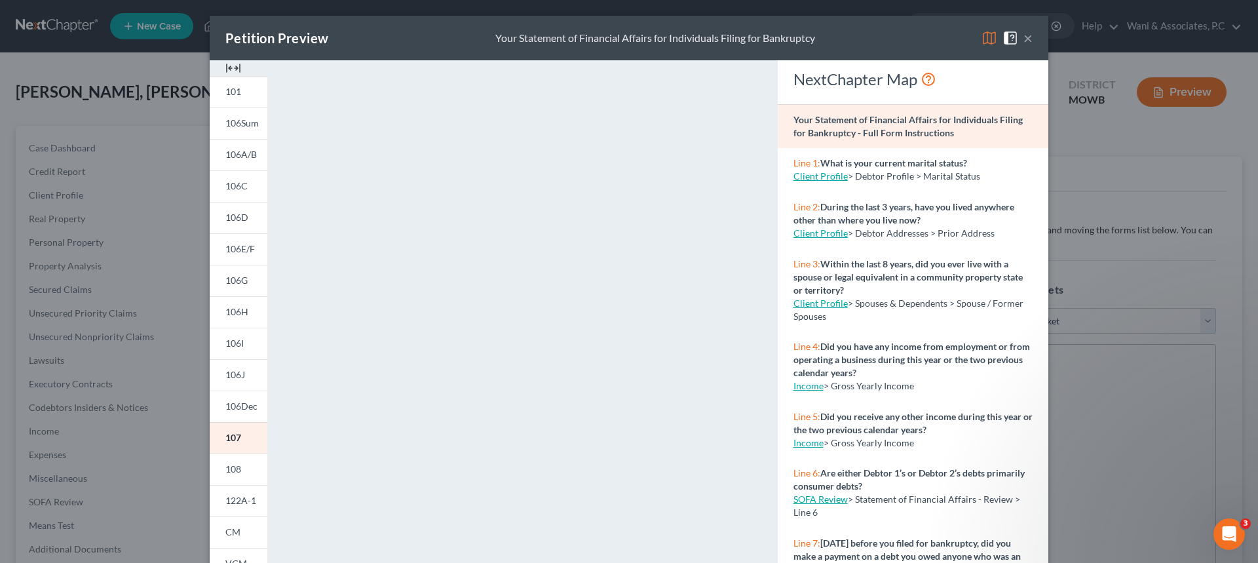
click at [1023, 35] on button "×" at bounding box center [1027, 38] width 9 height 16
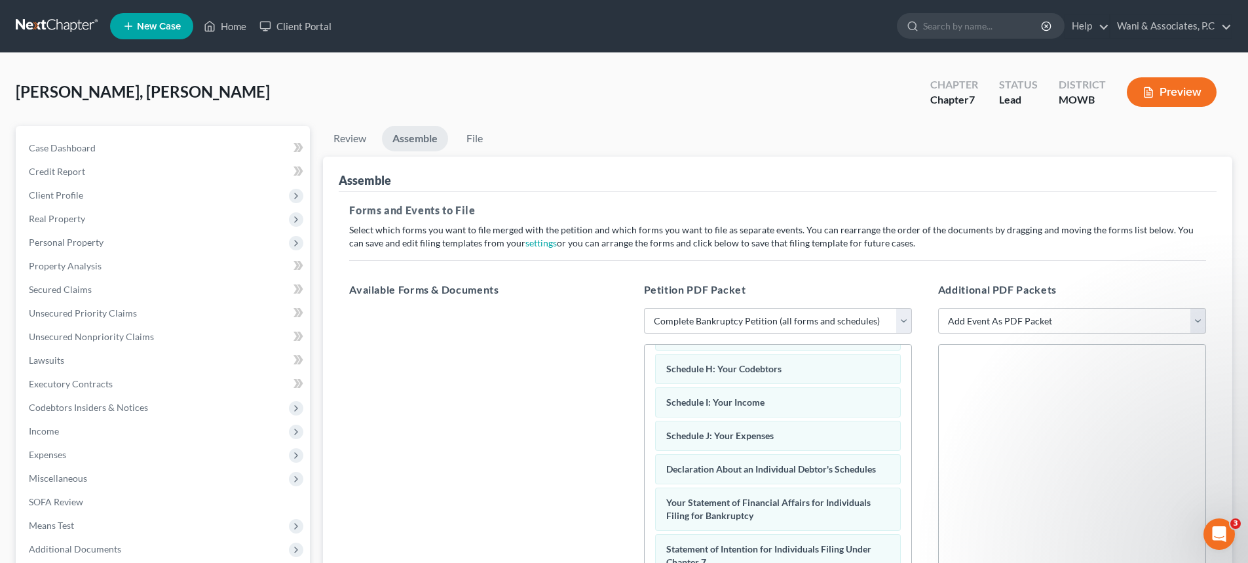
scroll to position [328, 0]
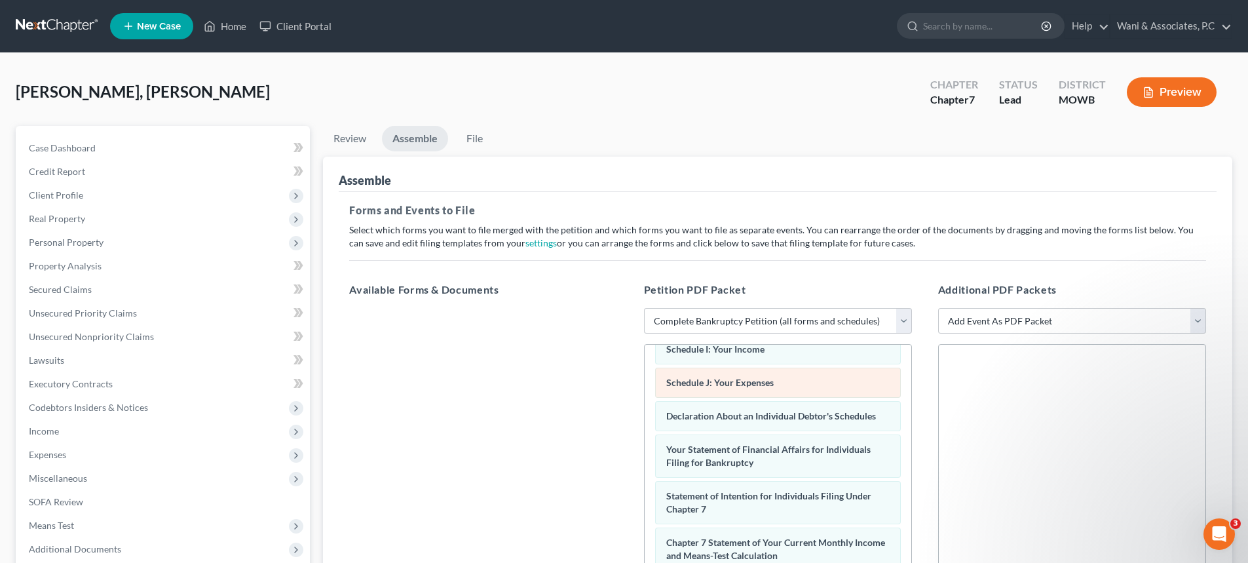
click at [774, 397] on div "Schedule J: Your Expenses" at bounding box center [778, 382] width 246 height 30
click at [743, 388] on span "Schedule J: Your Expenses" at bounding box center [719, 382] width 107 height 11
click at [480, 141] on link "File" at bounding box center [474, 139] width 42 height 26
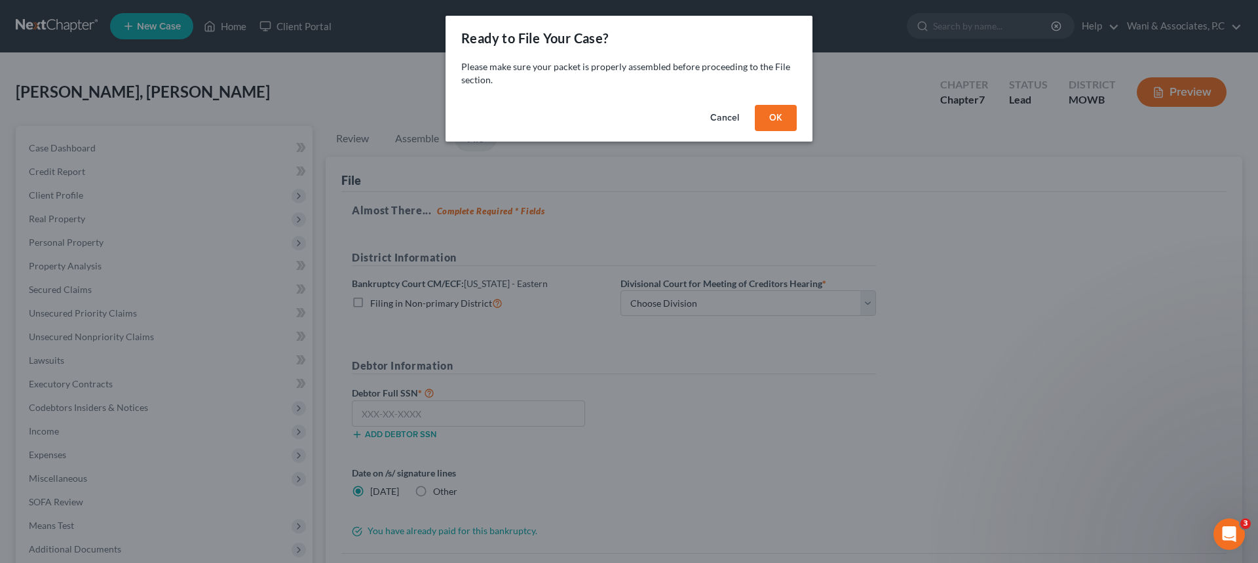
click at [776, 110] on button "OK" at bounding box center [776, 118] width 42 height 26
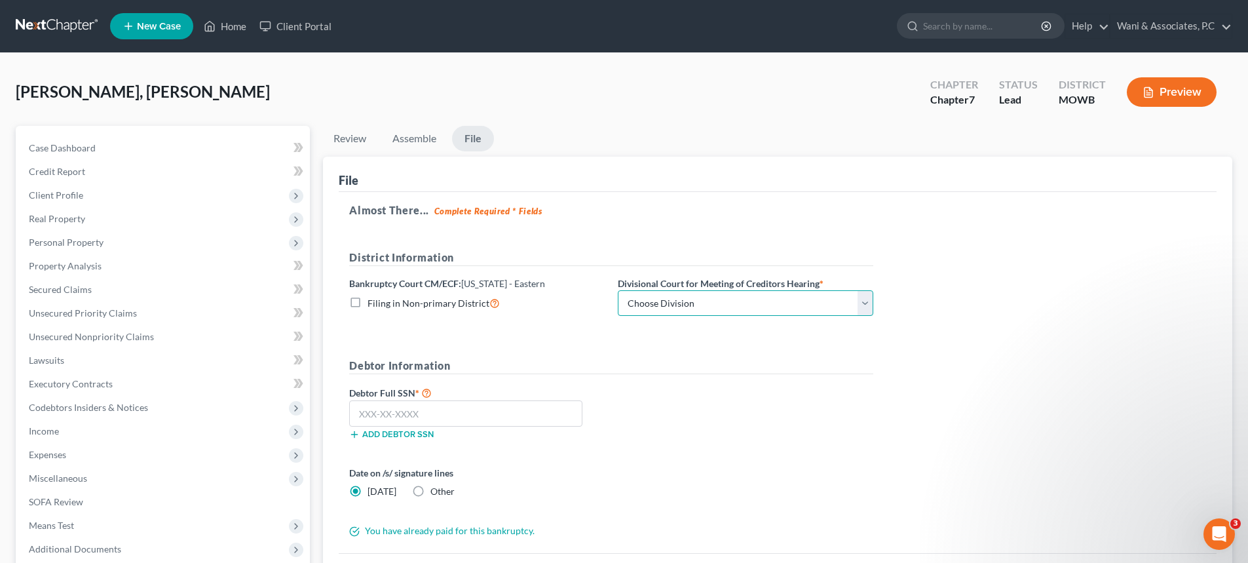
click at [862, 305] on select "Choose Division Central Southern Southwestern St. [PERSON_NAME]" at bounding box center [745, 303] width 255 height 26
click at [863, 300] on select "Choose Division Central Southern Southwestern St. [PERSON_NAME]" at bounding box center [745, 303] width 255 height 26
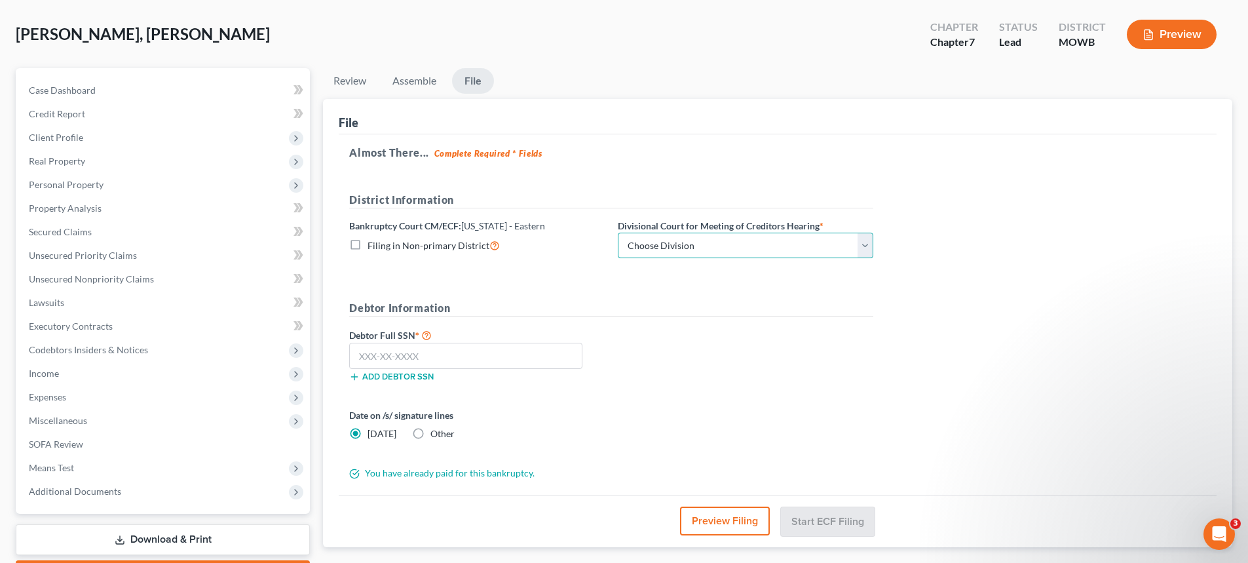
scroll to position [0, 0]
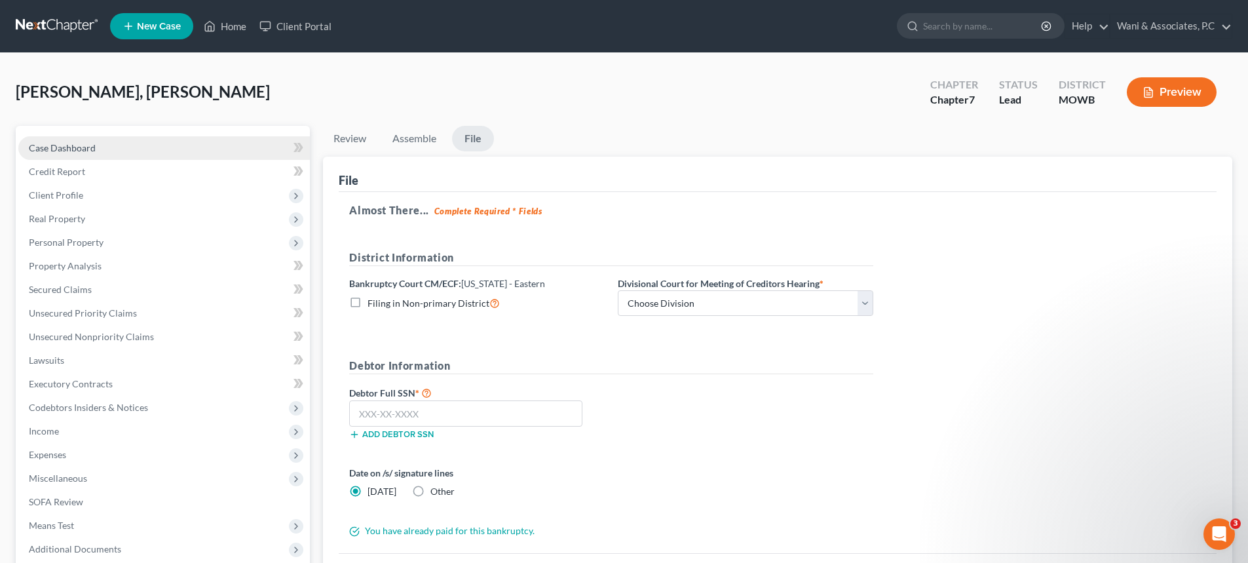
click at [73, 146] on span "Case Dashboard" at bounding box center [62, 147] width 67 height 11
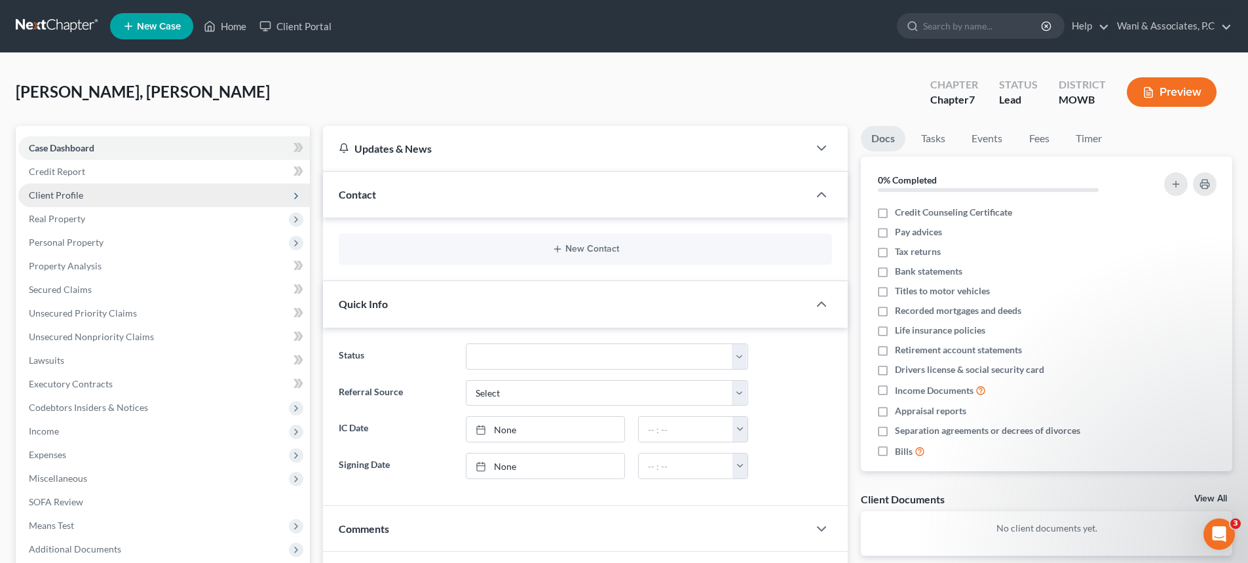
click at [73, 191] on span "Client Profile" at bounding box center [56, 194] width 54 height 11
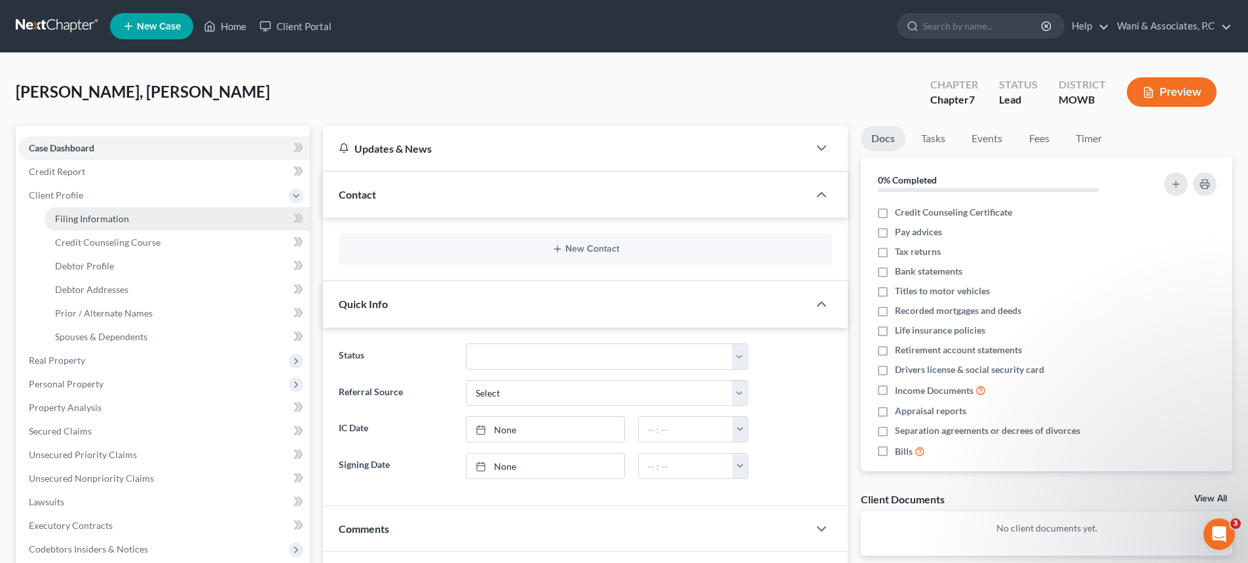
click at [99, 215] on span "Filing Information" at bounding box center [92, 218] width 74 height 11
click at [100, 213] on span "Filing Information" at bounding box center [92, 218] width 74 height 11
select select "1"
select select "0"
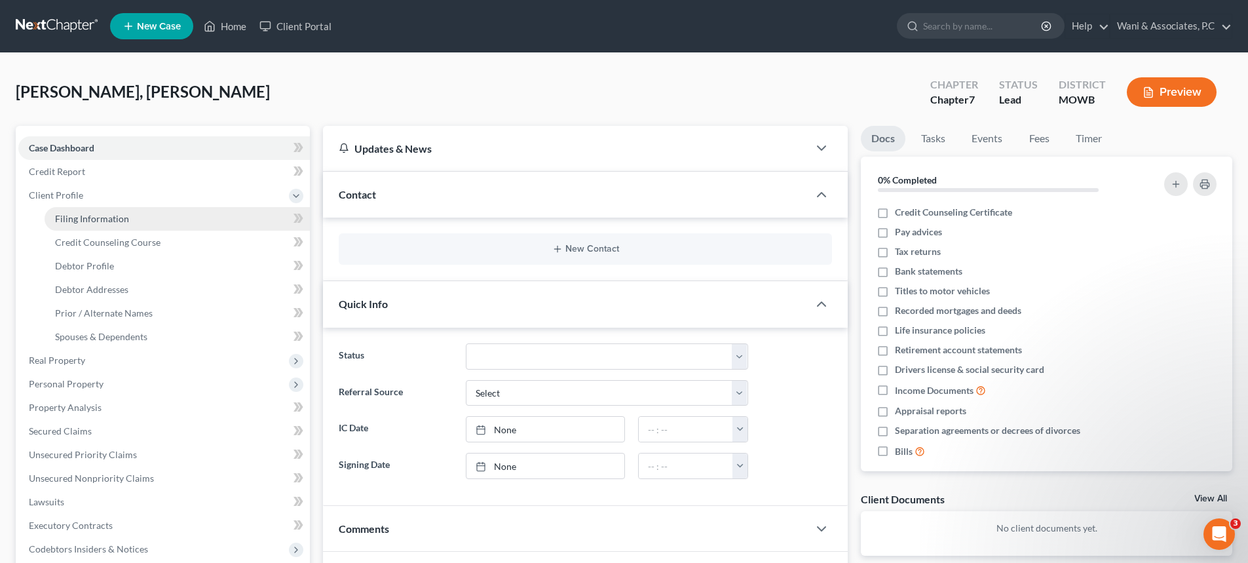
select select "83"
select select "48"
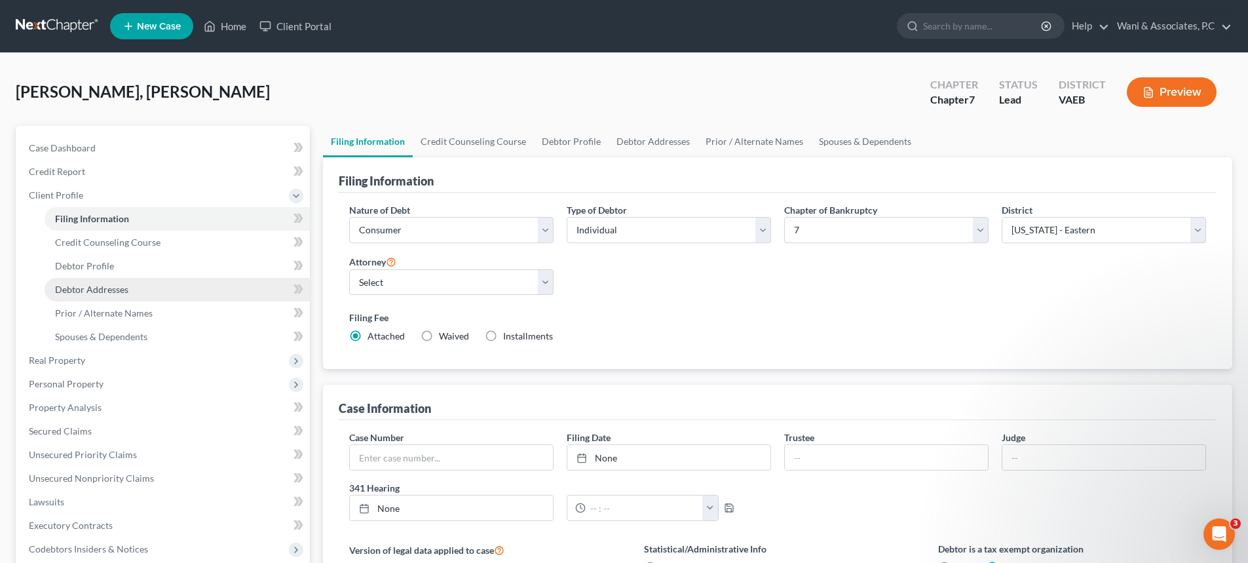
click at [115, 292] on span "Debtor Addresses" at bounding box center [91, 289] width 73 height 11
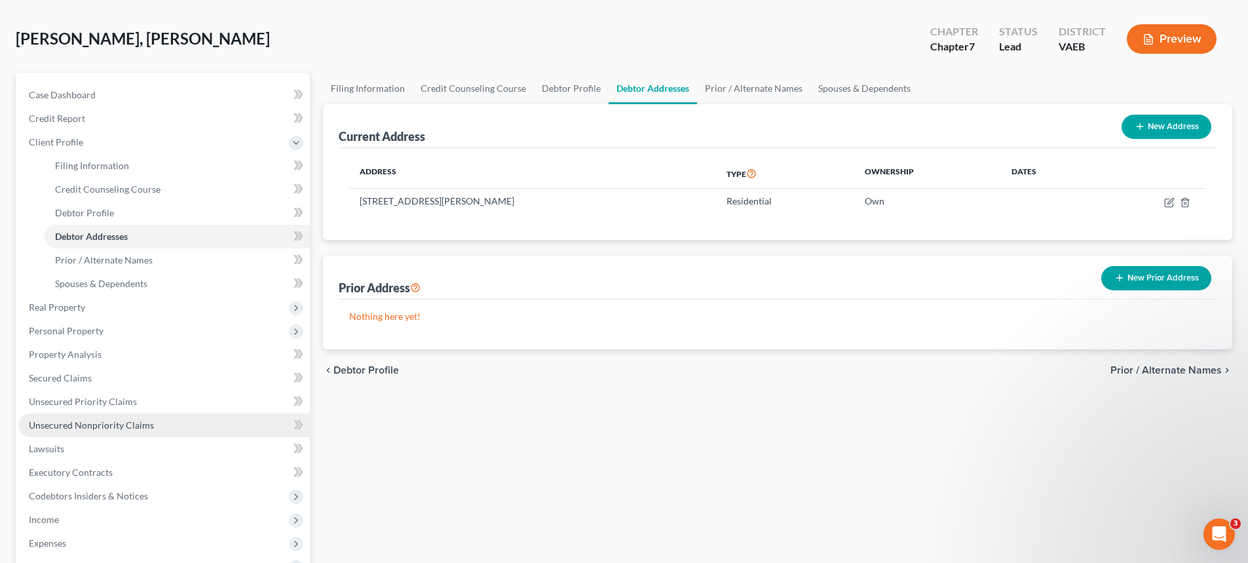
scroll to position [275, 0]
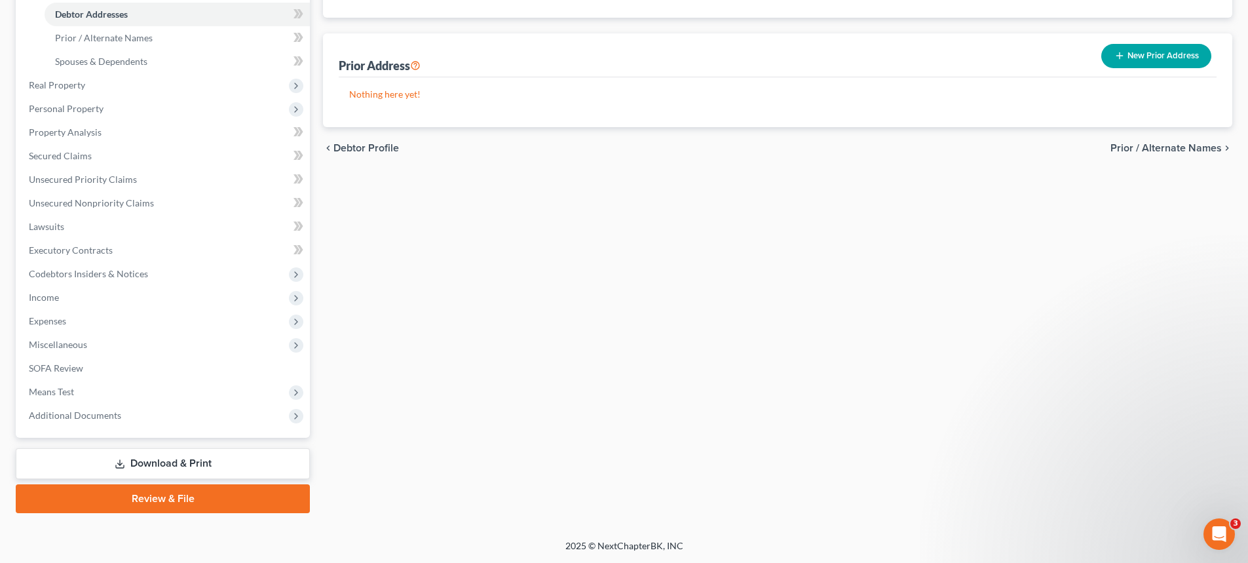
click at [169, 464] on link "Download & Print" at bounding box center [163, 463] width 294 height 31
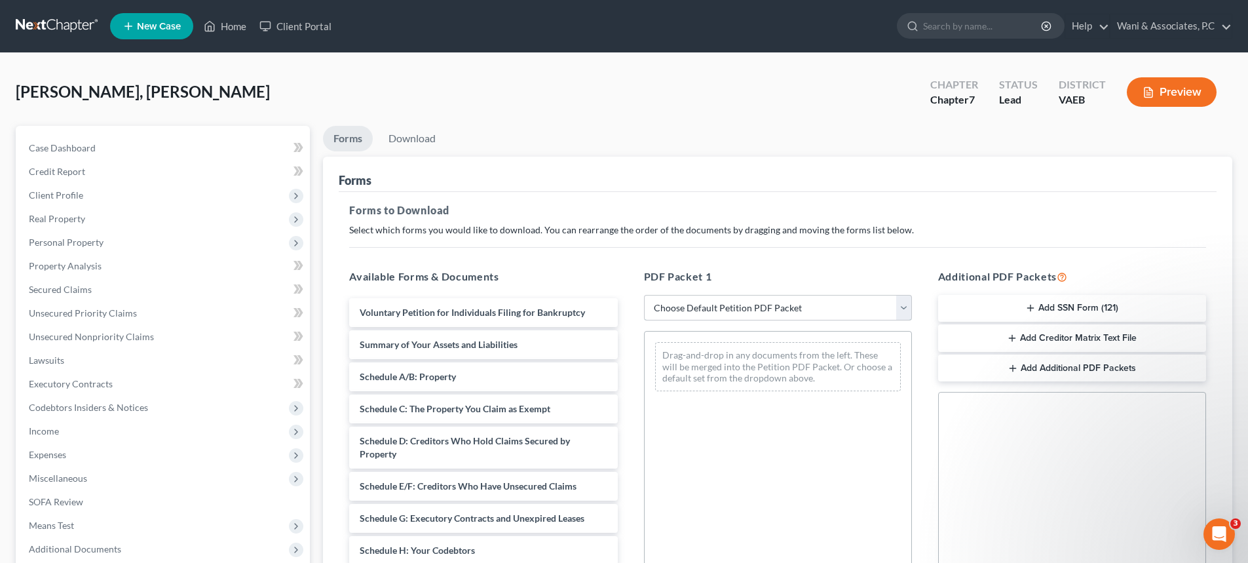
click at [707, 305] on select "Choose Default Petition PDF Packet Complete Bankruptcy Petition (all forms and …" at bounding box center [778, 308] width 268 height 26
select select "0"
click at [644, 295] on select "Choose Default Petition PDF Packet Complete Bankruptcy Petition (all forms and …" at bounding box center [778, 308] width 268 height 26
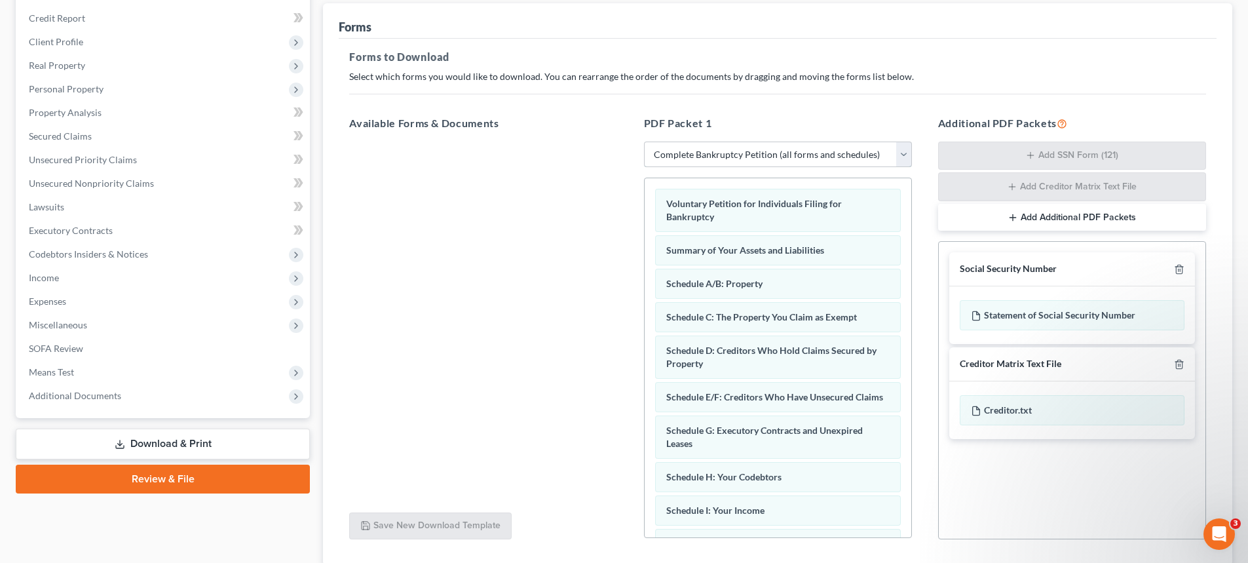
scroll to position [248, 0]
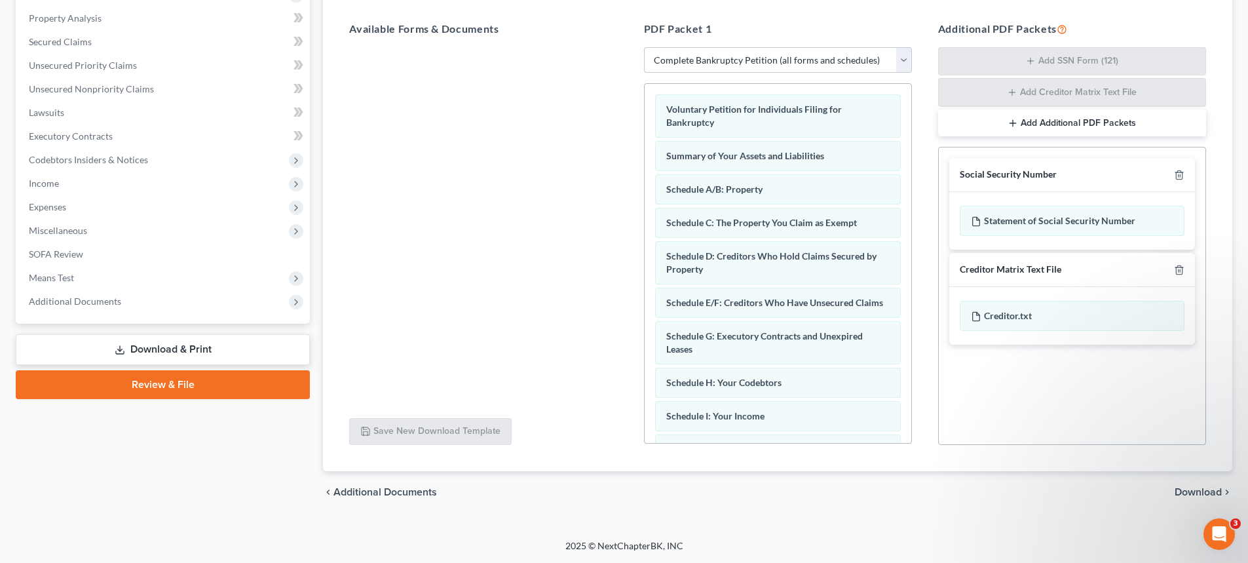
click at [1191, 493] on span "Download" at bounding box center [1197, 492] width 47 height 10
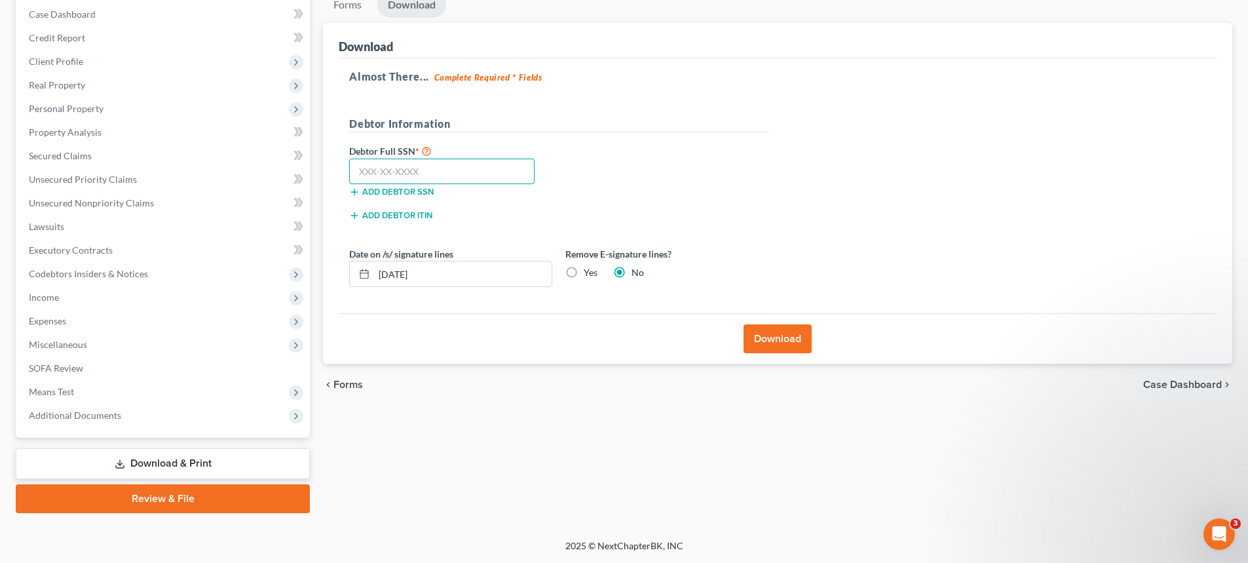
click at [421, 169] on input "text" at bounding box center [441, 172] width 185 height 26
type input "223-83-4652"
click at [761, 337] on button "Download" at bounding box center [777, 338] width 68 height 29
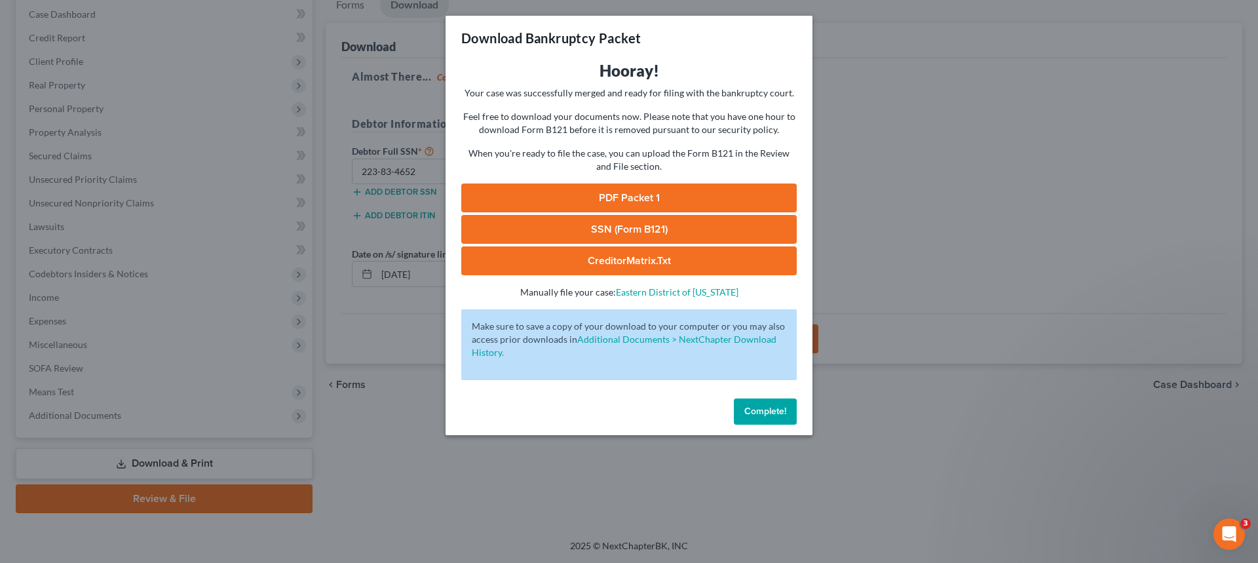
click at [635, 198] on link "PDF Packet 1" at bounding box center [628, 197] width 335 height 29
